Goal: Task Accomplishment & Management: Complete application form

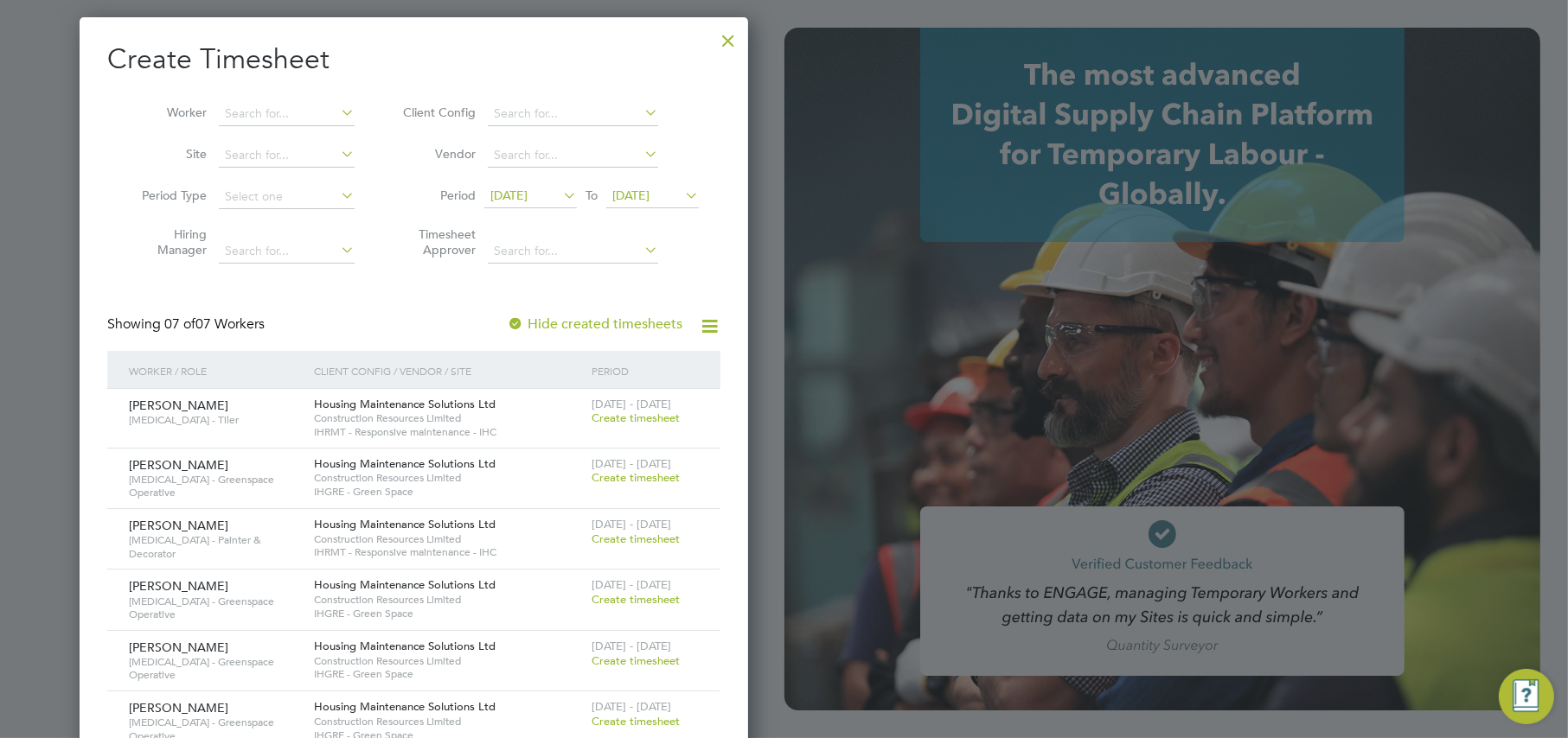
scroll to position [824, 669]
click at [732, 33] on div at bounding box center [728, 36] width 31 height 31
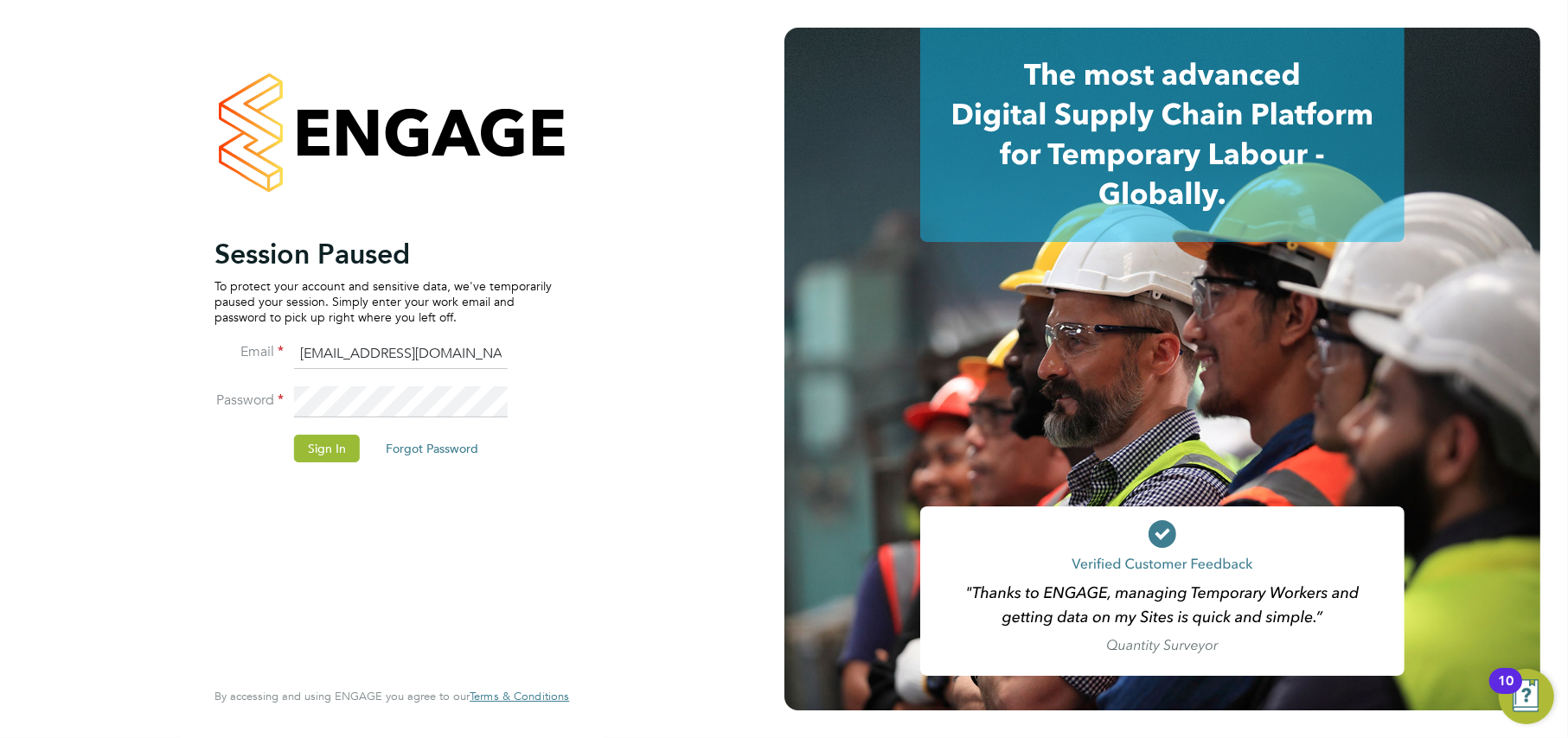
click at [333, 433] on li "Password" at bounding box center [382, 411] width 337 height 49
click at [319, 448] on button "Sign In" at bounding box center [326, 448] width 66 height 28
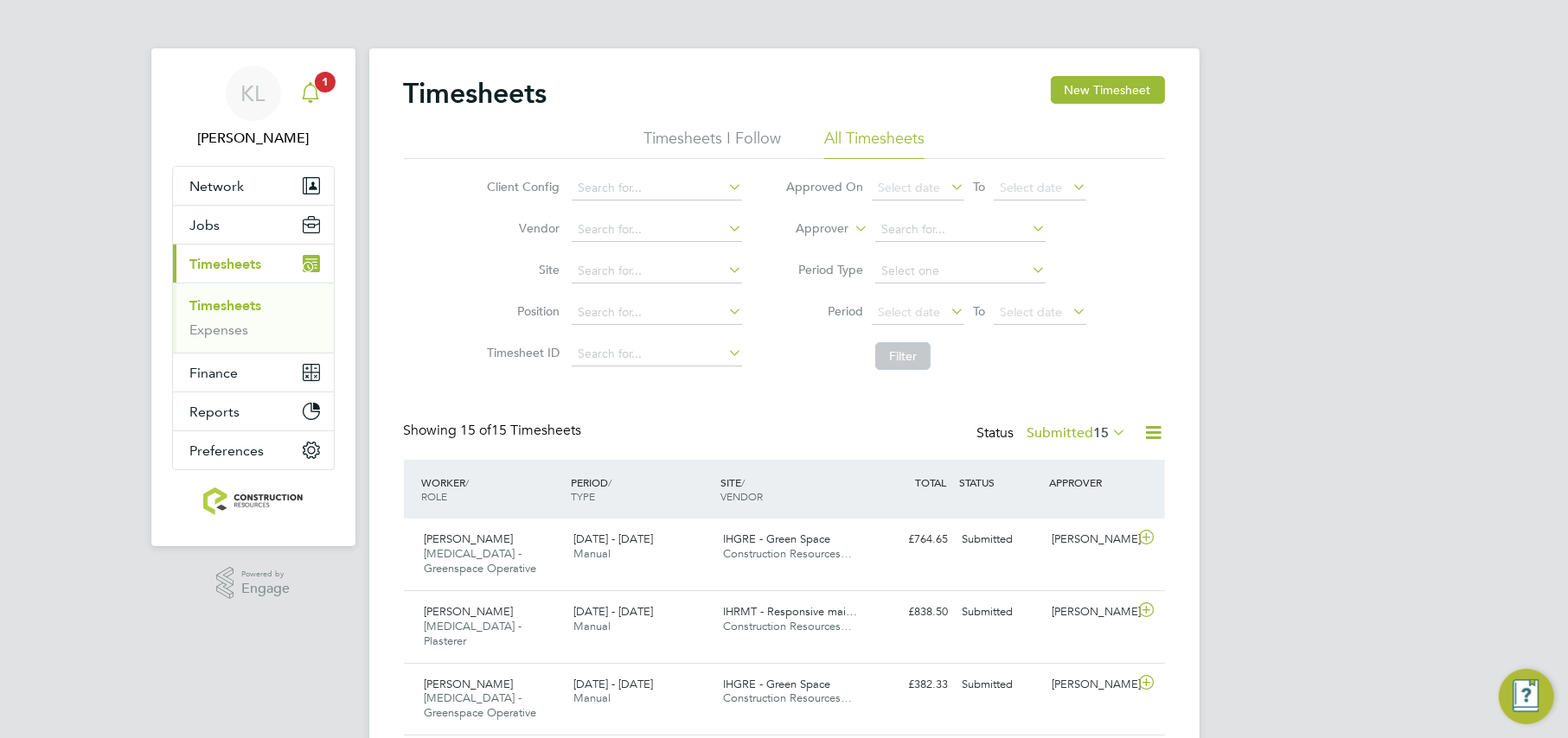
click at [316, 80] on span "1" at bounding box center [324, 81] width 21 height 21
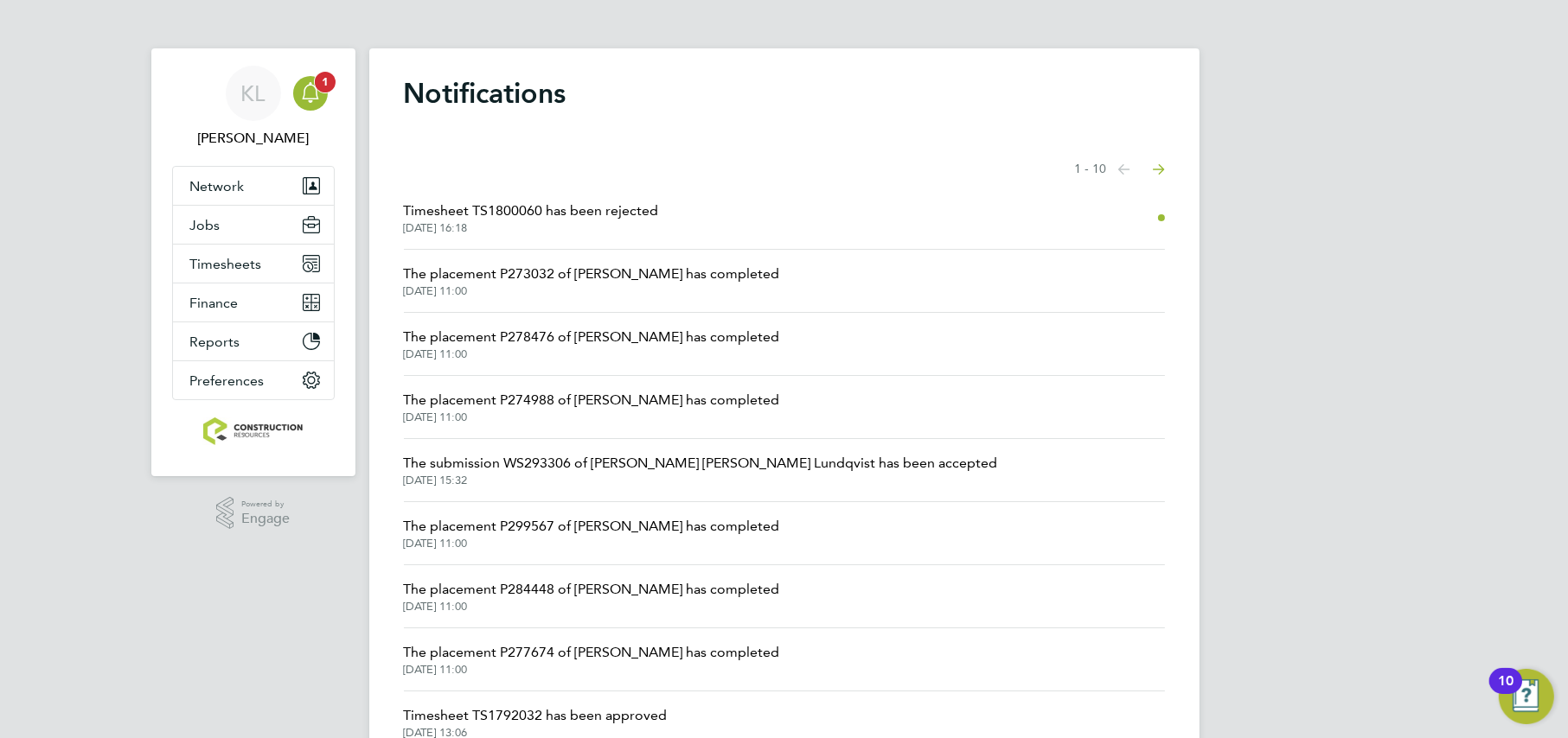
click at [306, 87] on icon "Main navigation" at bounding box center [311, 90] width 16 height 17
click at [588, 239] on li "Timesheet TS1800060 has been rejected 11 Aug 2025, 16:18" at bounding box center [784, 219] width 761 height 63
click at [575, 220] on span "Timesheet TS1800060 has been rejected" at bounding box center [531, 210] width 255 height 21
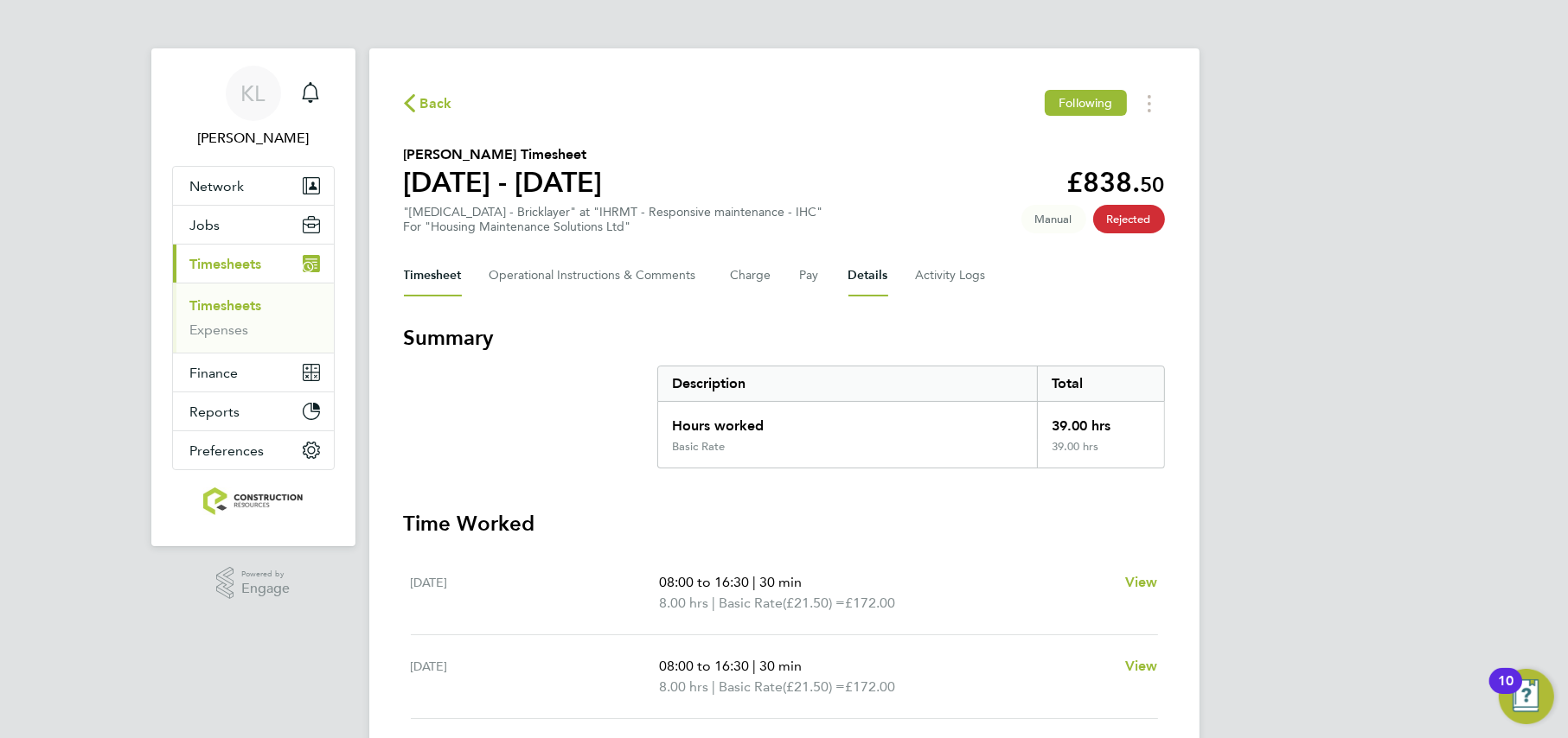
click at [874, 273] on button "Details" at bounding box center [869, 276] width 40 height 42
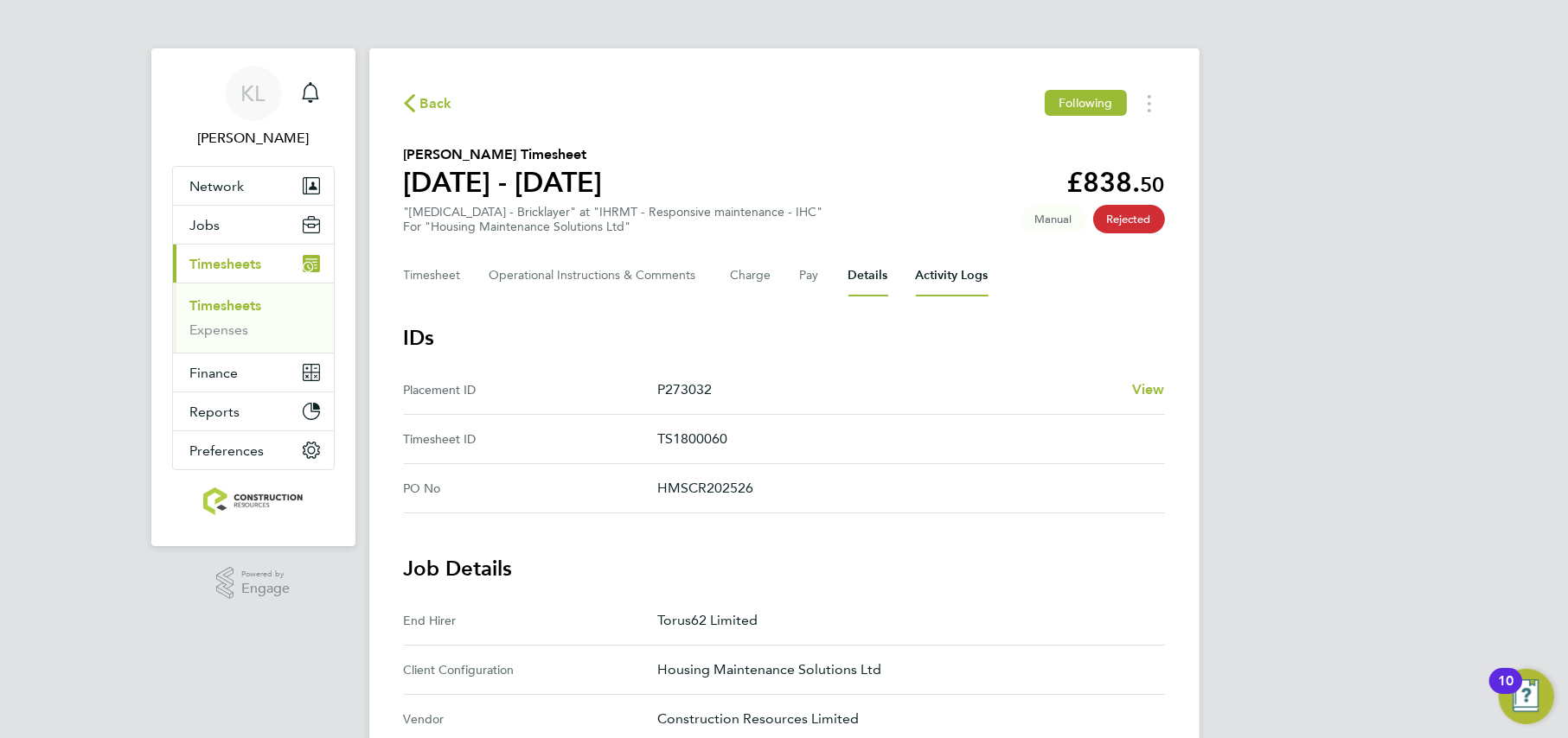
click at [966, 272] on Logs-tab "Activity Logs" at bounding box center [952, 276] width 72 height 42
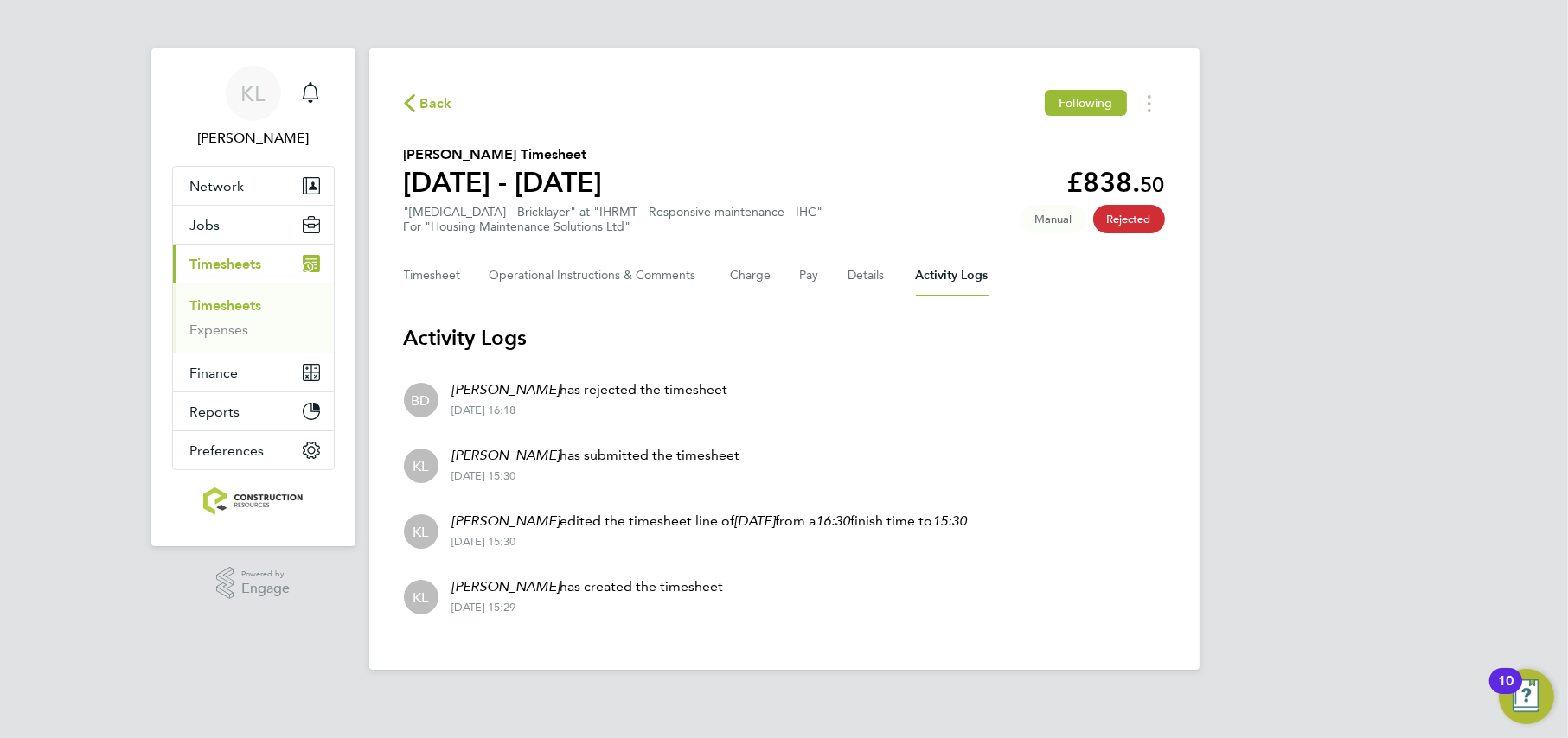
click at [420, 96] on span "Back" at bounding box center [436, 103] width 32 height 21
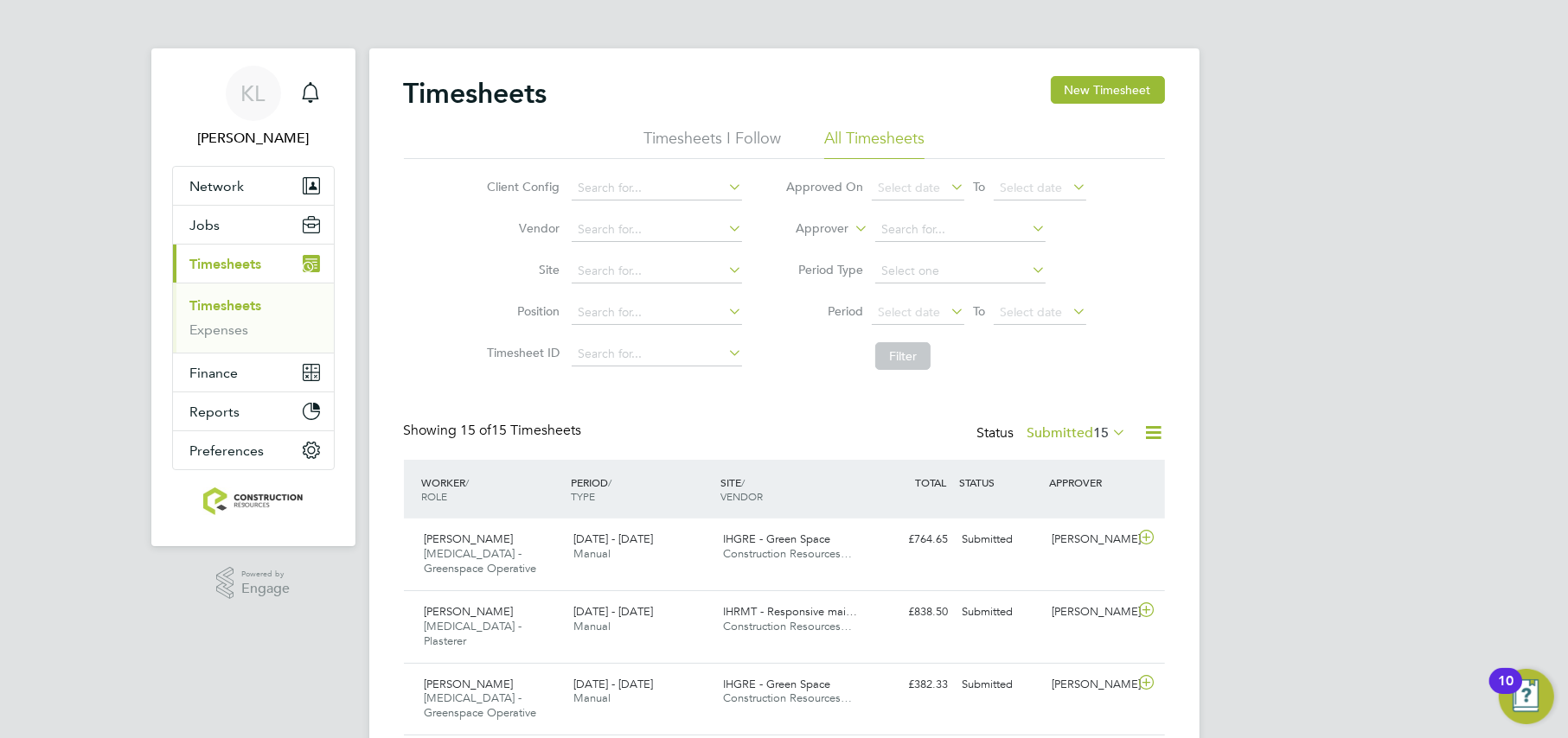
click at [1056, 430] on label "Submitted 15" at bounding box center [1077, 433] width 99 height 17
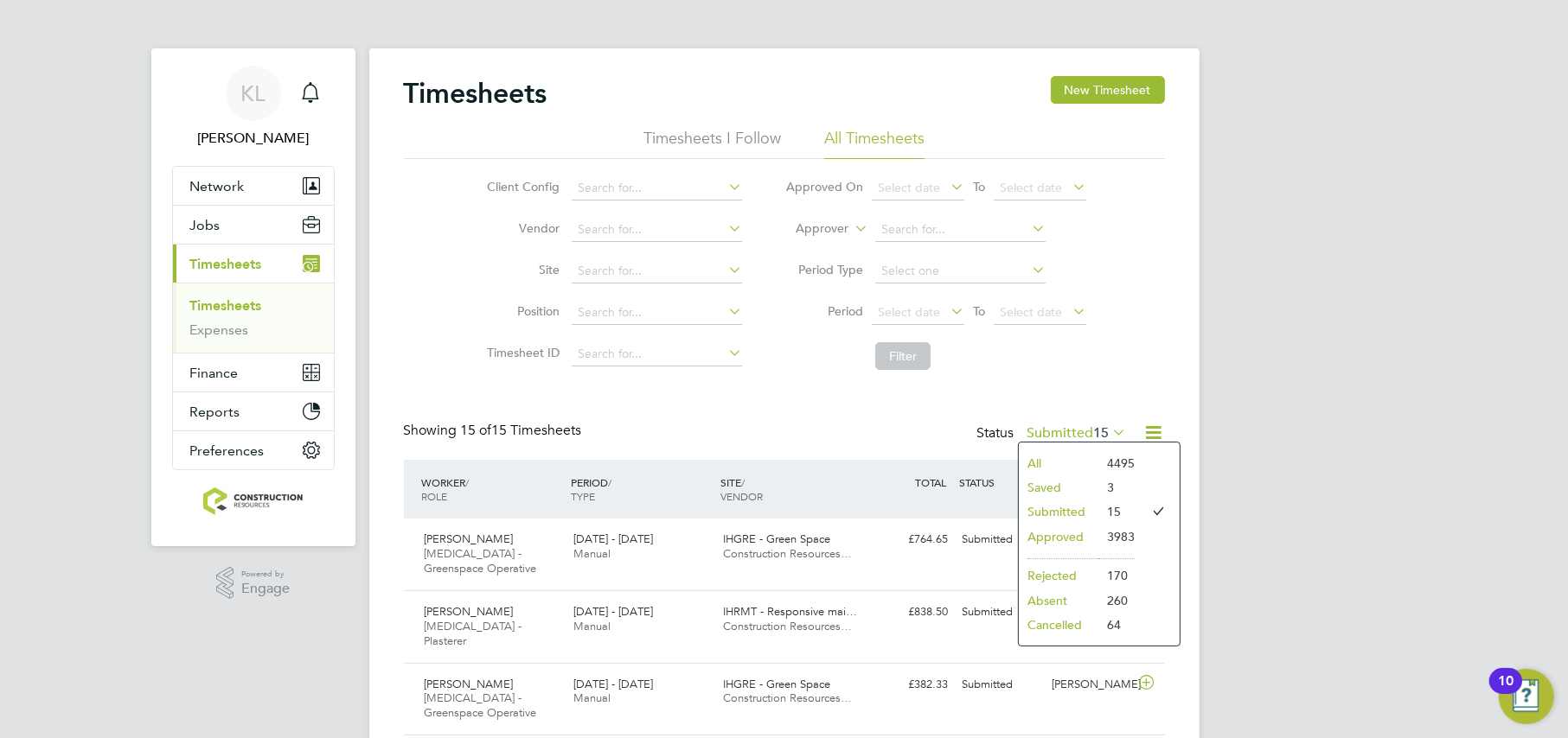
click at [1037, 487] on li "Saved" at bounding box center [1058, 487] width 80 height 24
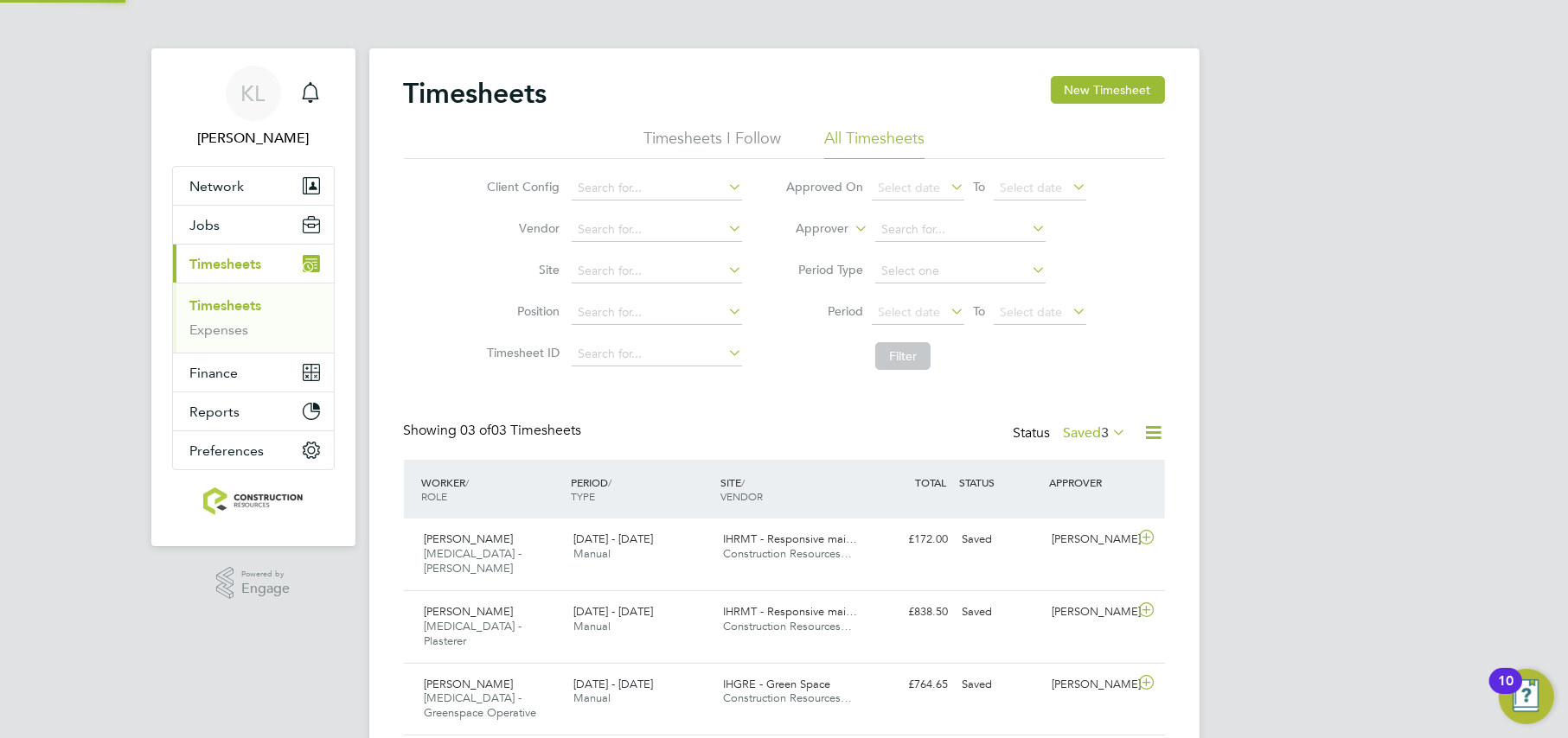
scroll to position [57, 150]
click at [1085, 435] on label "Saved 3" at bounding box center [1095, 433] width 63 height 17
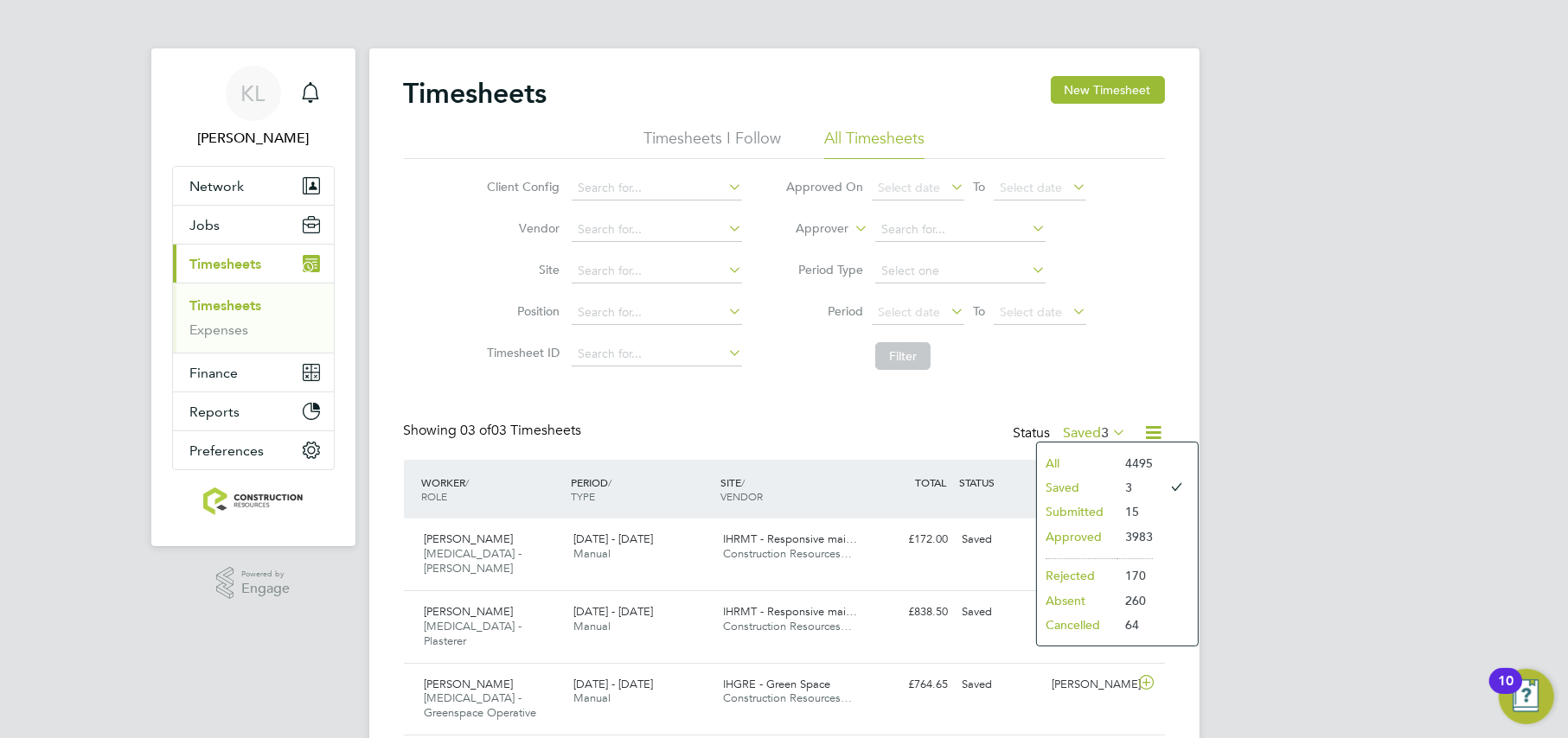
click at [1063, 530] on li "Approved" at bounding box center [1076, 537] width 80 height 24
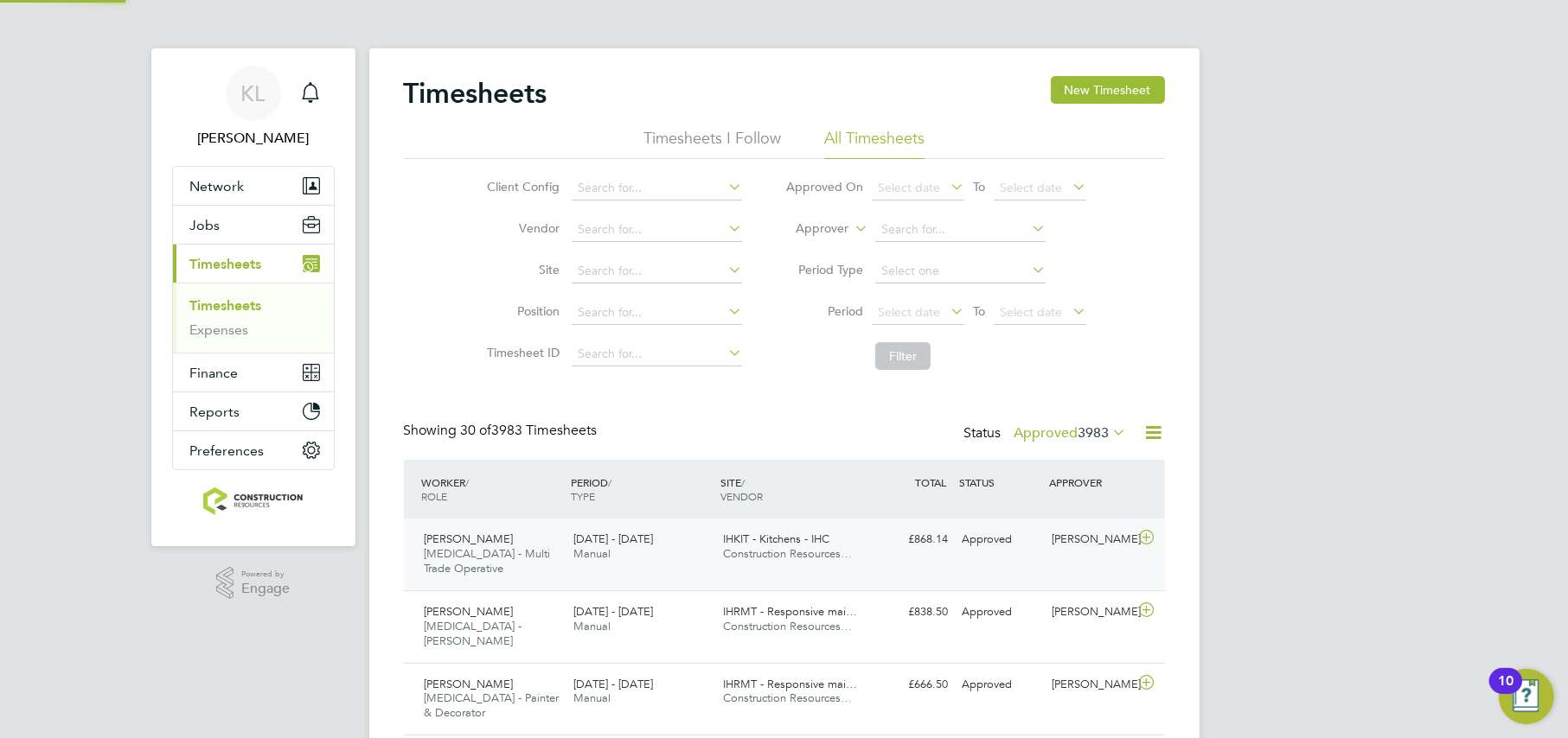
scroll to position [43, 150]
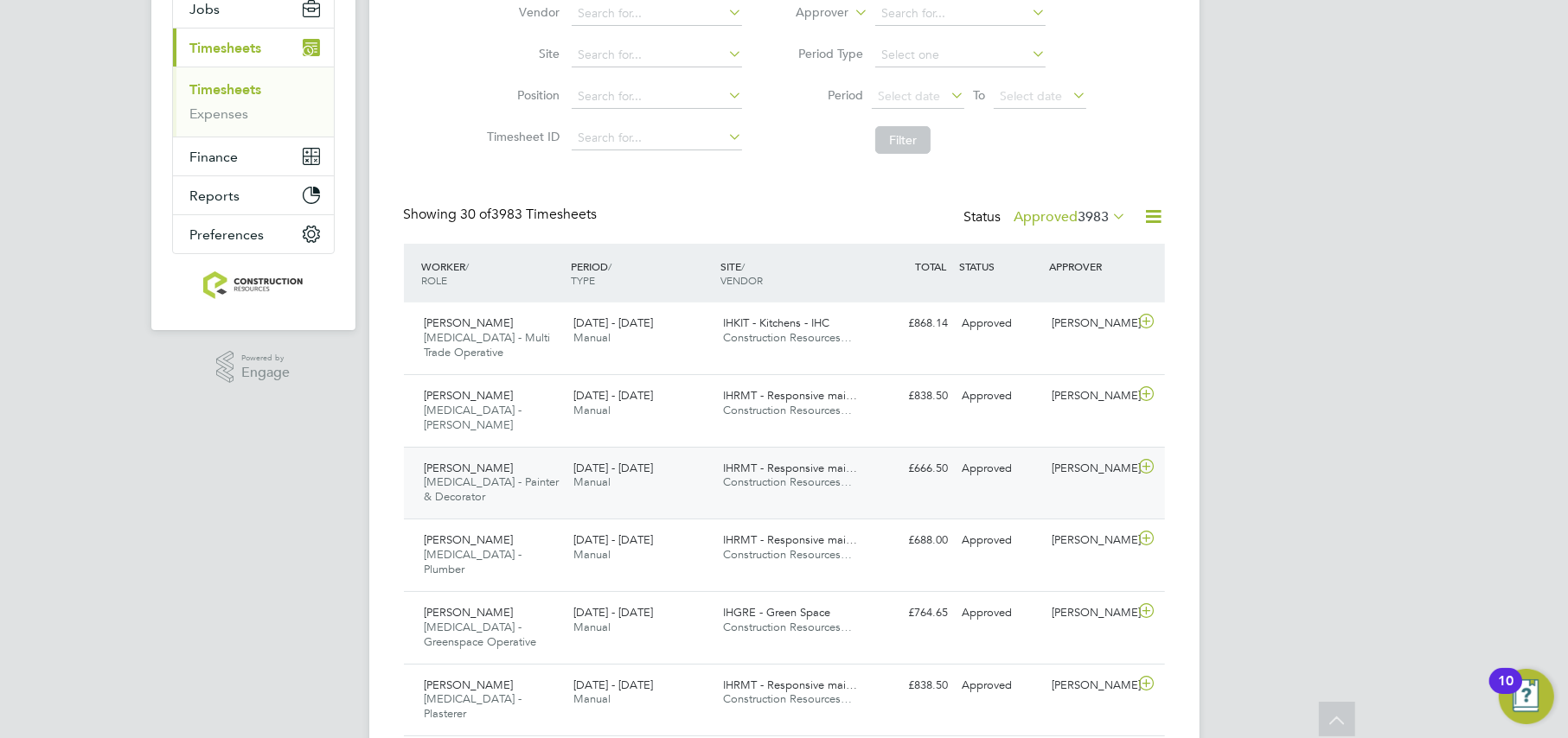
click at [554, 474] on span "[MEDICAL_DATA] - Painter & Decorator" at bounding box center [492, 489] width 135 height 30
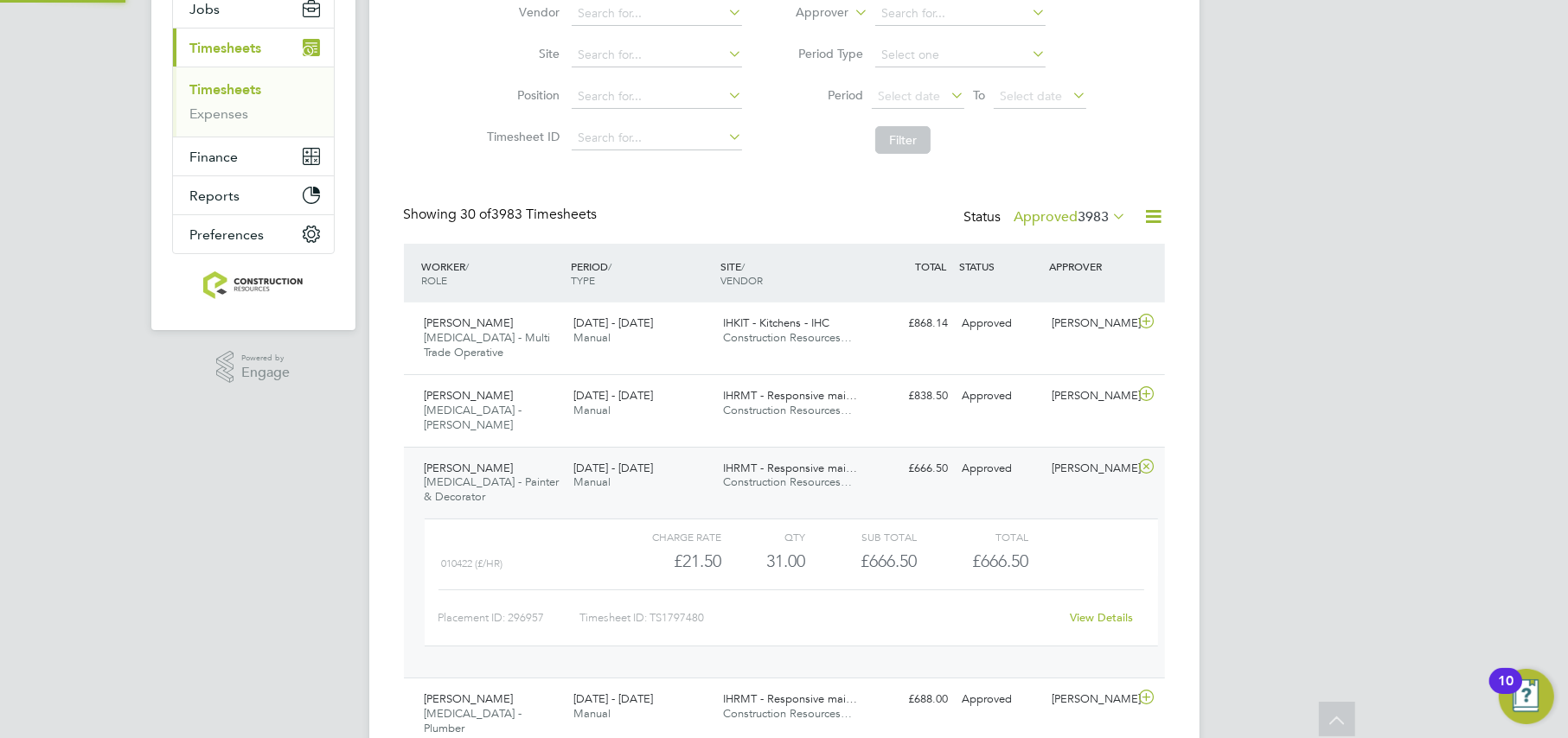
click at [554, 474] on span "[MEDICAL_DATA] - Painter & Decorator" at bounding box center [492, 489] width 135 height 30
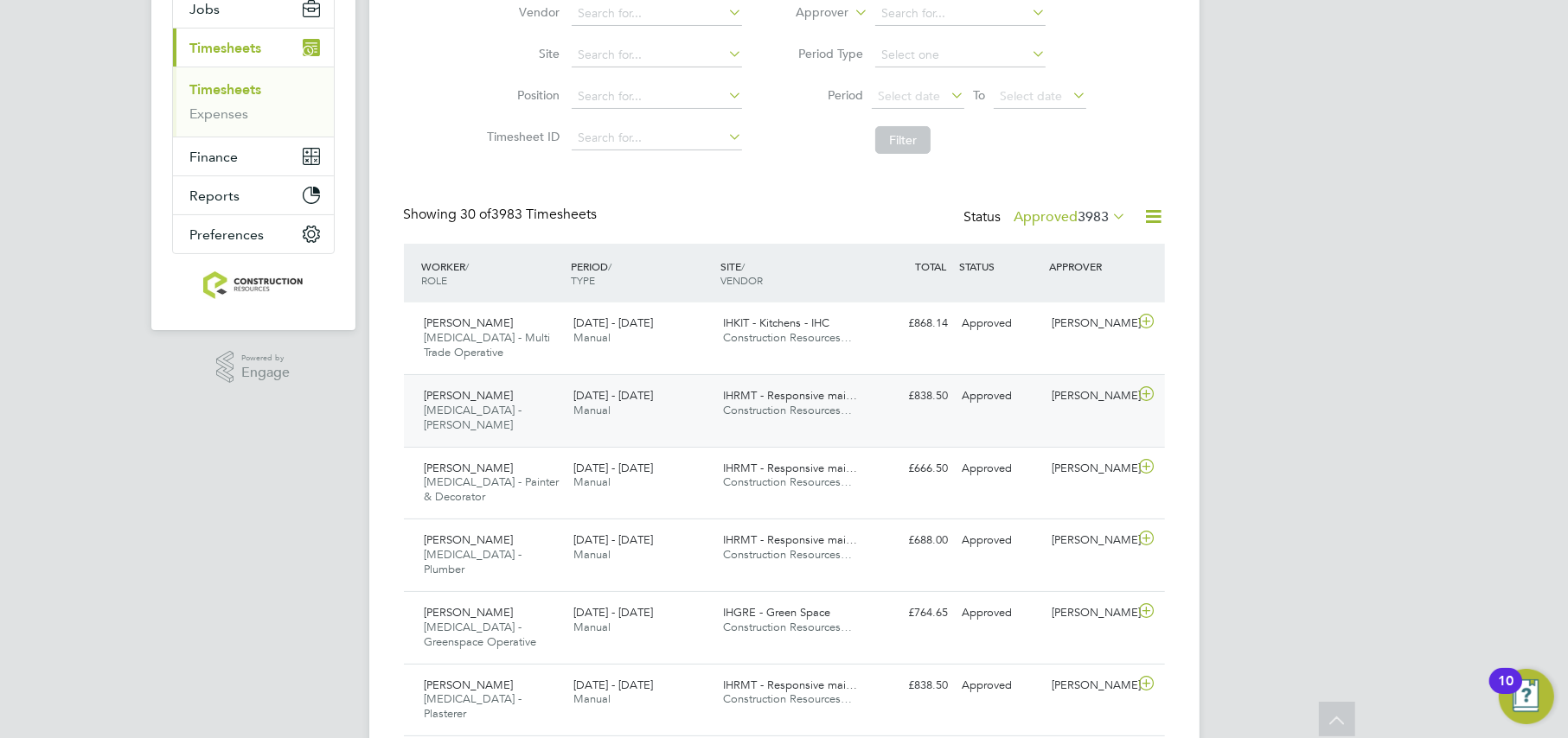
click at [578, 389] on span "[DATE] - [DATE]" at bounding box center [613, 396] width 80 height 14
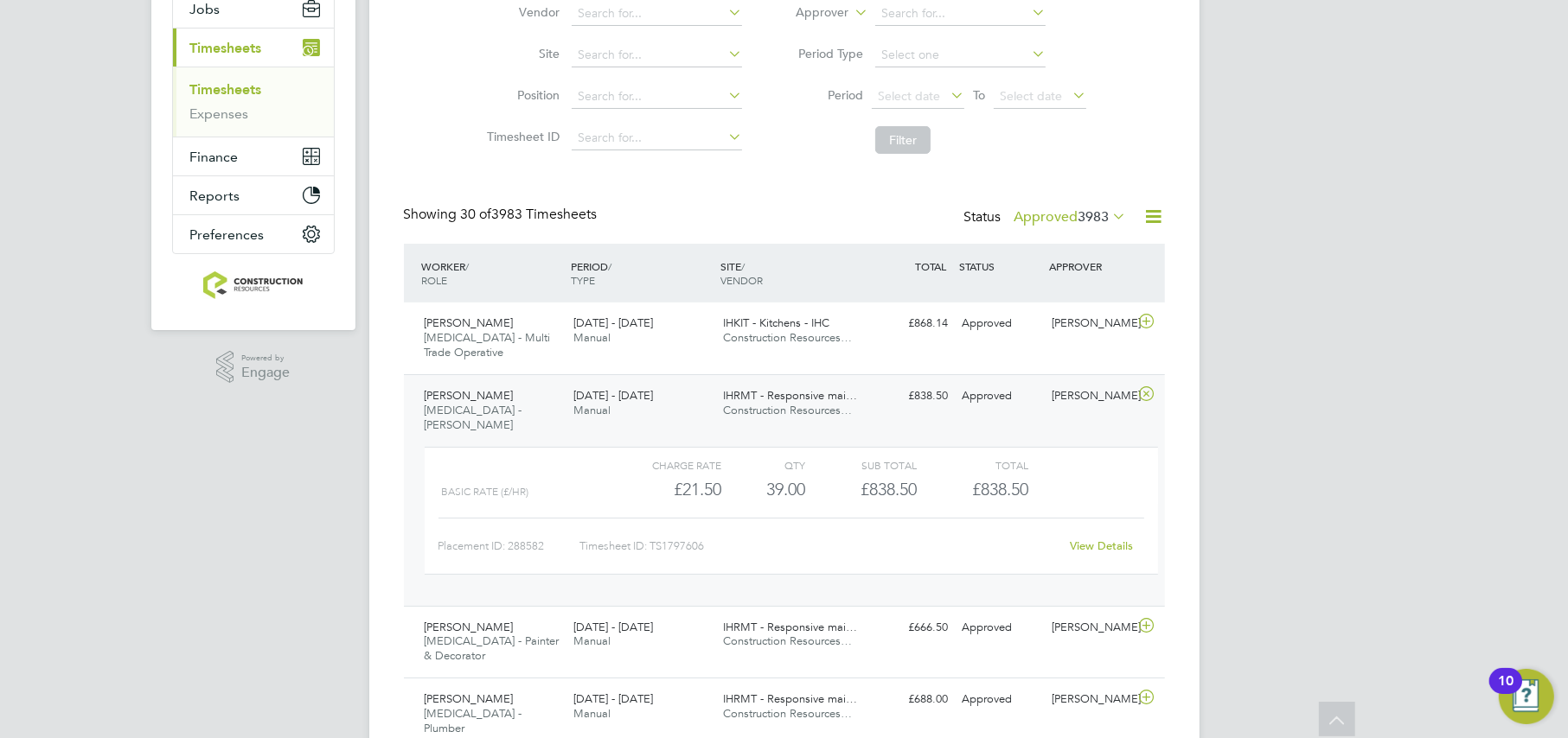
click at [534, 400] on div "Michael Robinson HMS - Joiner 4 - 10 Aug 2025" at bounding box center [493, 411] width 150 height 58
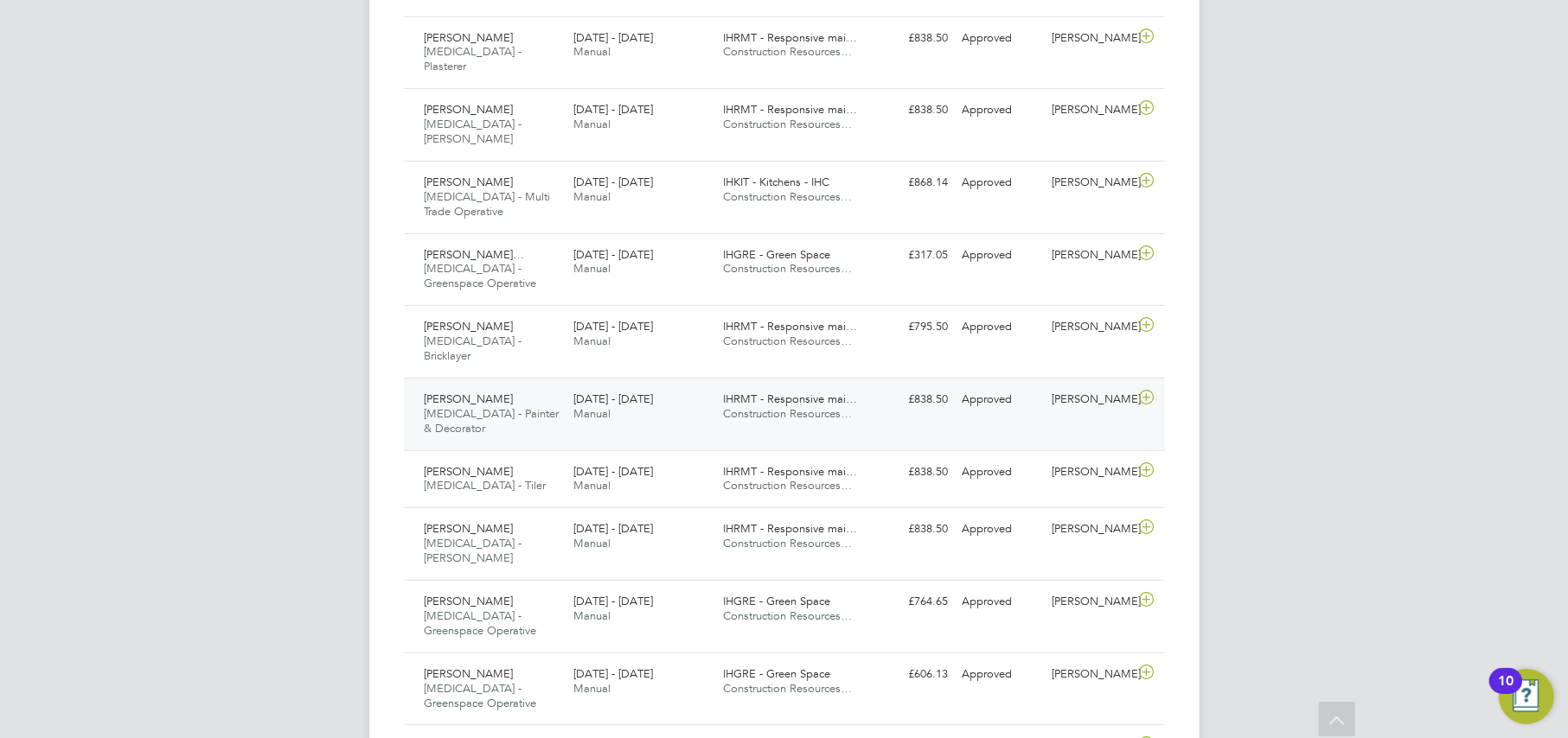
click at [616, 386] on div "28 Jul - 3 Aug 2025 Manual" at bounding box center [642, 407] width 150 height 43
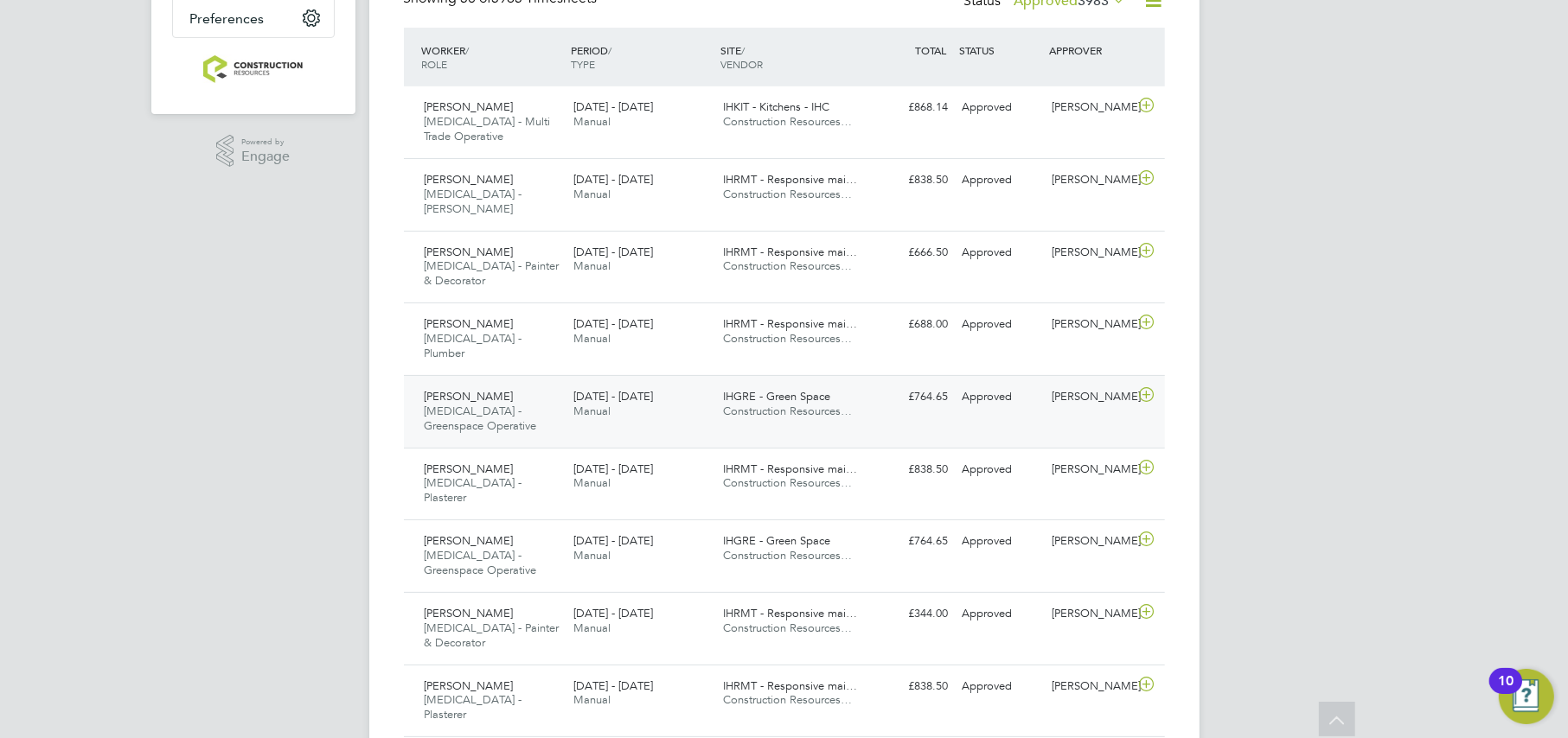
scroll to position [0, 0]
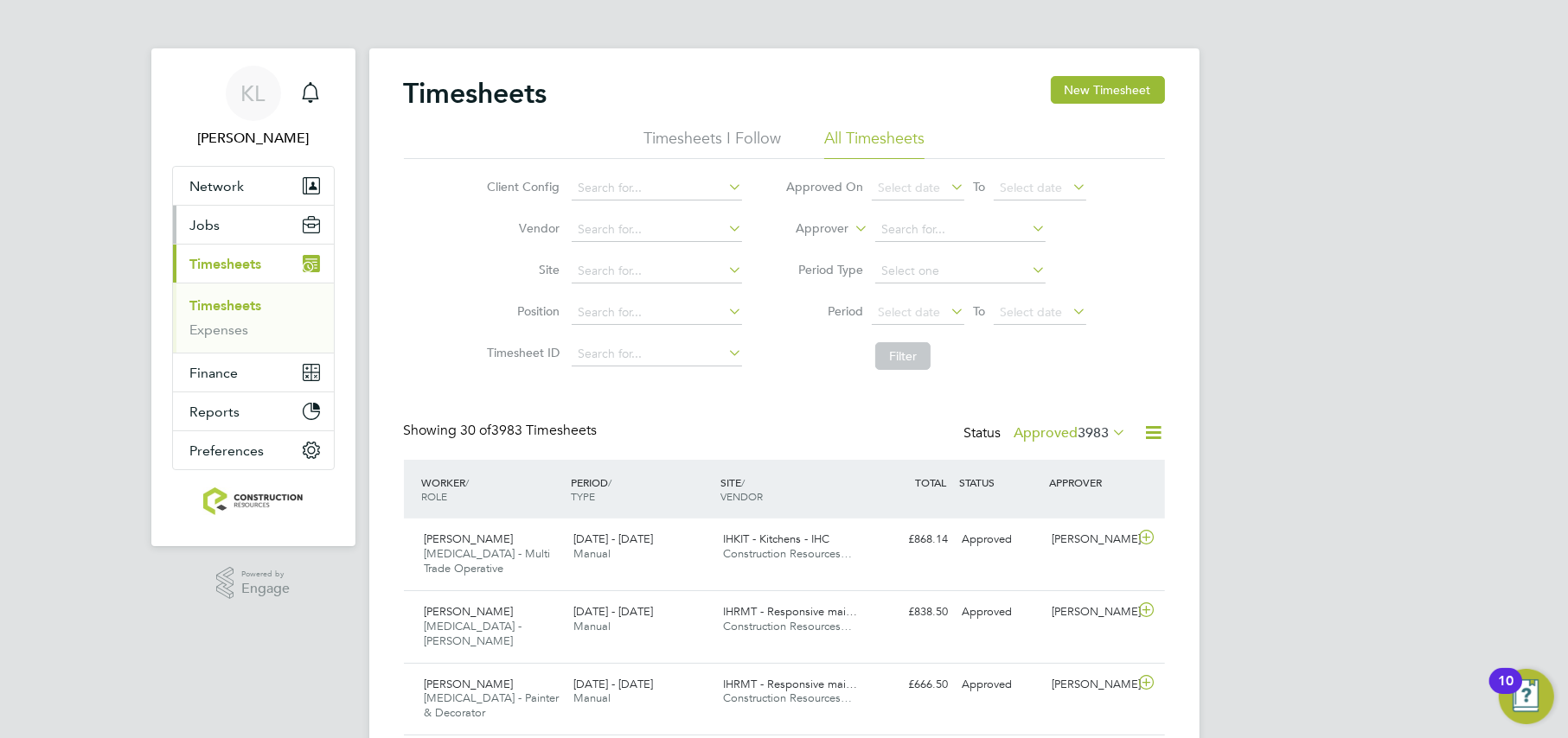
click at [218, 226] on span "Jobs" at bounding box center [205, 225] width 30 height 16
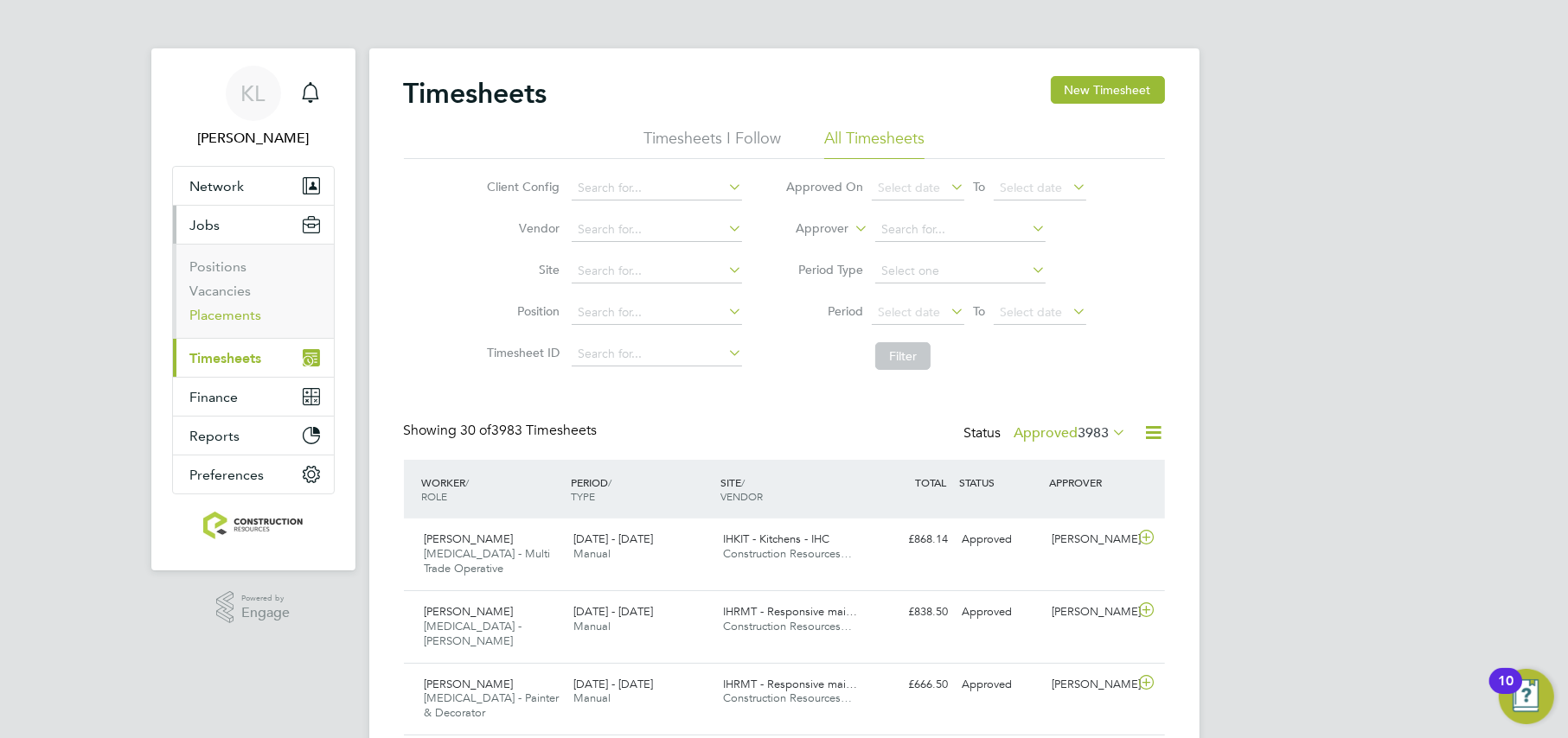
click at [197, 309] on link "Placements" at bounding box center [226, 315] width 71 height 16
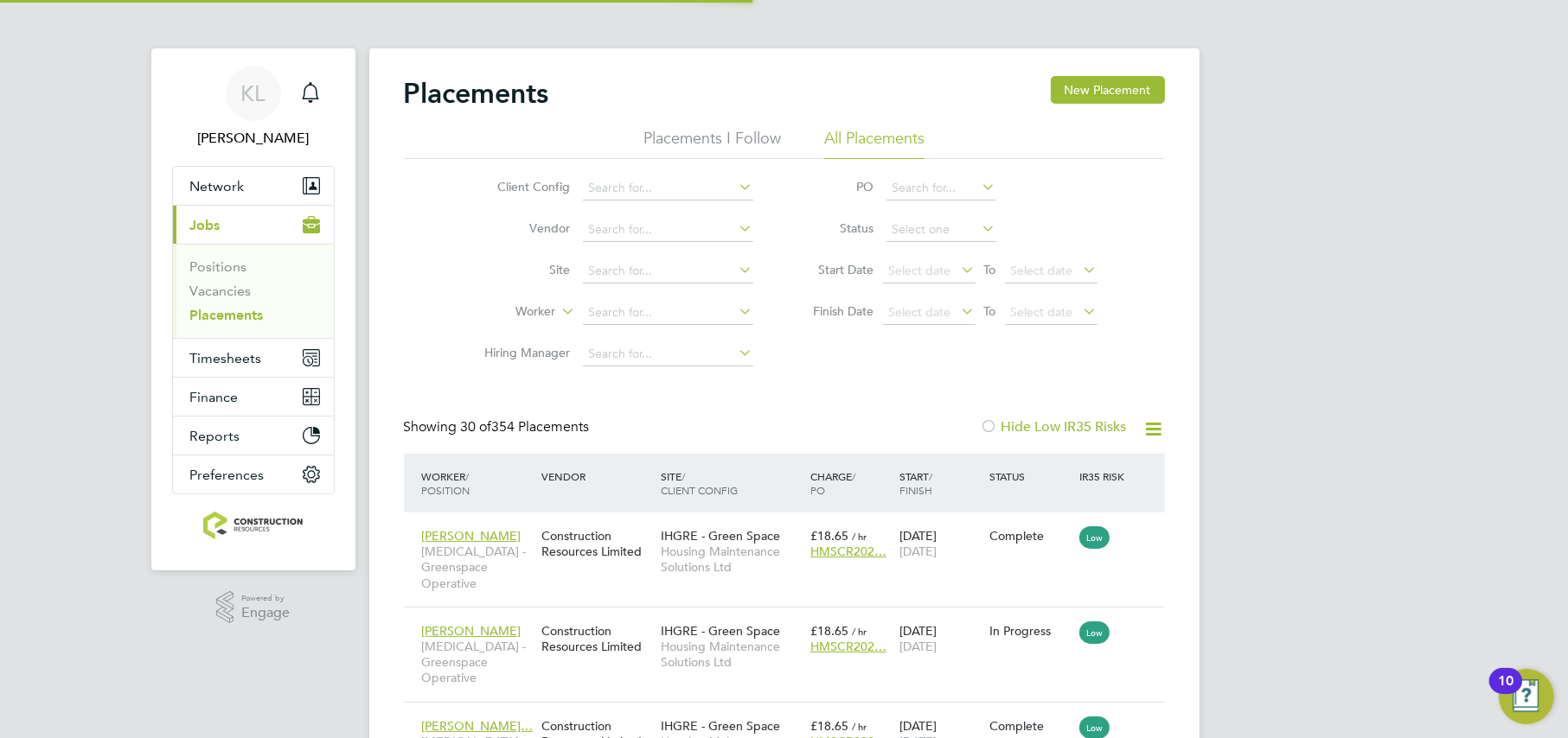
scroll to position [65, 150]
click at [606, 302] on input at bounding box center [668, 313] width 171 height 24
type input "sars"
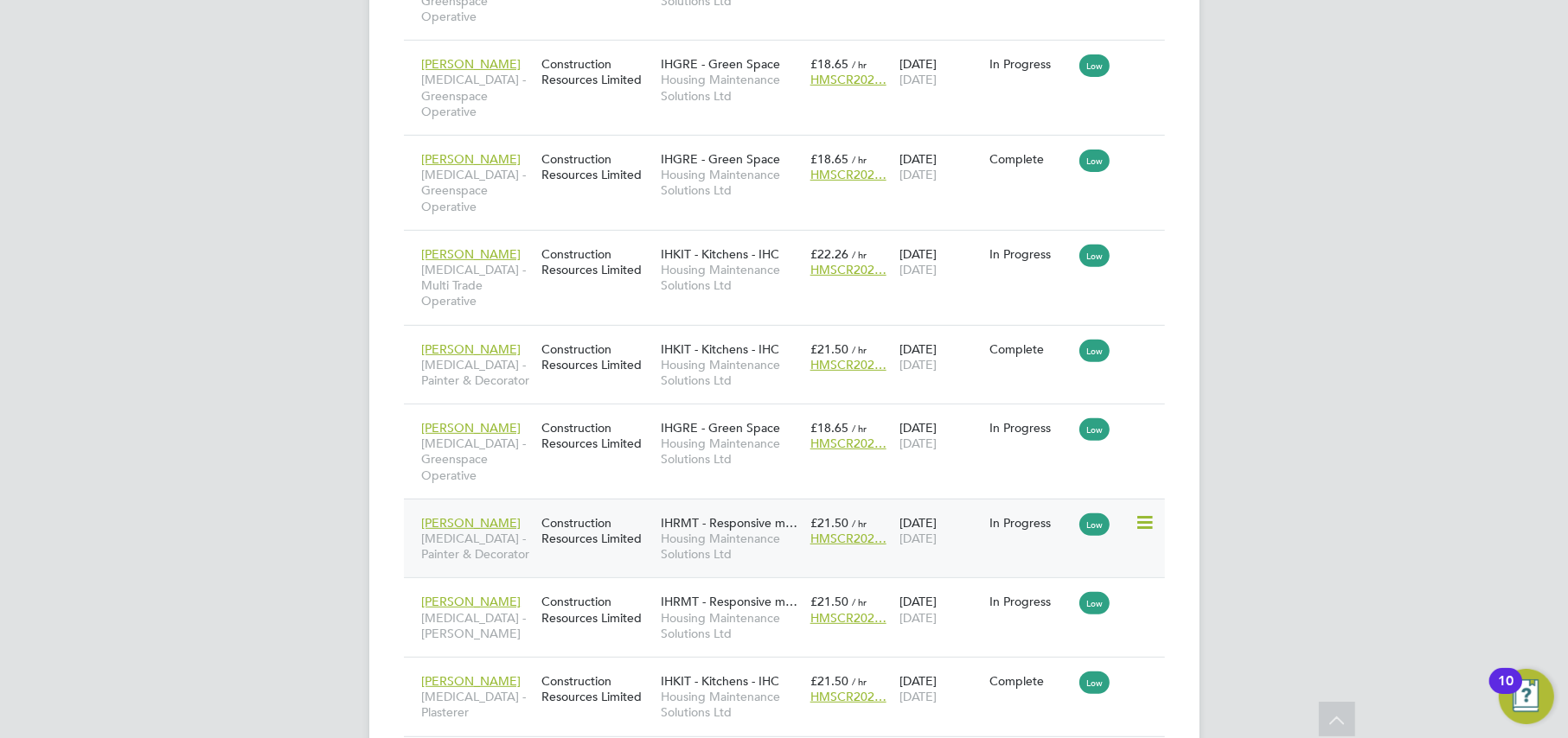
click at [764, 507] on div "IHRMT - Responsive m… Housing Maintenance Solutions Ltd" at bounding box center [731, 539] width 150 height 65
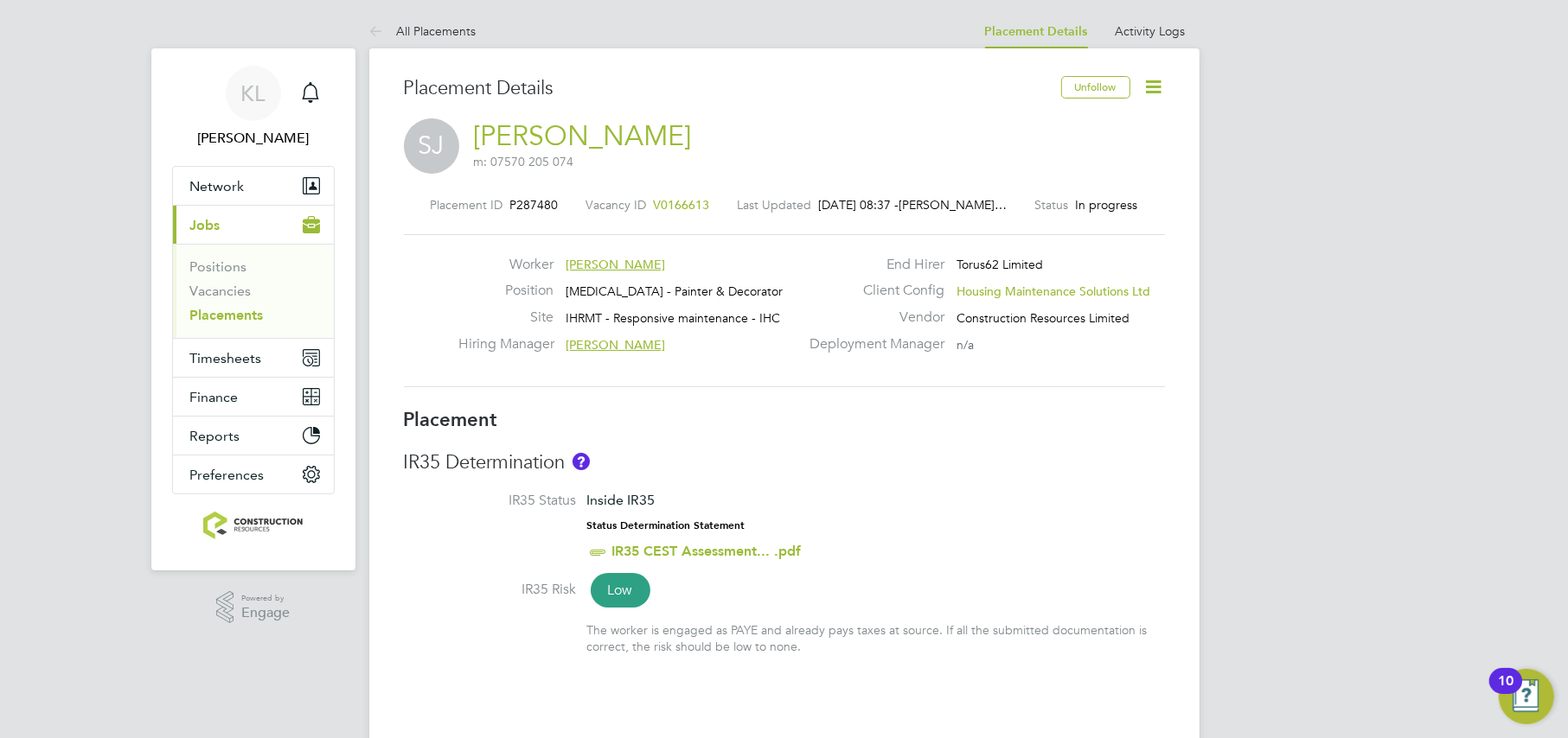
click at [1163, 87] on icon at bounding box center [1154, 87] width 22 height 22
click at [1059, 126] on li "Edit Placement e" at bounding box center [1097, 127] width 127 height 24
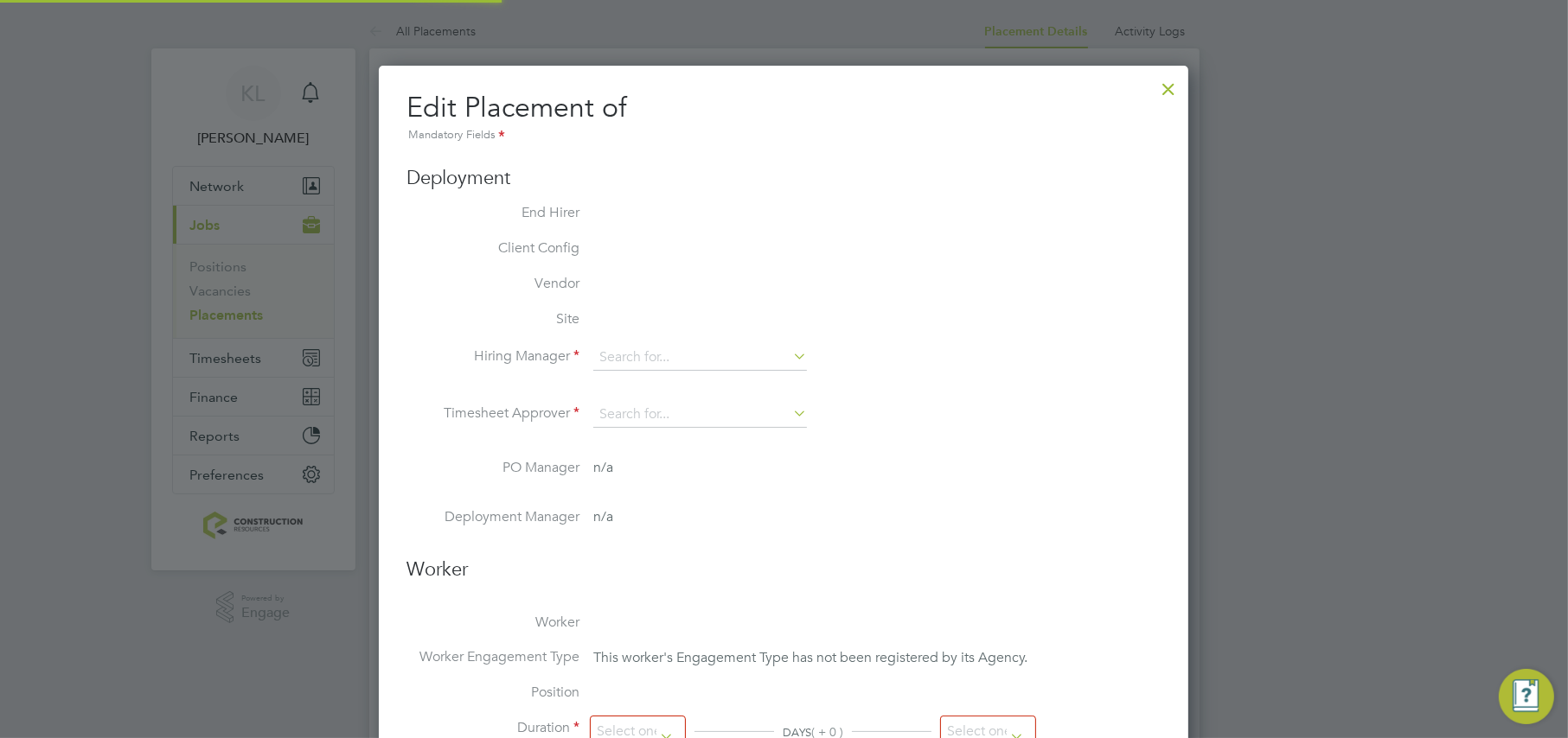
scroll to position [9, 9]
type input "Alan Fairley"
type input "07 May 2025"
type input "31 Aug 2025"
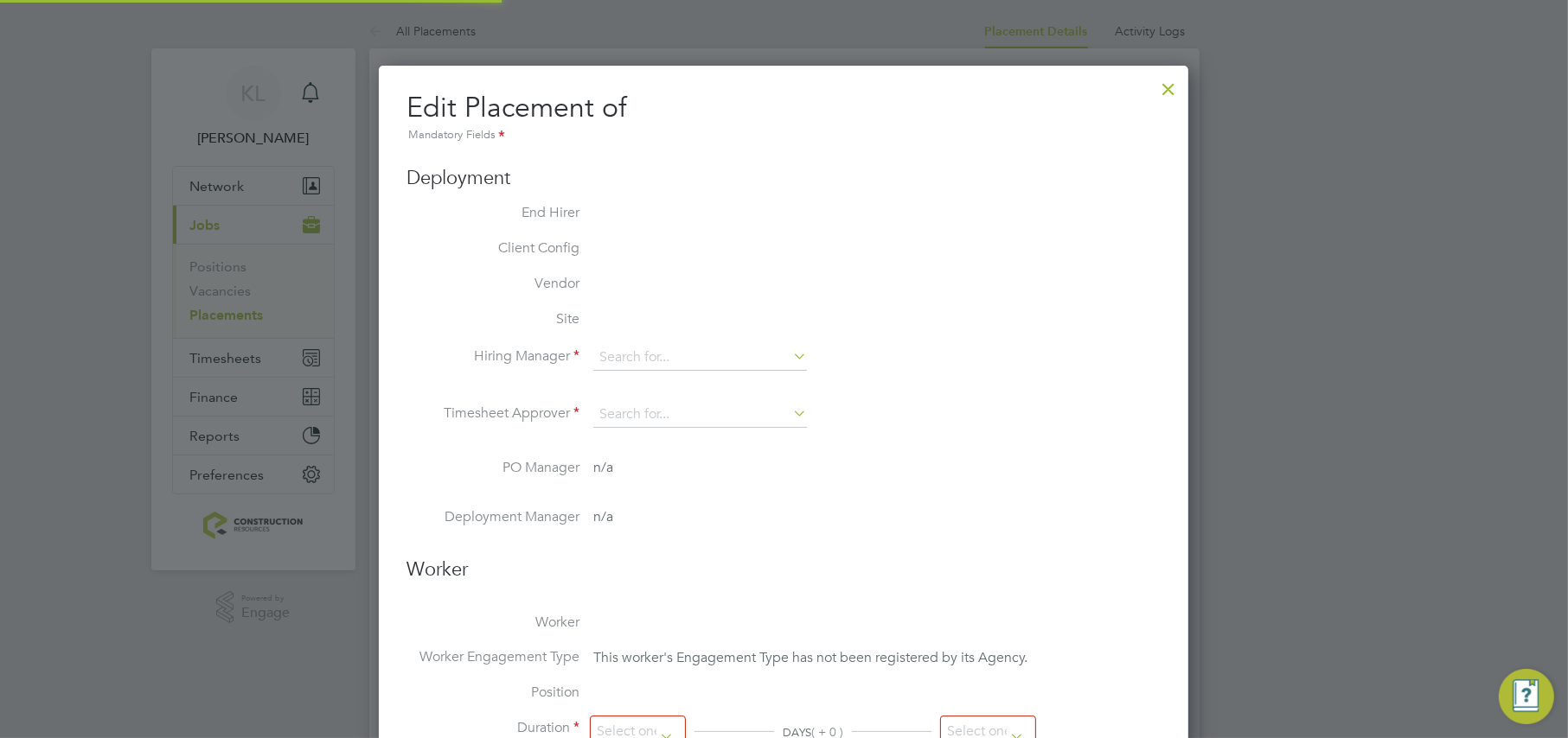
type input "08:00"
type input "16:00"
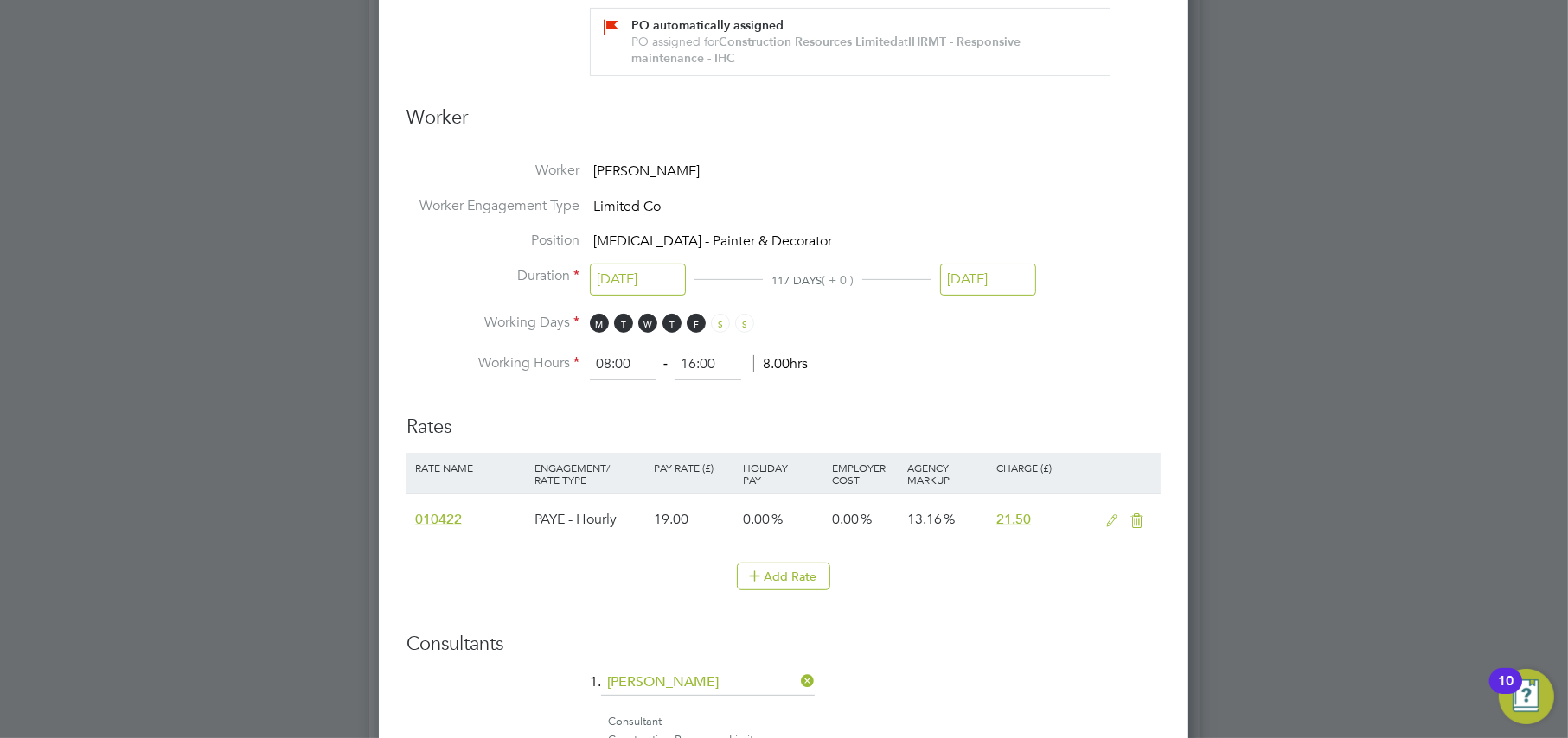
click at [990, 274] on input "31 Aug 2025" at bounding box center [988, 279] width 96 height 32
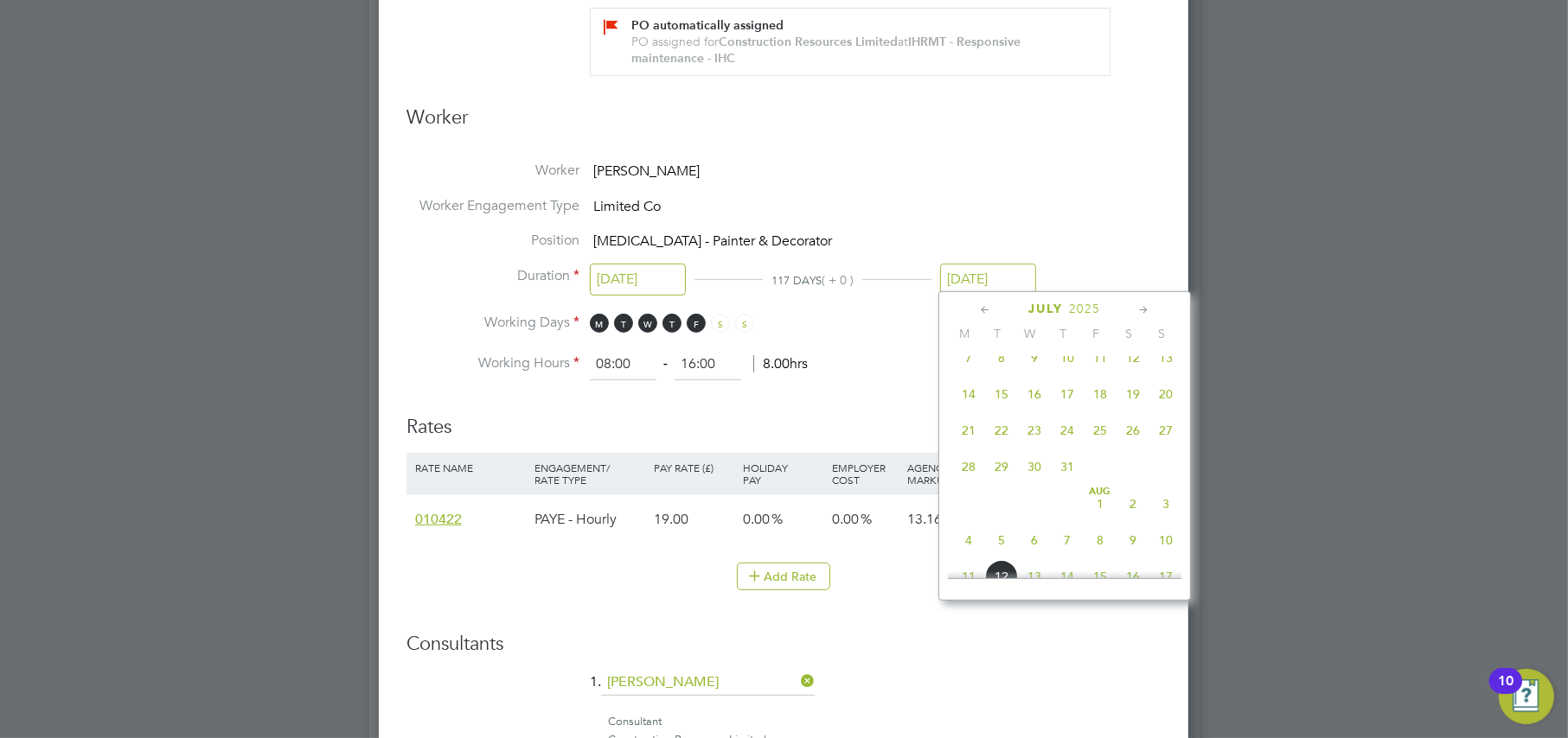
click at [1161, 513] on span "3" at bounding box center [1166, 504] width 33 height 33
type input "03 Aug 2025"
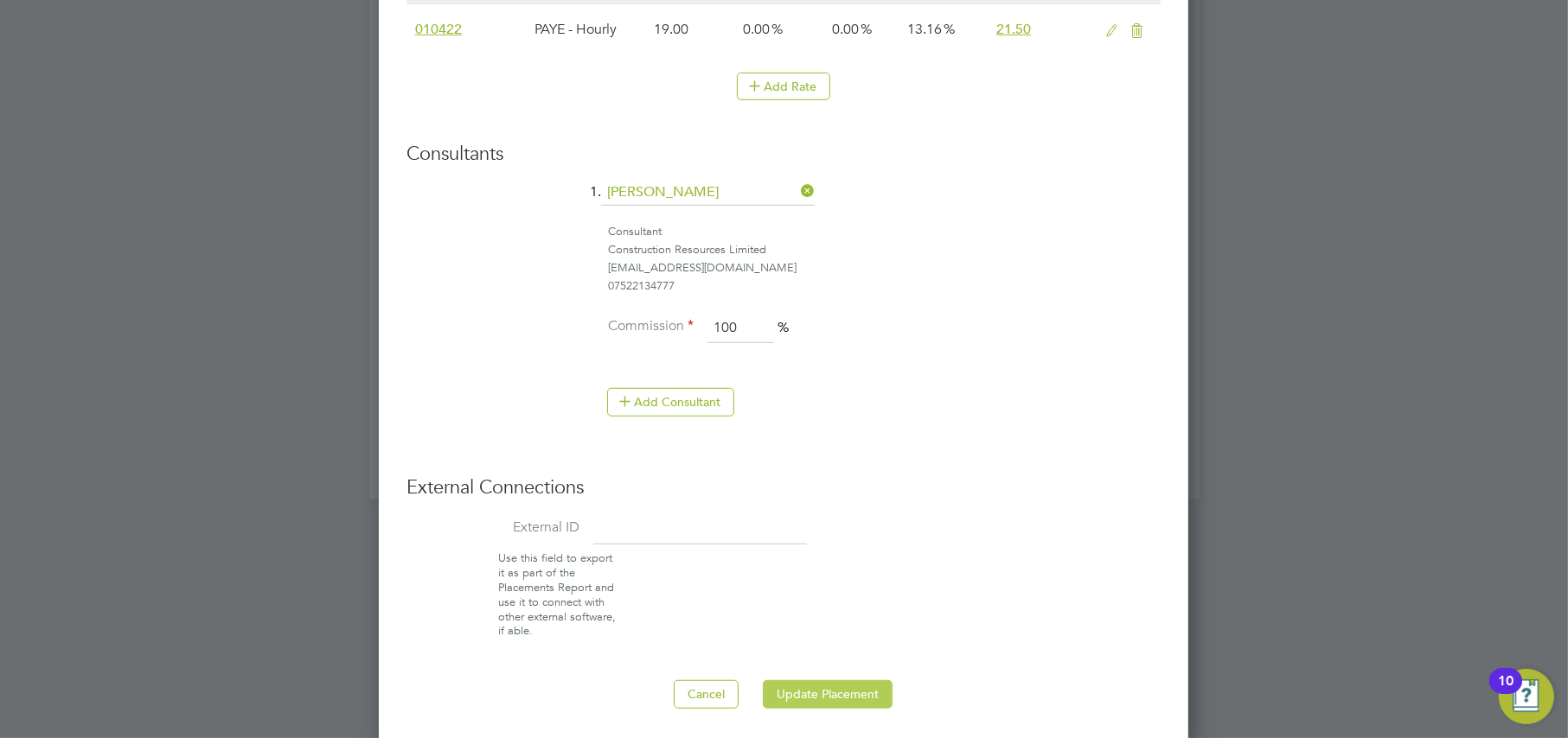
click at [833, 691] on button "Update Placement" at bounding box center [828, 694] width 130 height 28
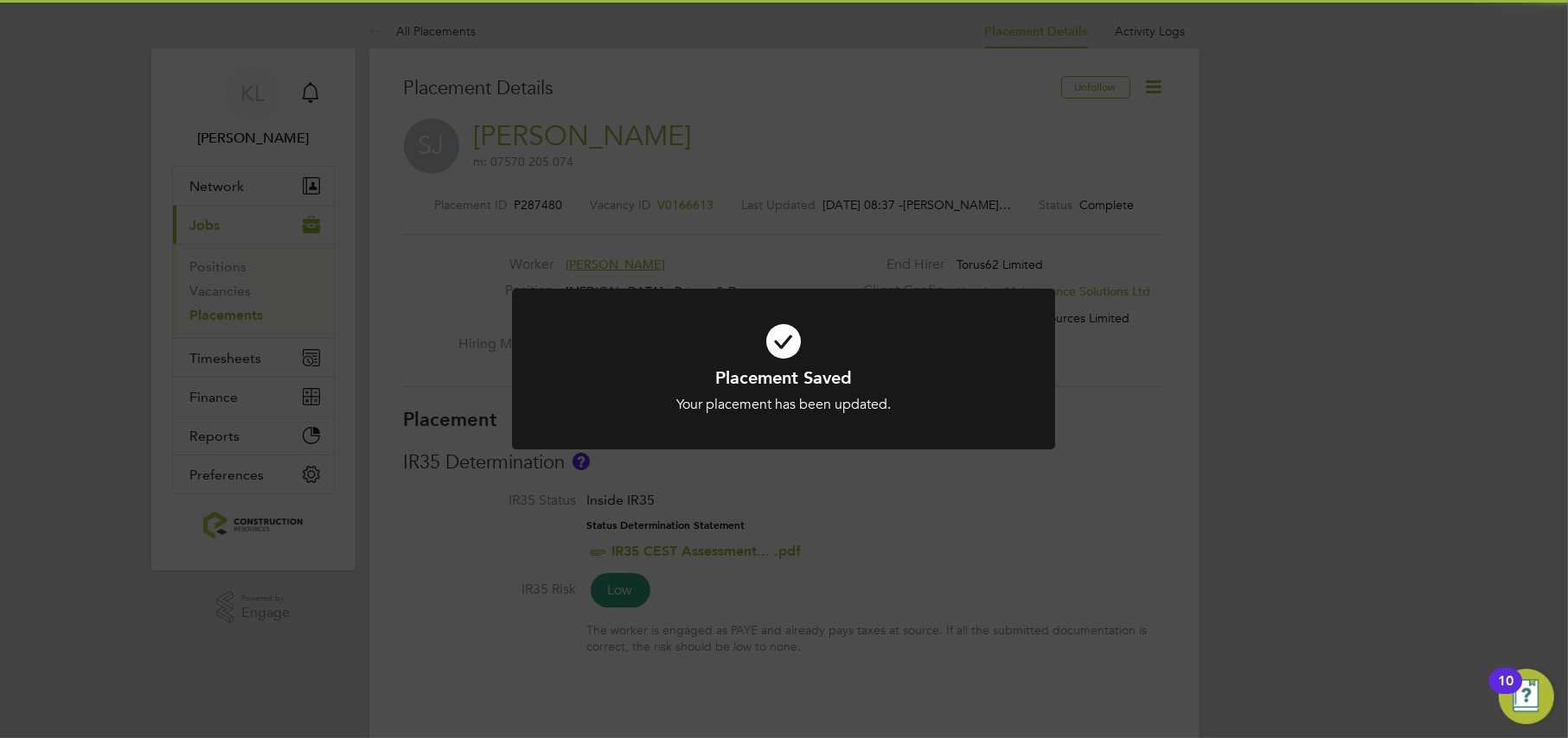
click at [412, 27] on div "Placement Saved Your placement has been updated. Cancel Okay" at bounding box center [784, 369] width 1568 height 738
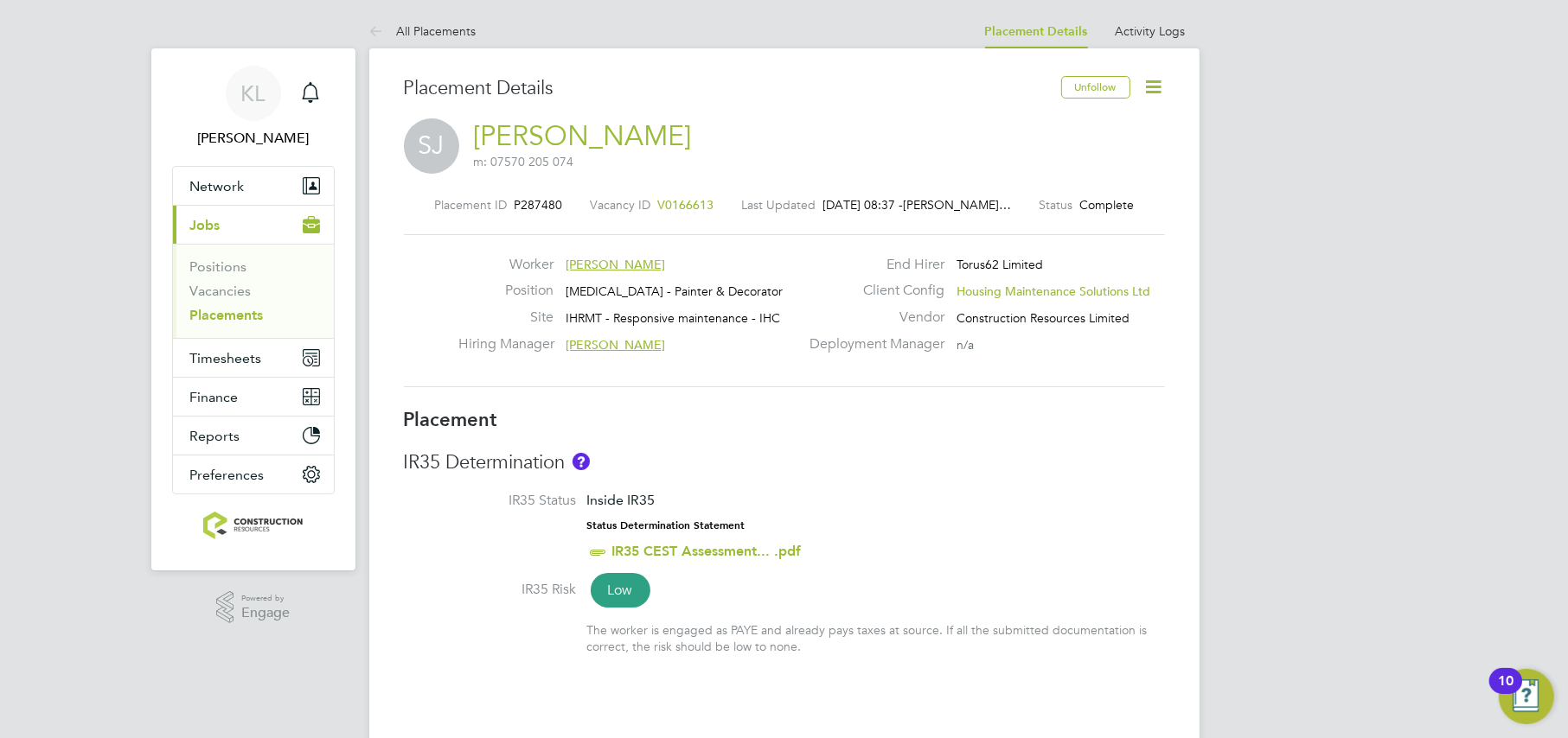
click at [403, 35] on link "All Placements" at bounding box center [423, 31] width 108 height 15
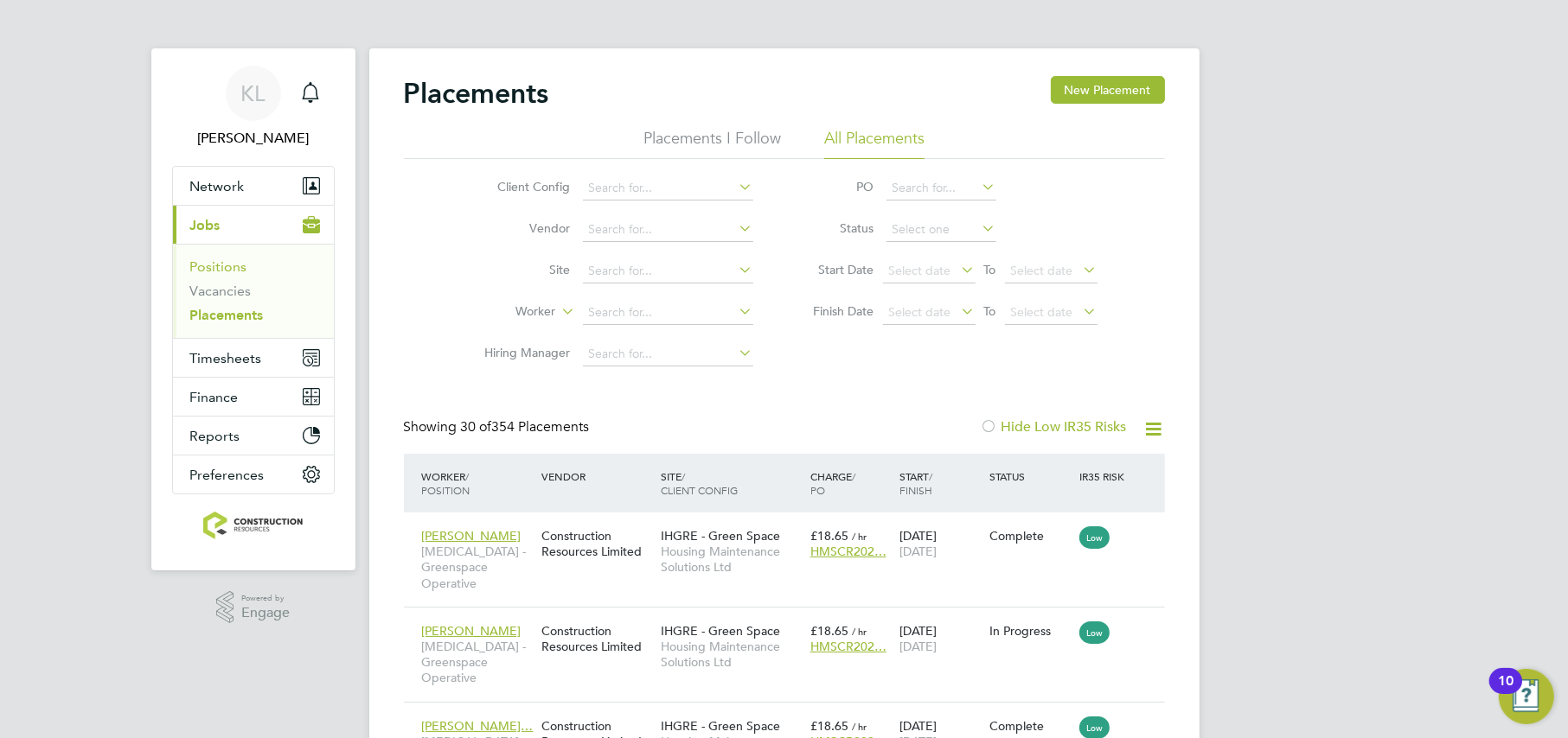
click at [210, 274] on link "Positions" at bounding box center [219, 266] width 57 height 16
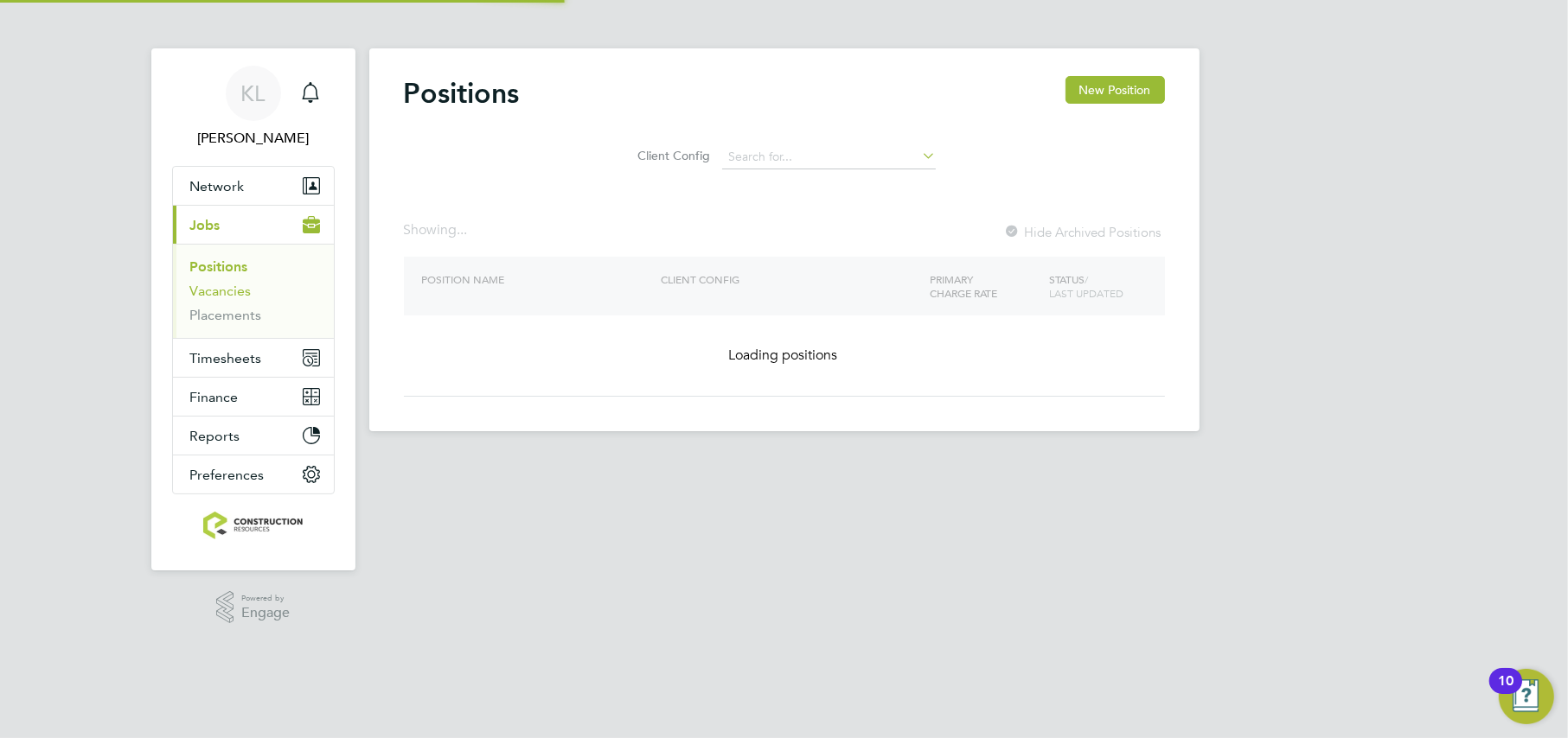
click at [216, 286] on link "Vacancies" at bounding box center [221, 291] width 61 height 16
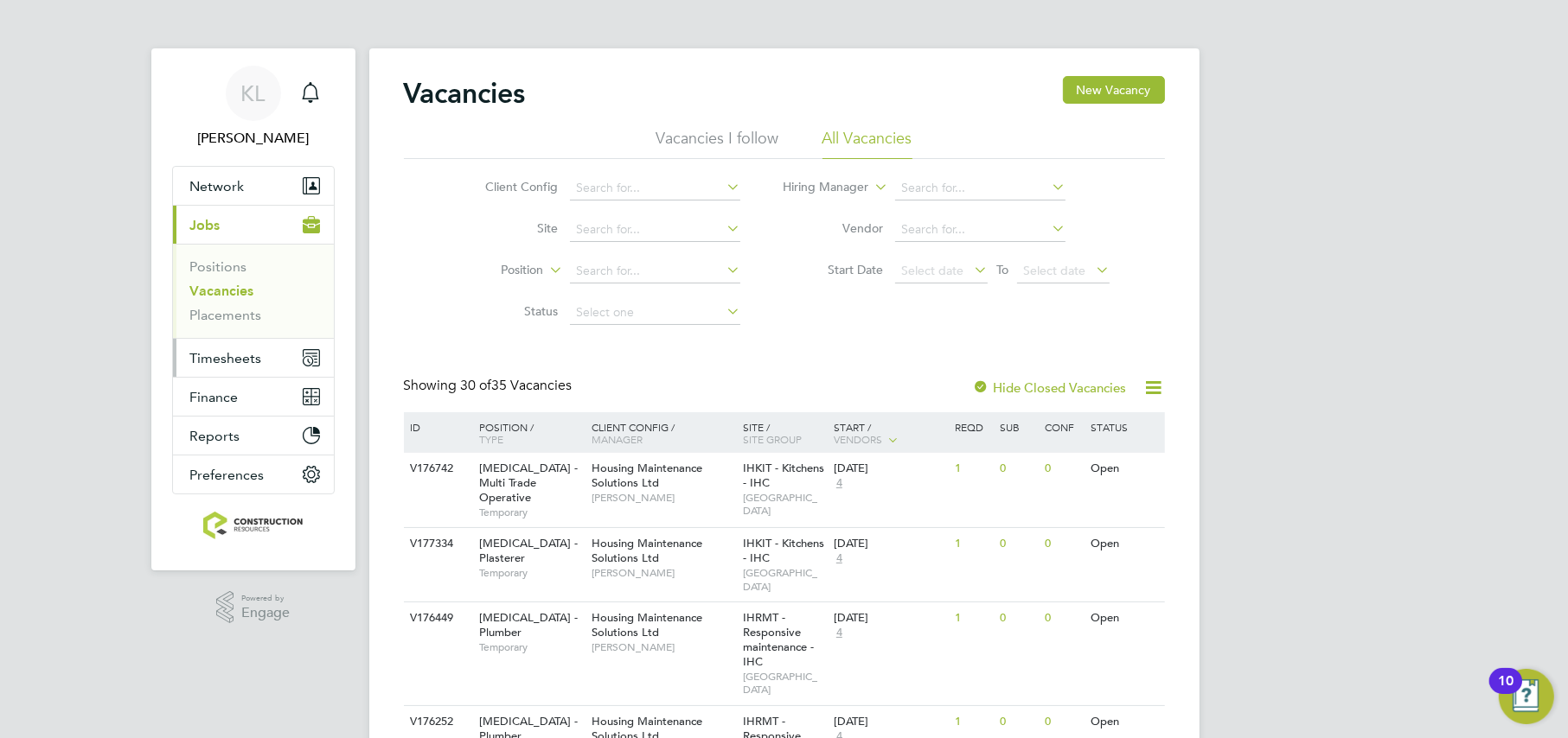
click at [220, 366] on button "Timesheets" at bounding box center [253, 358] width 161 height 38
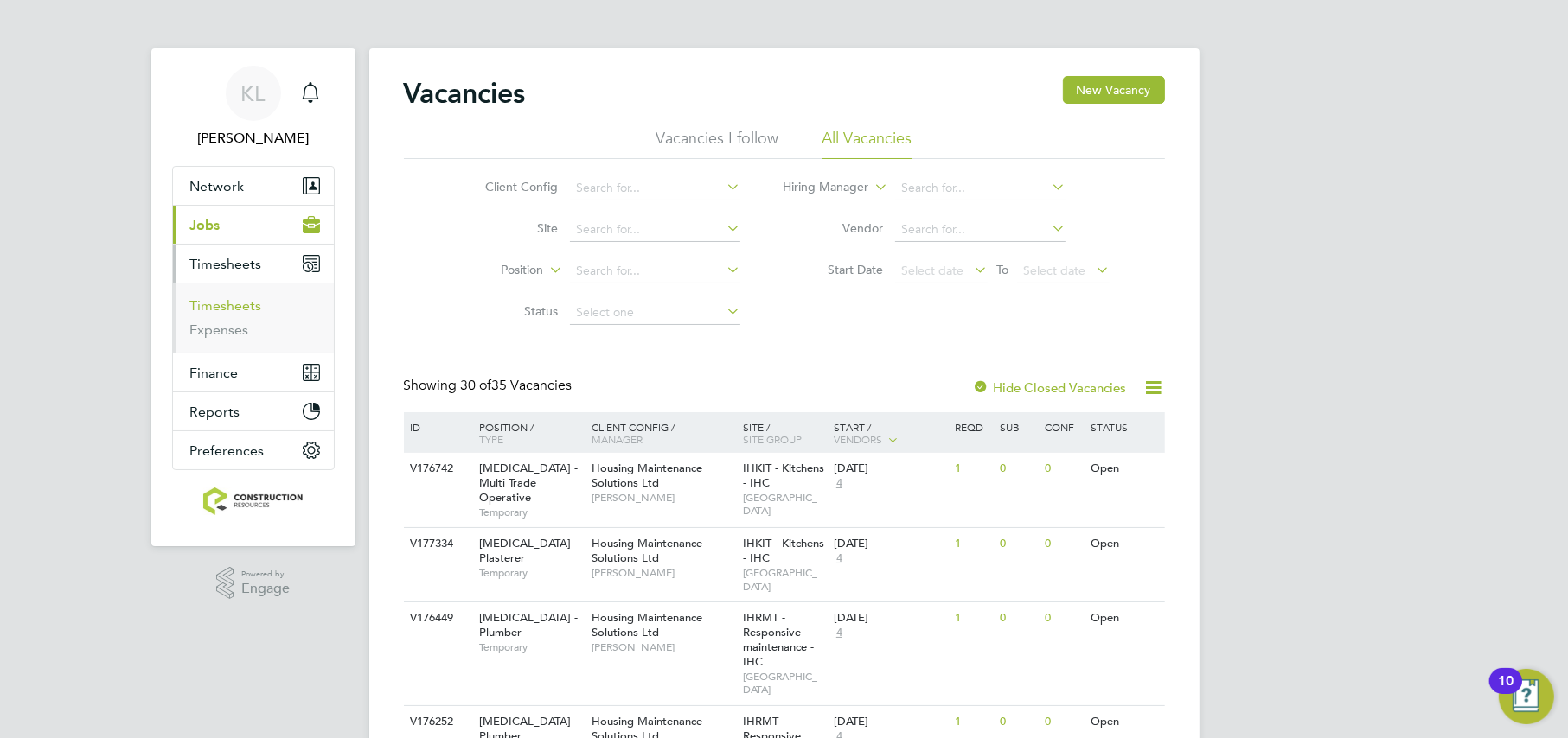
click at [219, 308] on link "Timesheets" at bounding box center [226, 305] width 71 height 16
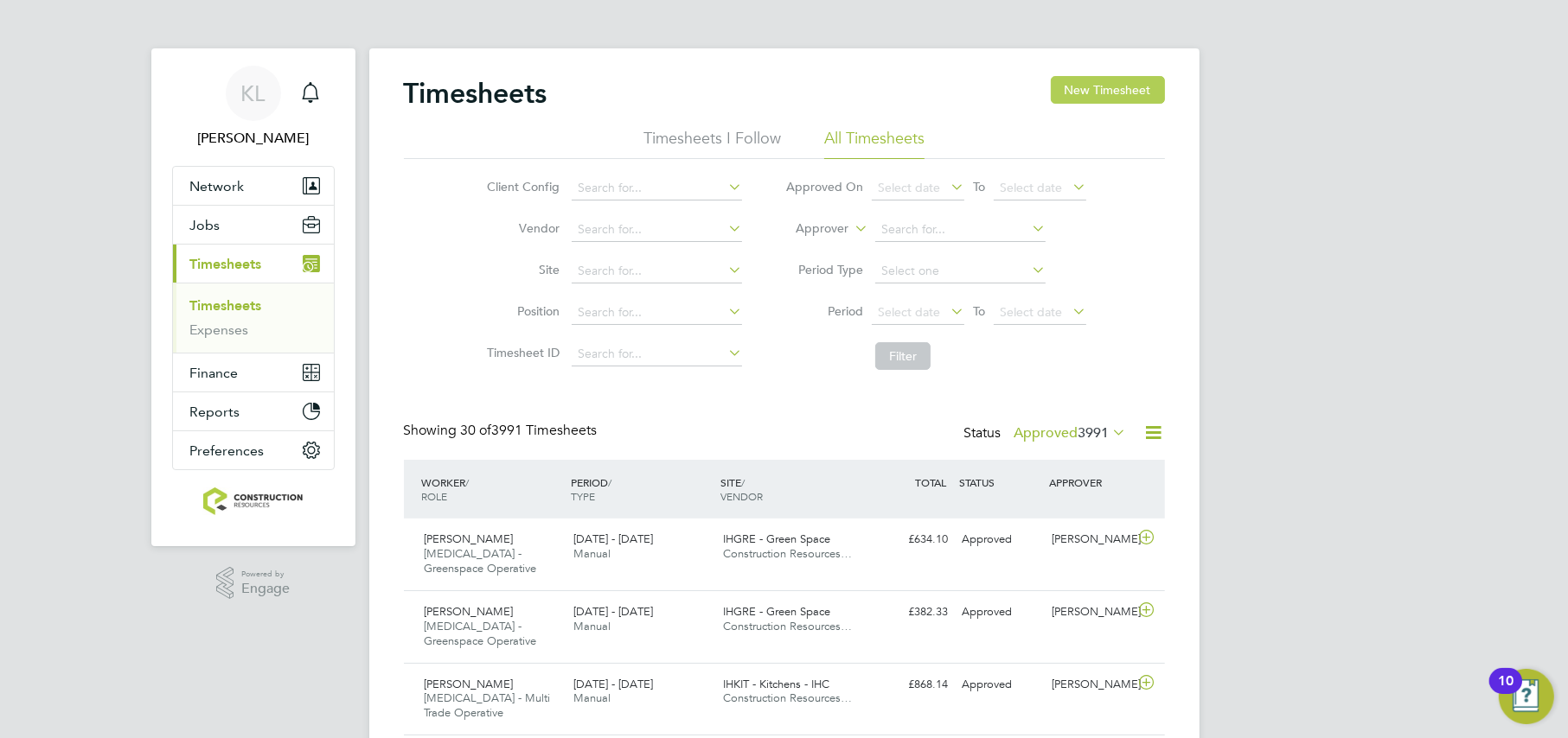
click at [1072, 97] on button "New Timesheet" at bounding box center [1108, 89] width 114 height 28
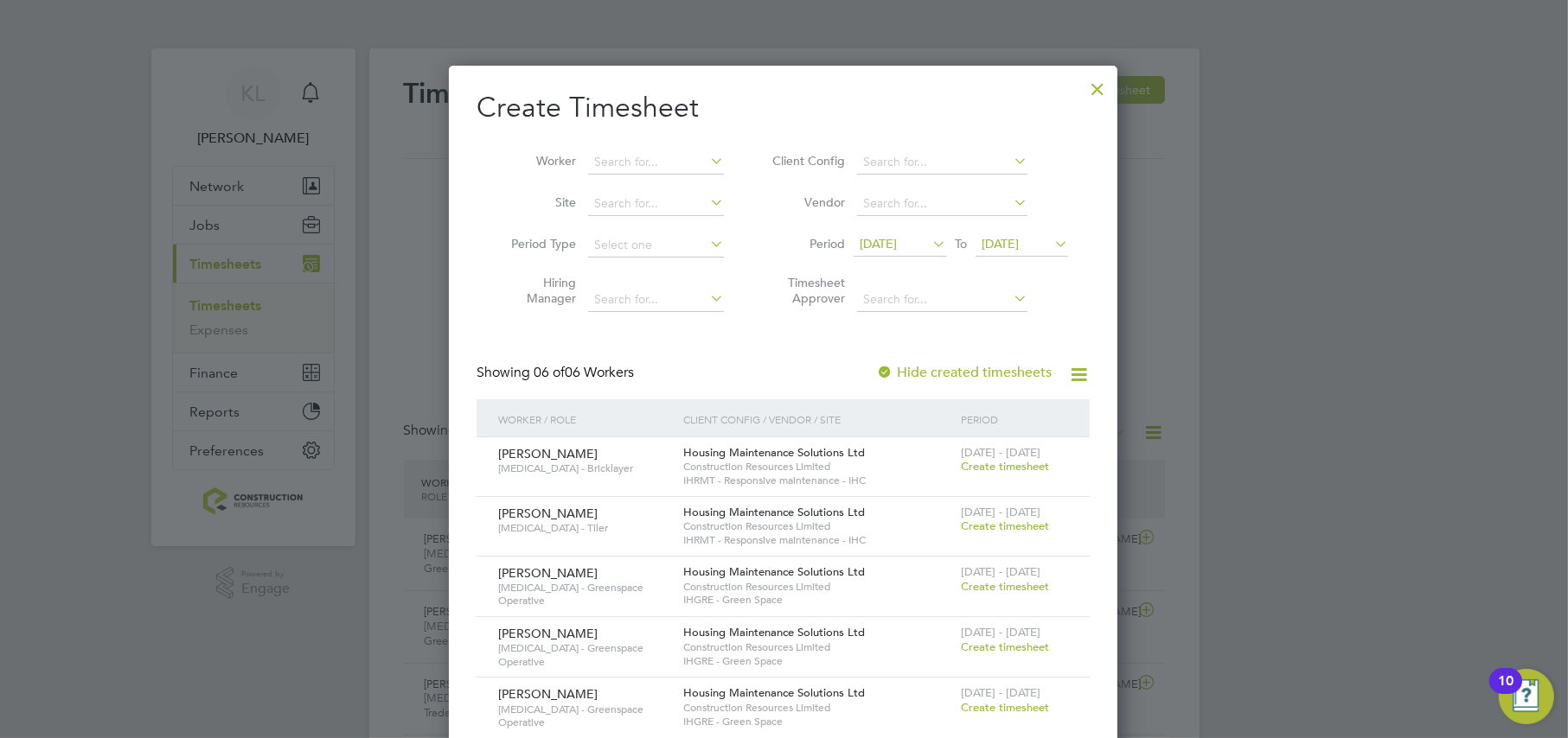
drag, startPoint x: 993, startPoint y: 467, endPoint x: 731, endPoint y: 245, distance: 343.4
click at [993, 467] on span "Create timesheet" at bounding box center [1005, 466] width 89 height 14
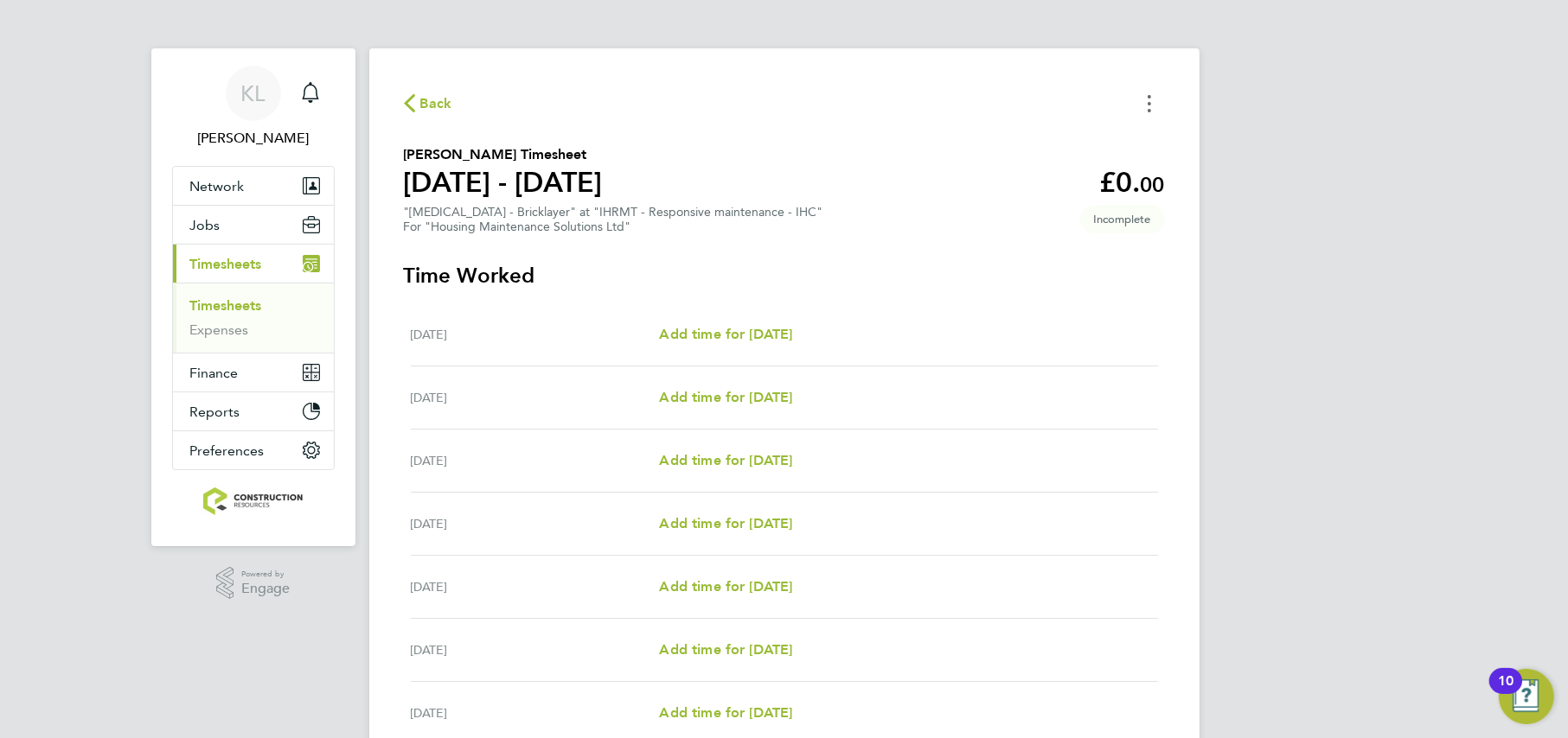
click at [1150, 98] on icon "Timesheets Menu" at bounding box center [1150, 103] width 4 height 17
click at [995, 128] on button "Mark as absent" at bounding box center [1061, 142] width 208 height 34
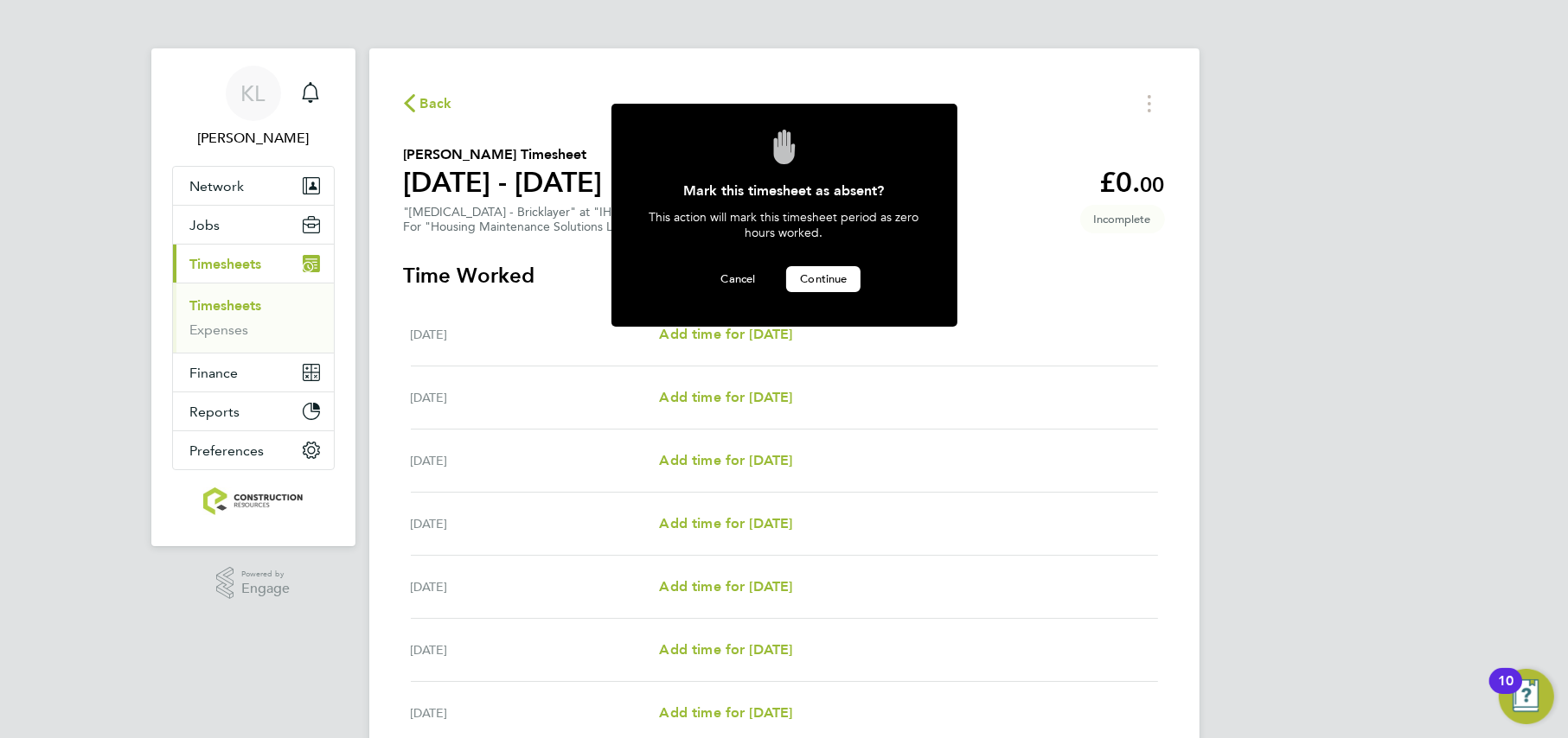
drag, startPoint x: 827, startPoint y: 278, endPoint x: 784, endPoint y: 271, distance: 43.6
click at [826, 278] on span "Continue" at bounding box center [823, 278] width 47 height 14
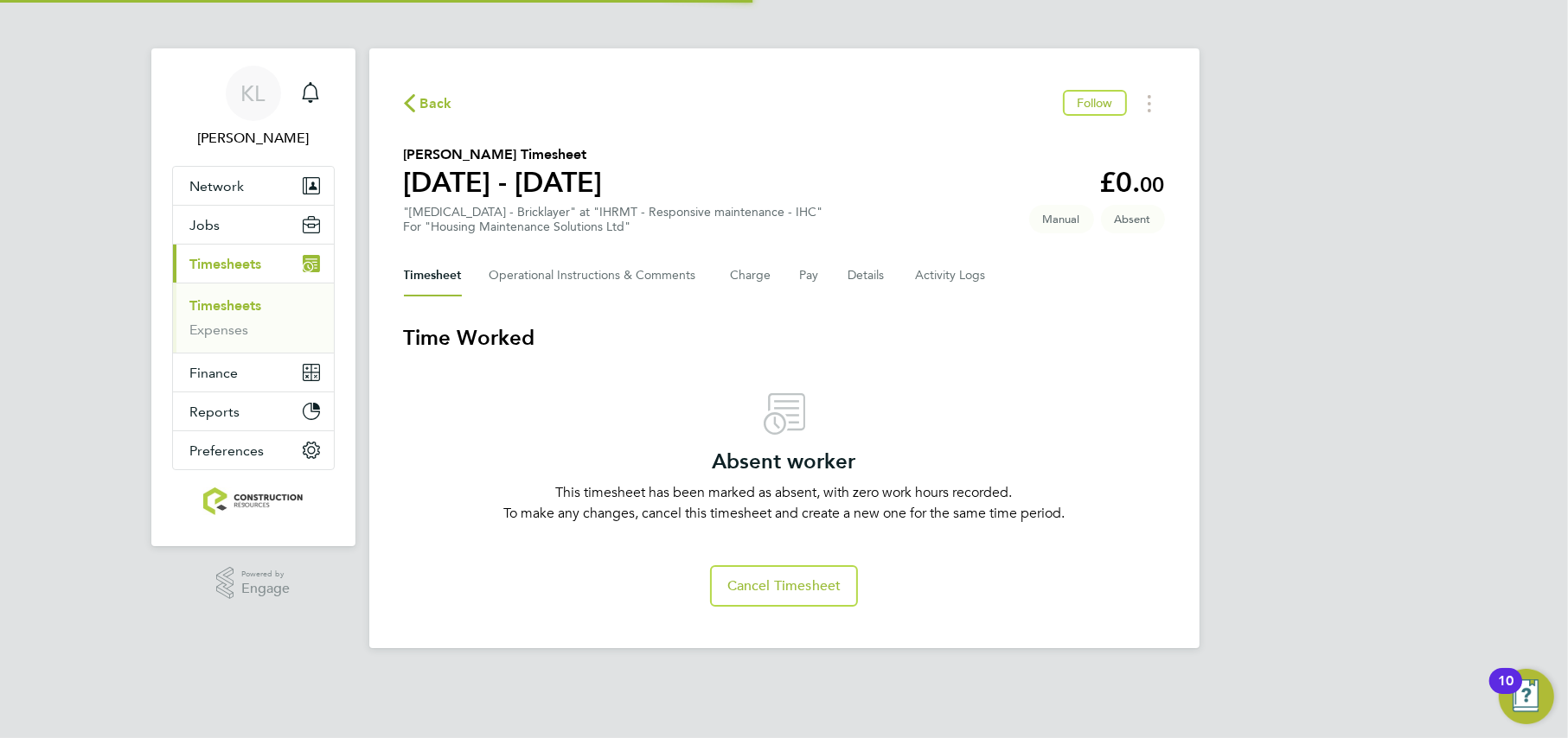
click at [411, 103] on icon "button" at bounding box center [409, 103] width 11 height 18
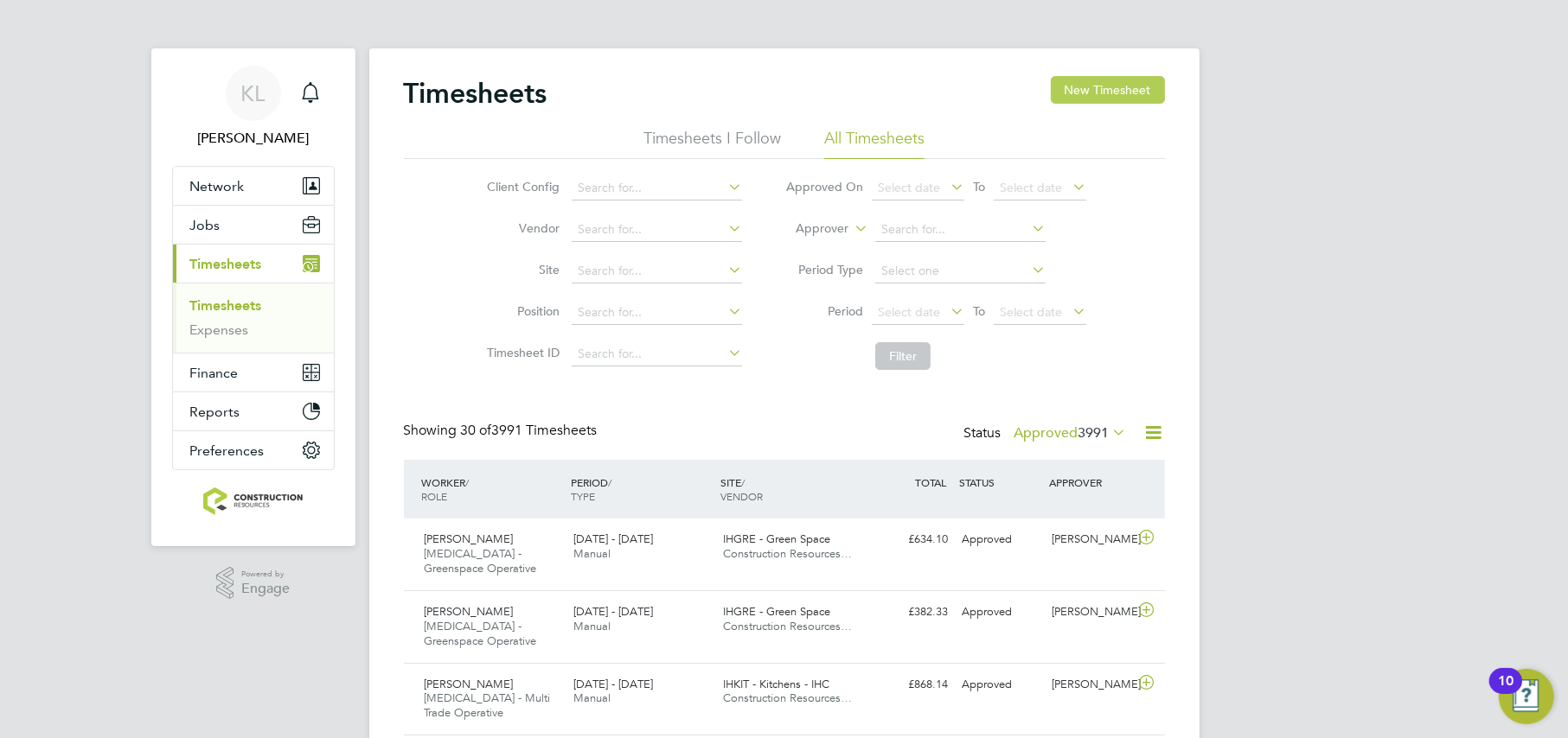
click at [1086, 76] on button "New Timesheet" at bounding box center [1108, 89] width 114 height 28
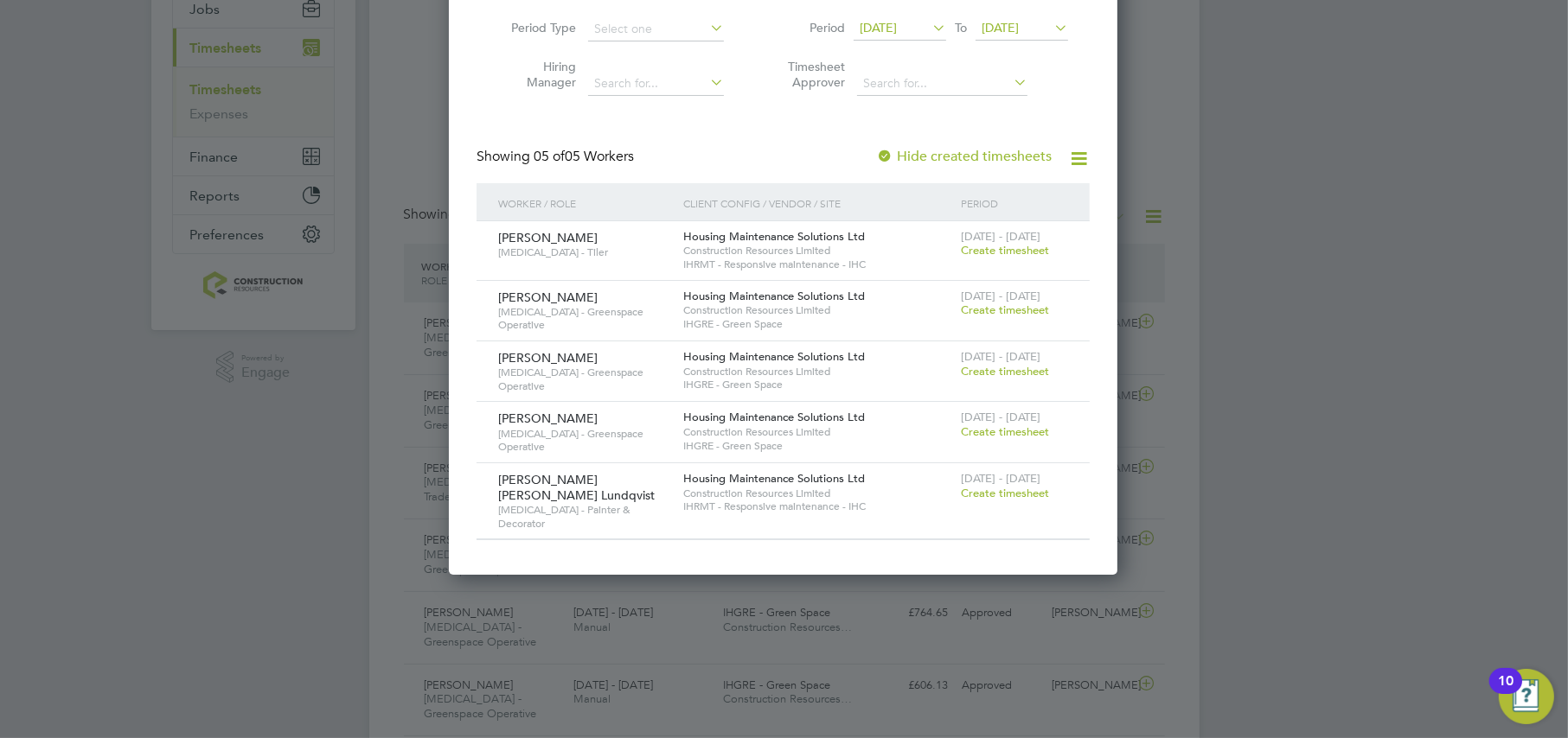
click at [1015, 244] on span "Create timesheet" at bounding box center [1005, 250] width 89 height 14
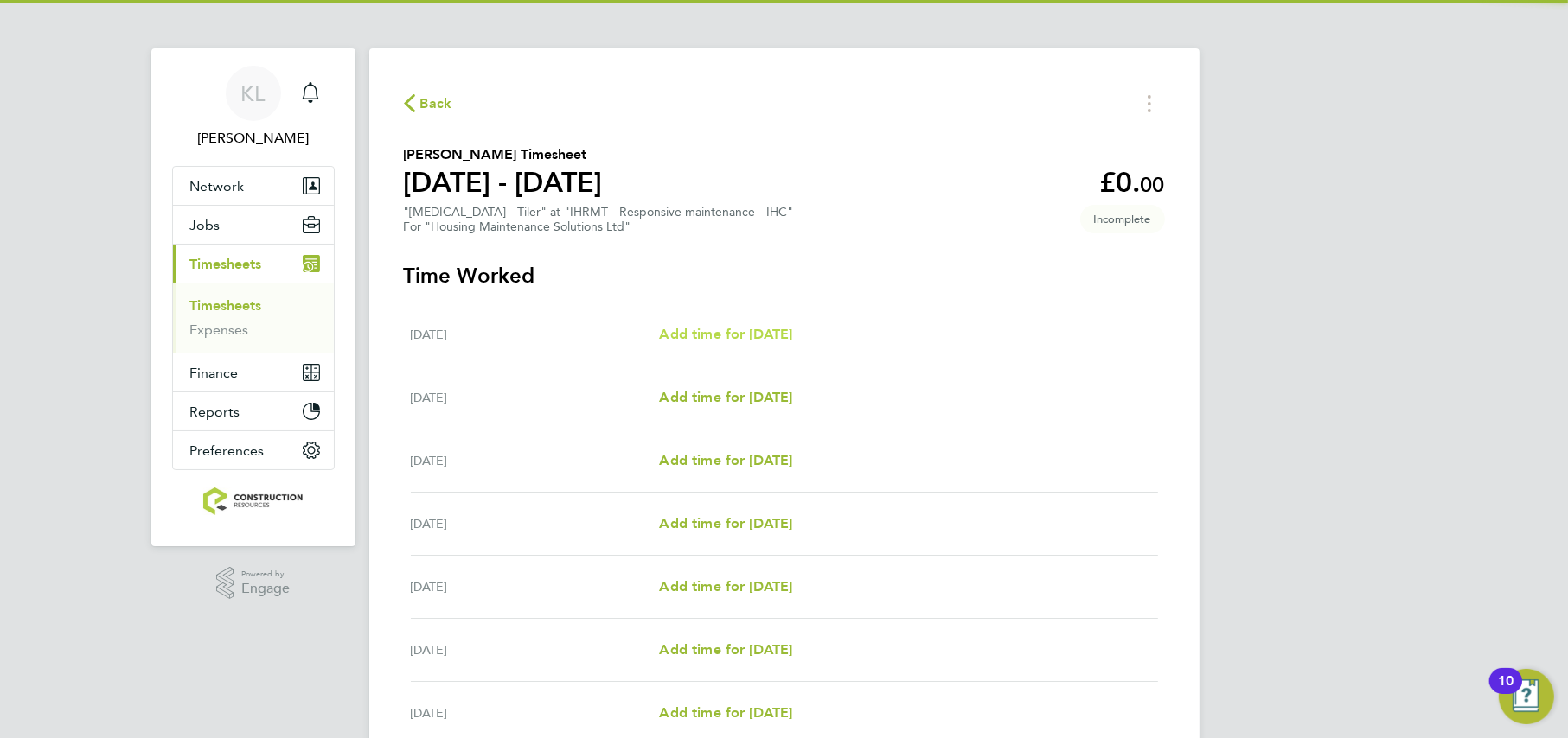
click at [764, 326] on span "Add time for Mon 04 Aug" at bounding box center [725, 334] width 133 height 16
select select "30"
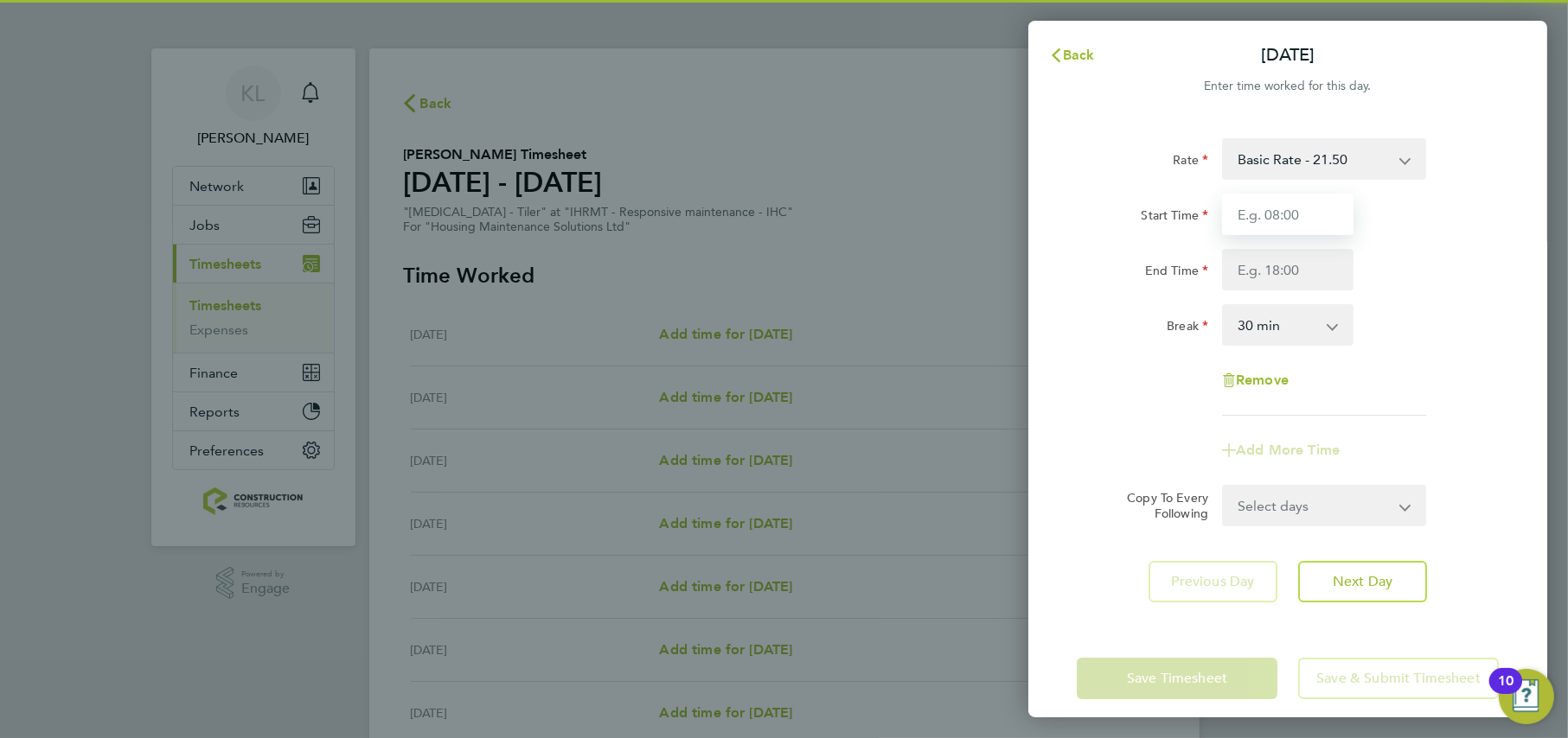
click at [1284, 210] on input "Start Time" at bounding box center [1287, 214] width 131 height 42
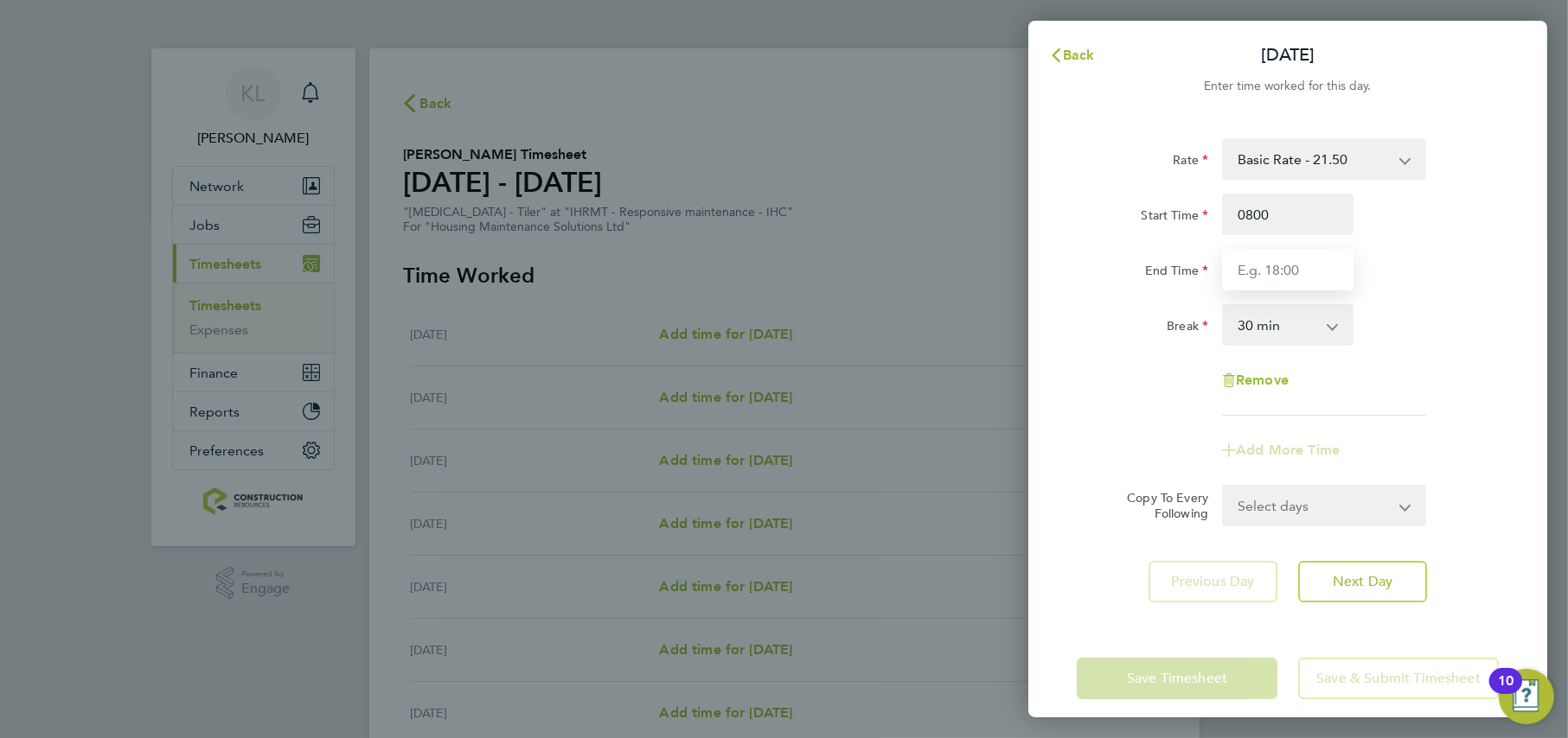
type input "08:00"
type input "16:30"
click at [1309, 515] on select "Select days Day Weekday (Mon-Fri) Weekend (Sat-Sun) Tuesday Wednesday Thursday …" at bounding box center [1314, 506] width 182 height 38
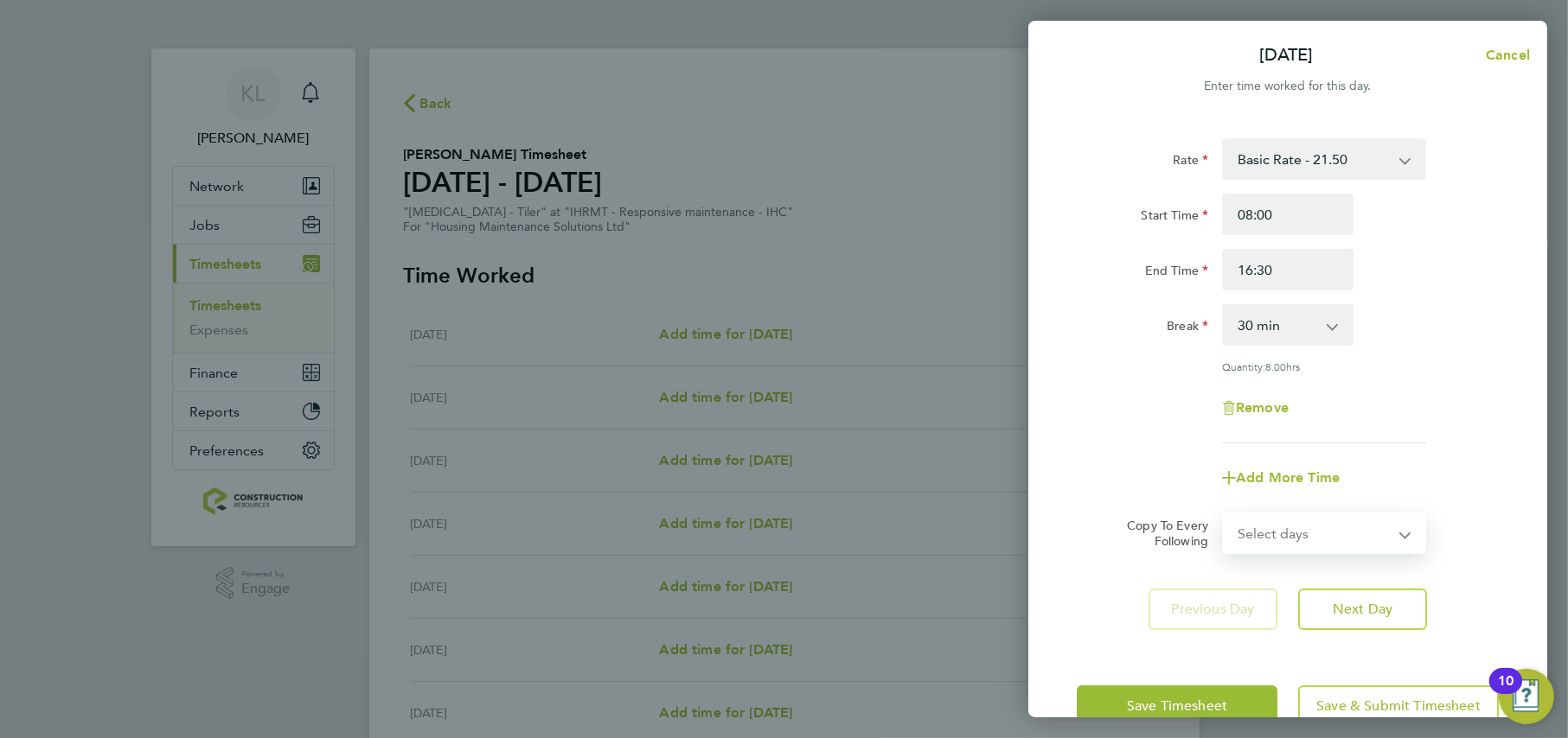
select select "WEEKDAY"
click at [1224, 514] on select "Select days Day Weekday (Mon-Fri) Weekend (Sat-Sun) Tuesday Wednesday Thursday …" at bounding box center [1314, 533] width 182 height 38
select select "2025-08-10"
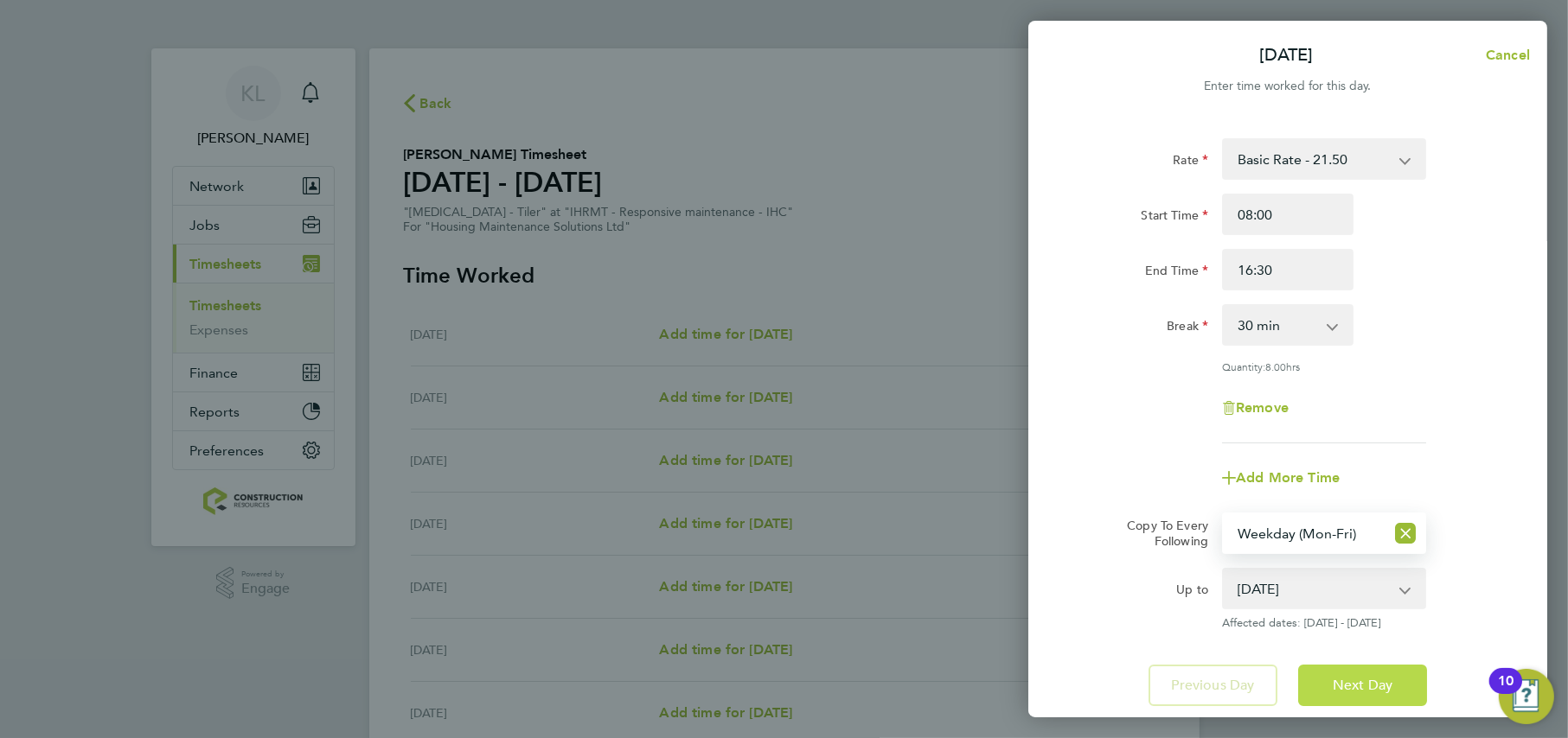
click at [1358, 686] on span "Next Day" at bounding box center [1363, 685] width 60 height 17
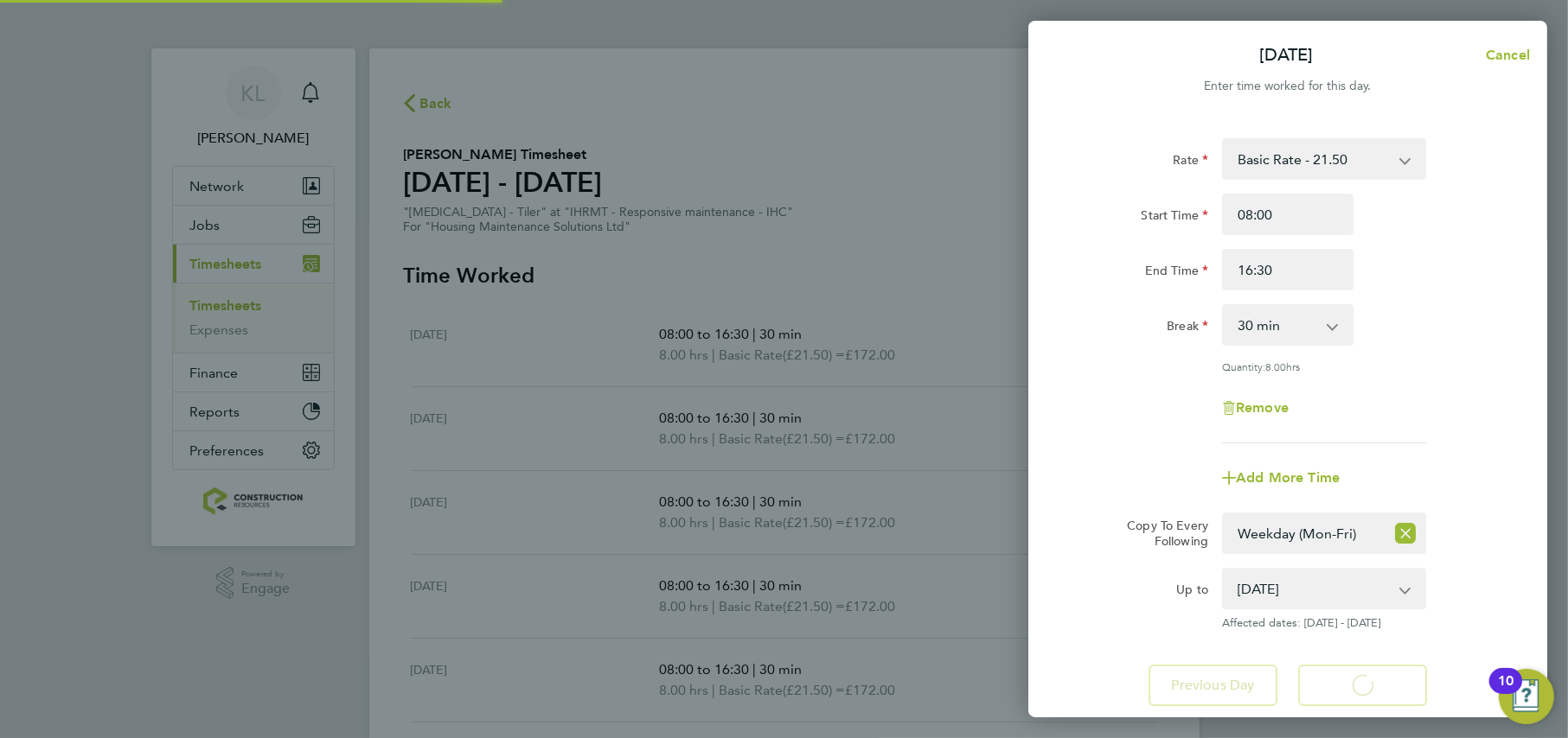
select select "30"
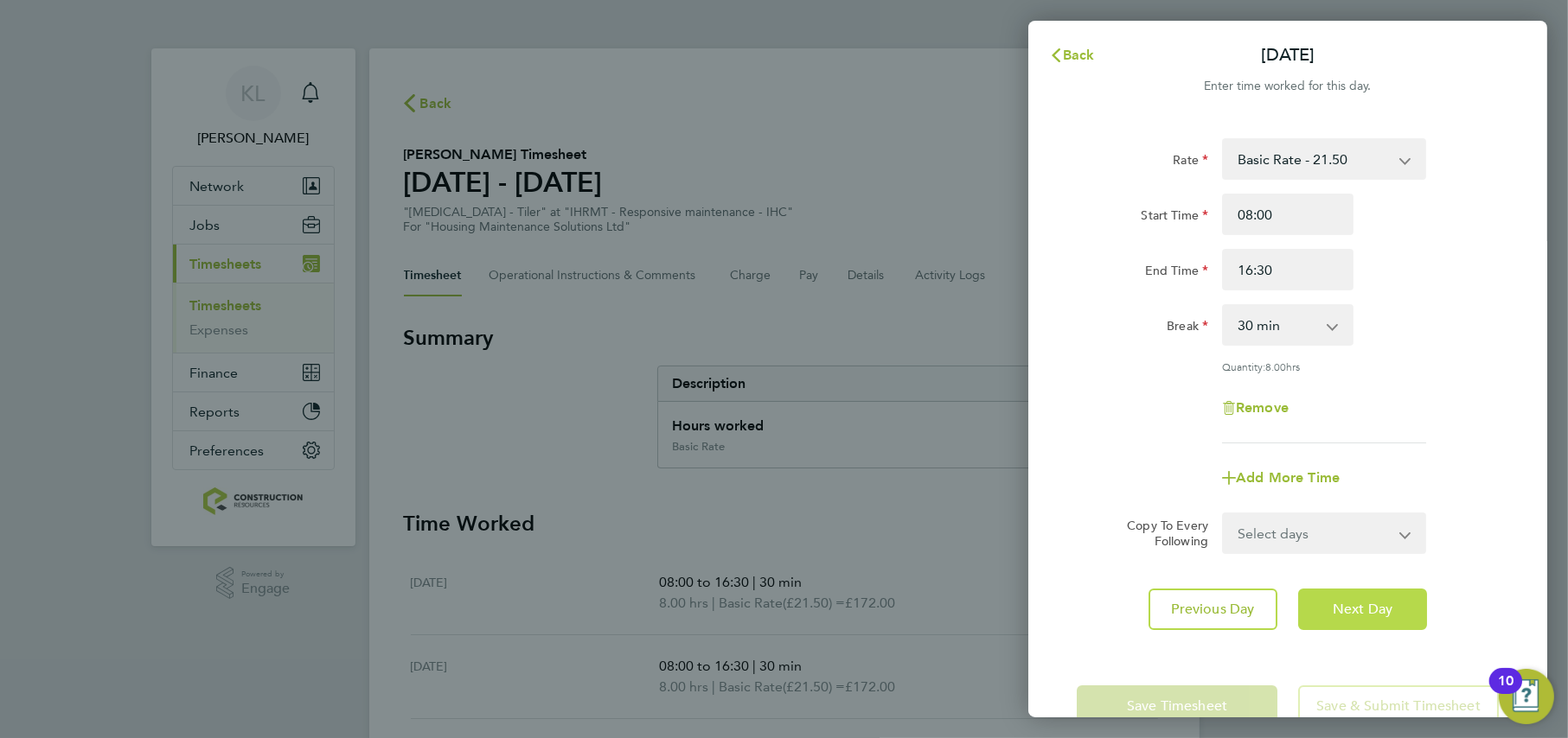
click at [1323, 609] on button "Next Day" at bounding box center [1362, 610] width 129 height 42
select select "30"
click at [1321, 609] on button "Next Day" at bounding box center [1362, 610] width 129 height 42
select select "30"
click at [1321, 609] on button "Next Day" at bounding box center [1362, 610] width 129 height 42
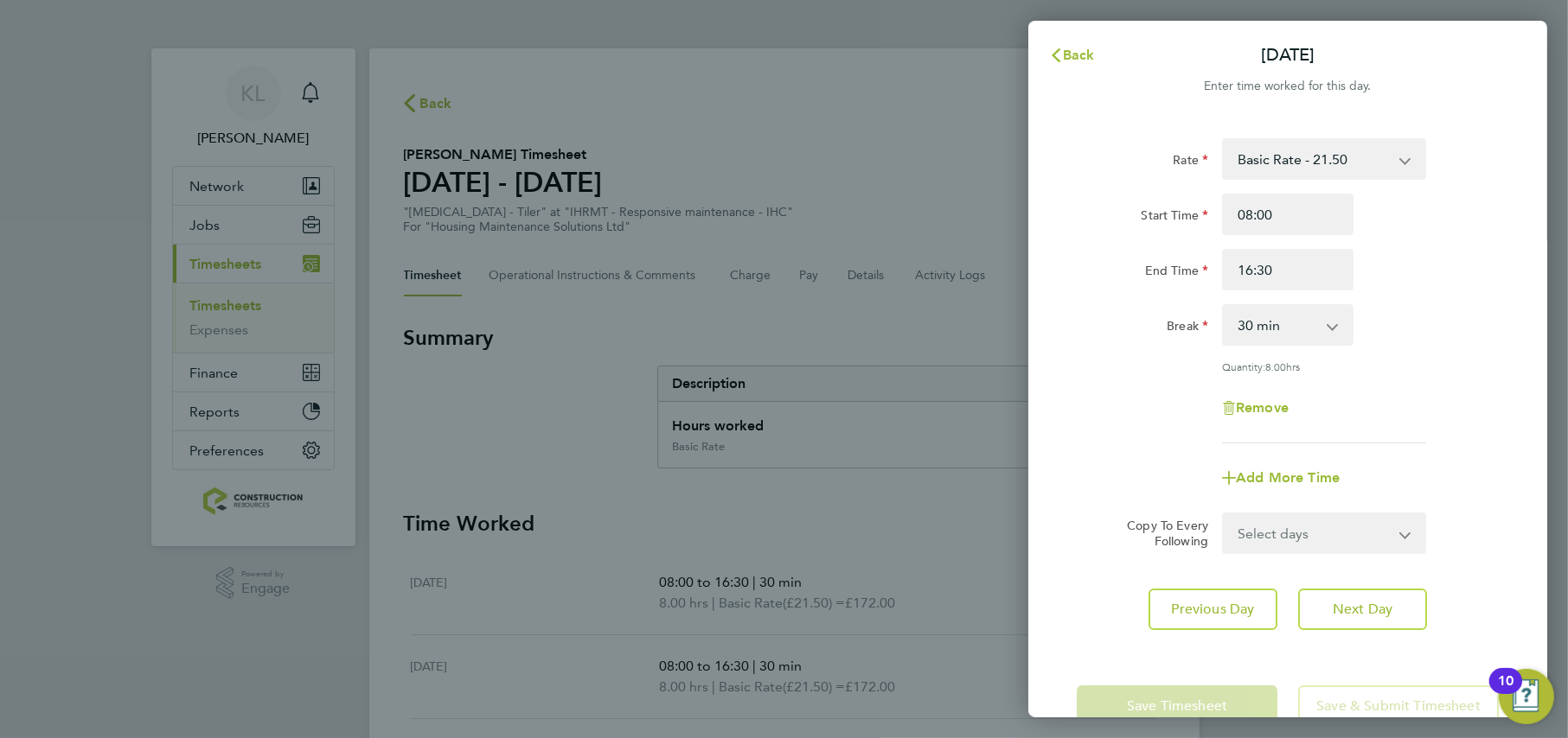
select select "30"
click at [1254, 266] on input "16:30" at bounding box center [1287, 270] width 131 height 42
click at [1253, 277] on input "16:30" at bounding box center [1287, 270] width 131 height 42
type input "15:30"
click at [1360, 594] on button "Next Day" at bounding box center [1362, 610] width 129 height 42
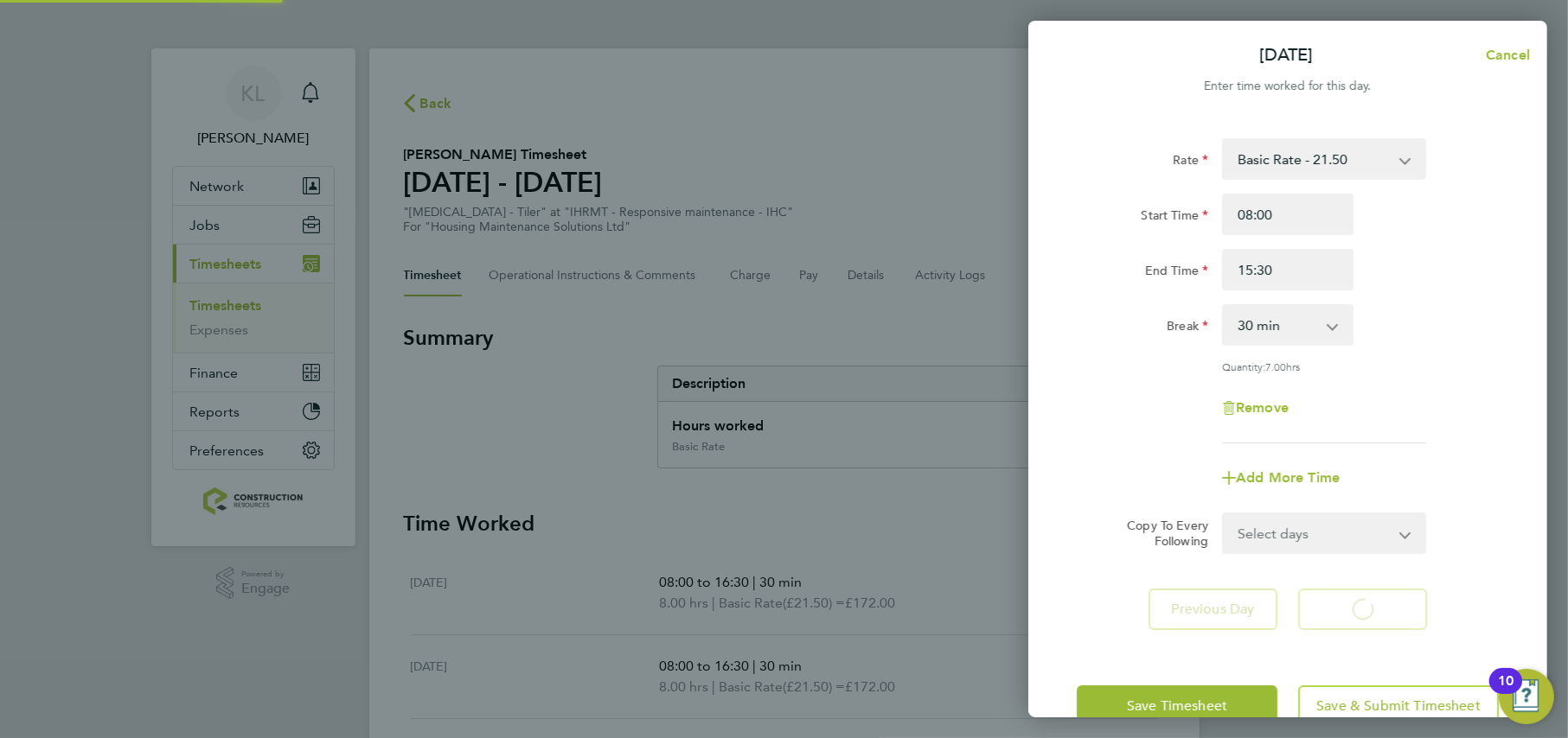
select select "30"
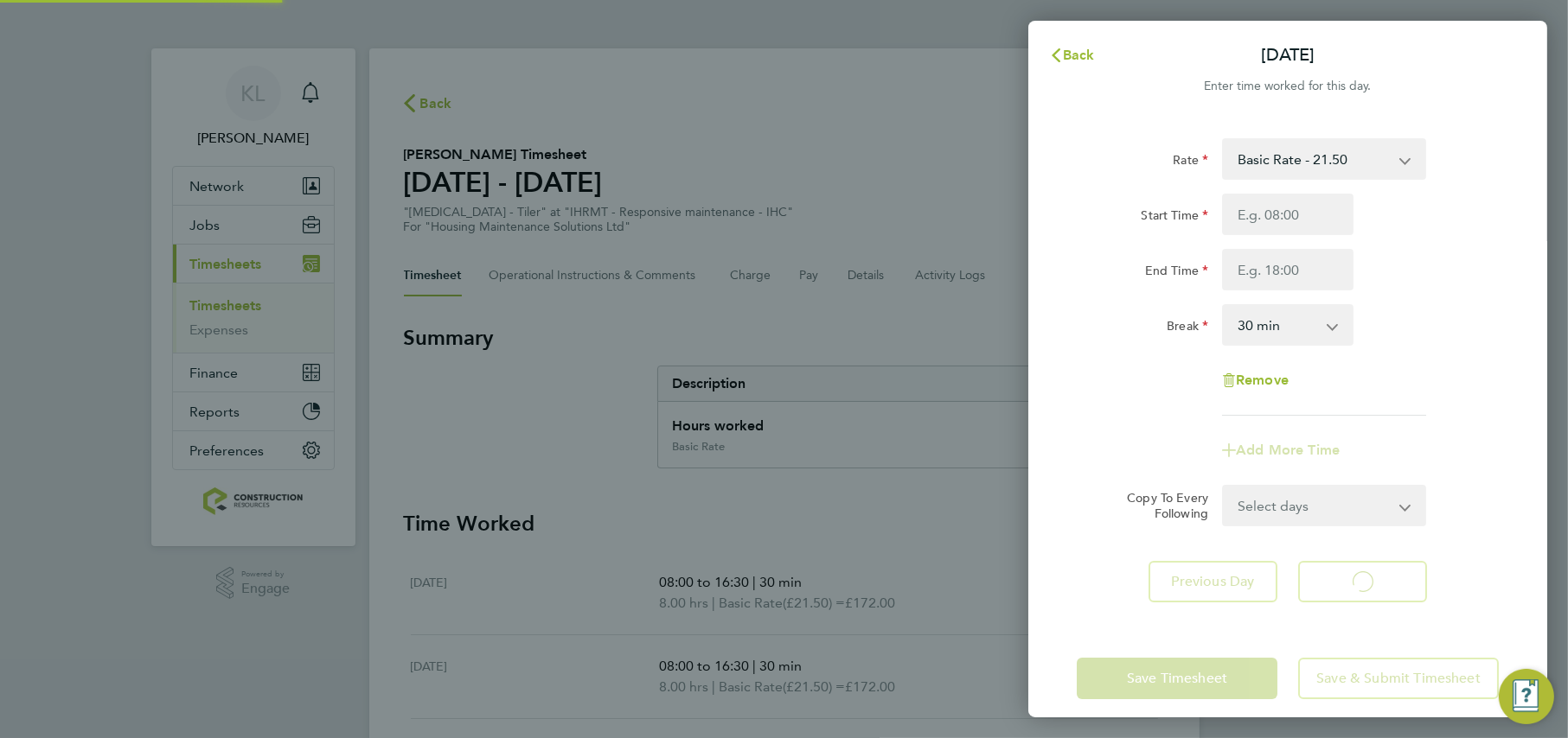
select select "30"
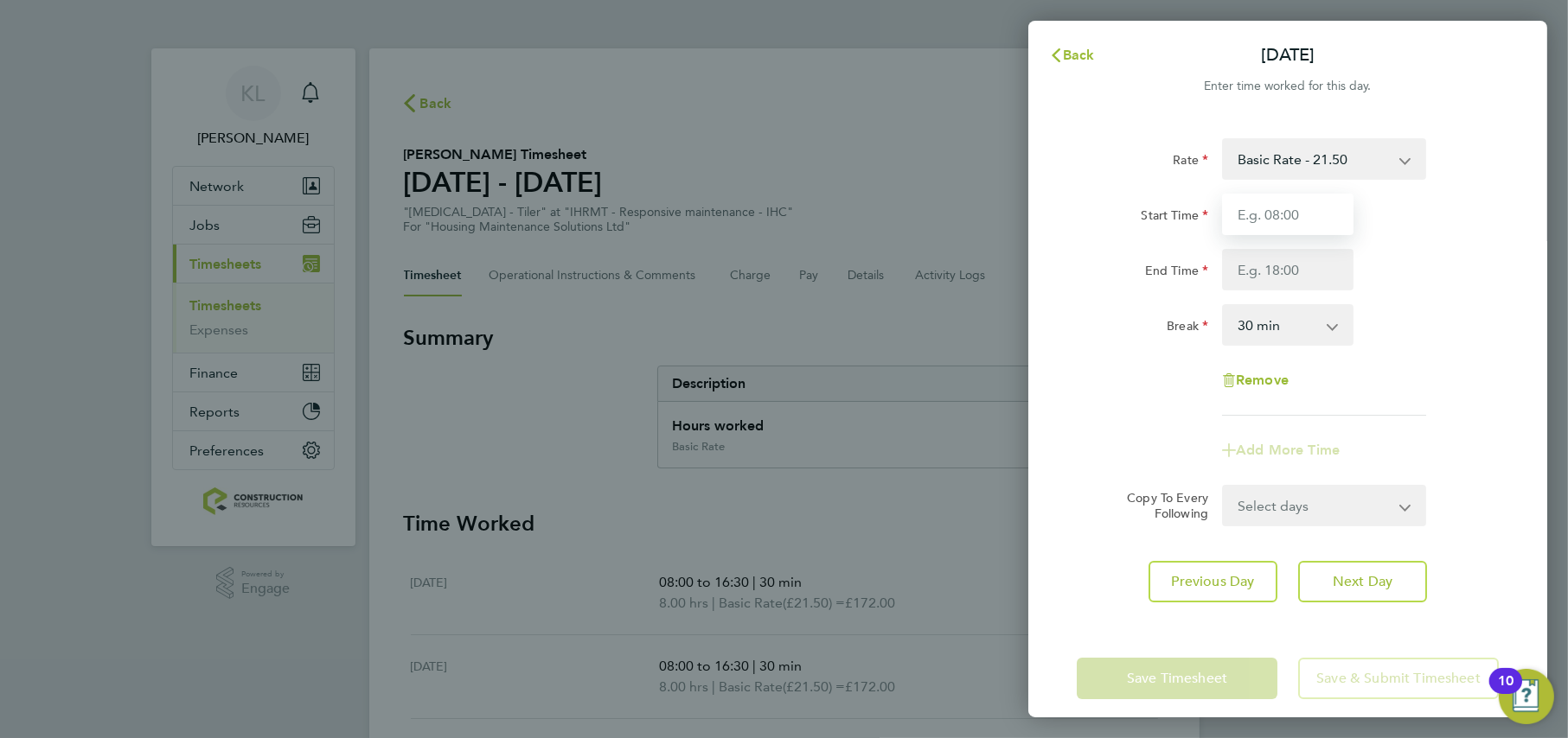
click at [1258, 197] on input "Start Time" at bounding box center [1287, 214] width 131 height 42
type input "08:00"
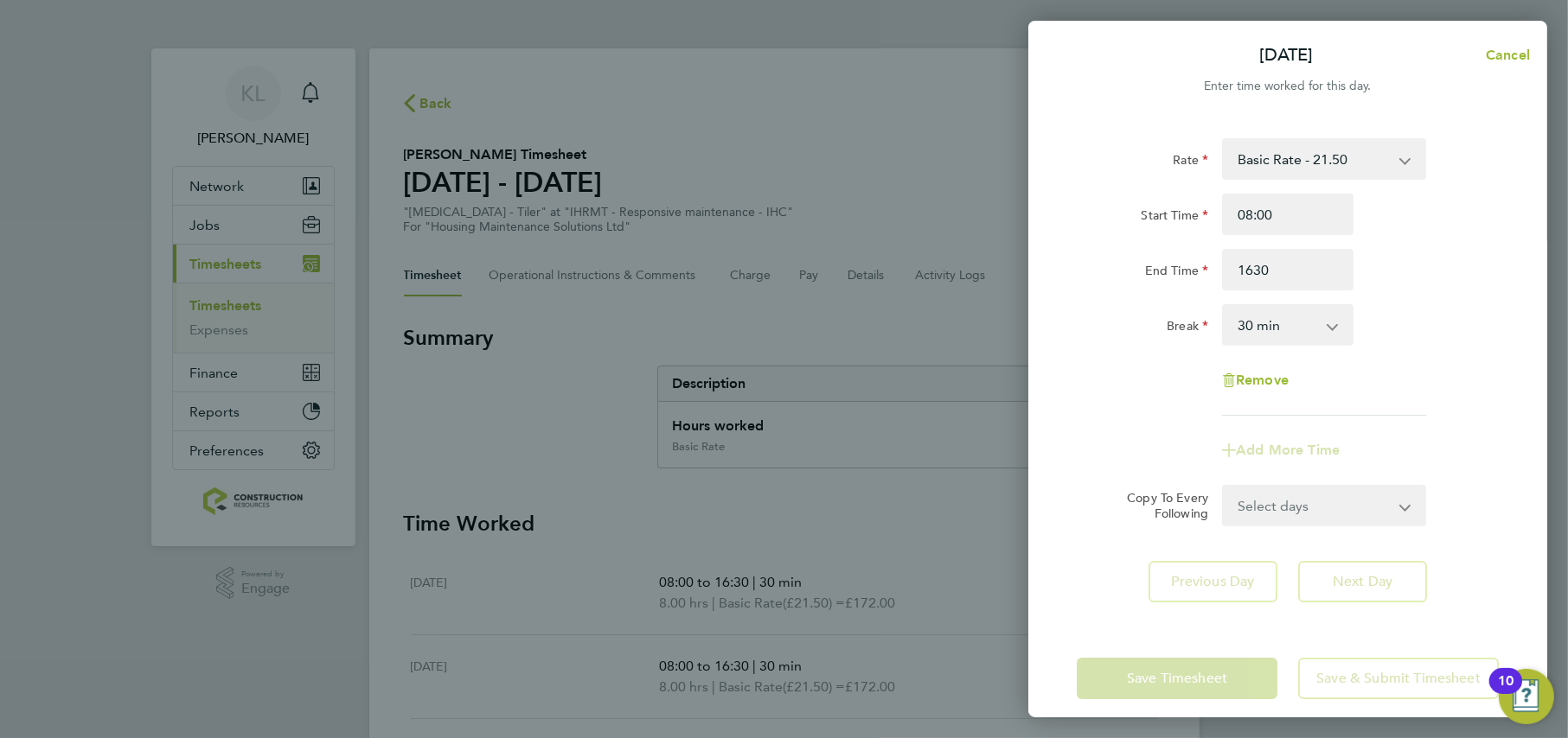
type input "16:30"
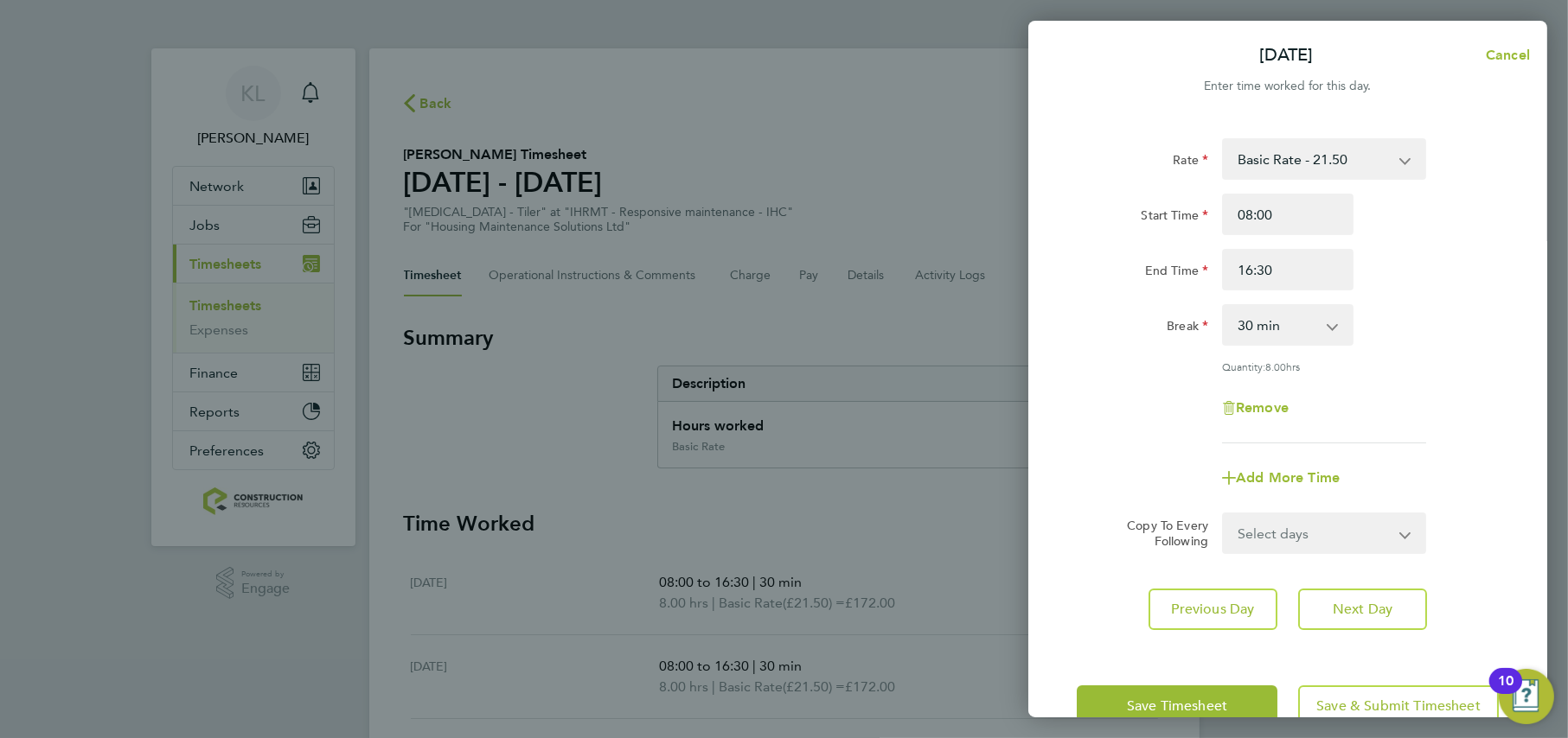
click at [1178, 338] on label "Break" at bounding box center [1188, 328] width 42 height 21
click at [1224, 338] on select "0 min 15 min 30 min 45 min 60 min 75 min 90 min" at bounding box center [1277, 325] width 108 height 38
click at [1197, 680] on div "Save Timesheet Save & Submit Timesheet" at bounding box center [1288, 706] width 519 height 110
click at [1195, 709] on span "Save Timesheet" at bounding box center [1177, 705] width 100 height 17
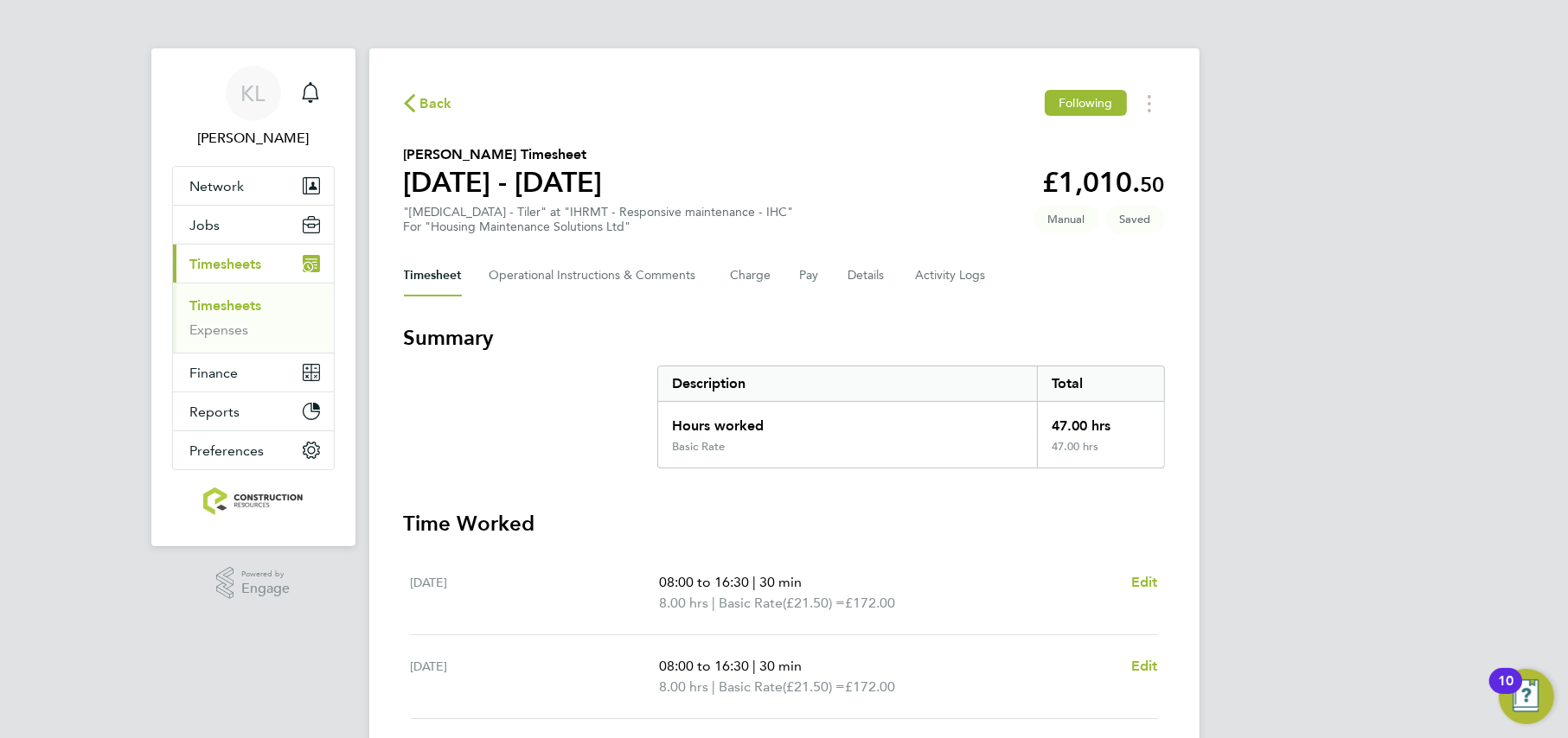
scroll to position [531, 0]
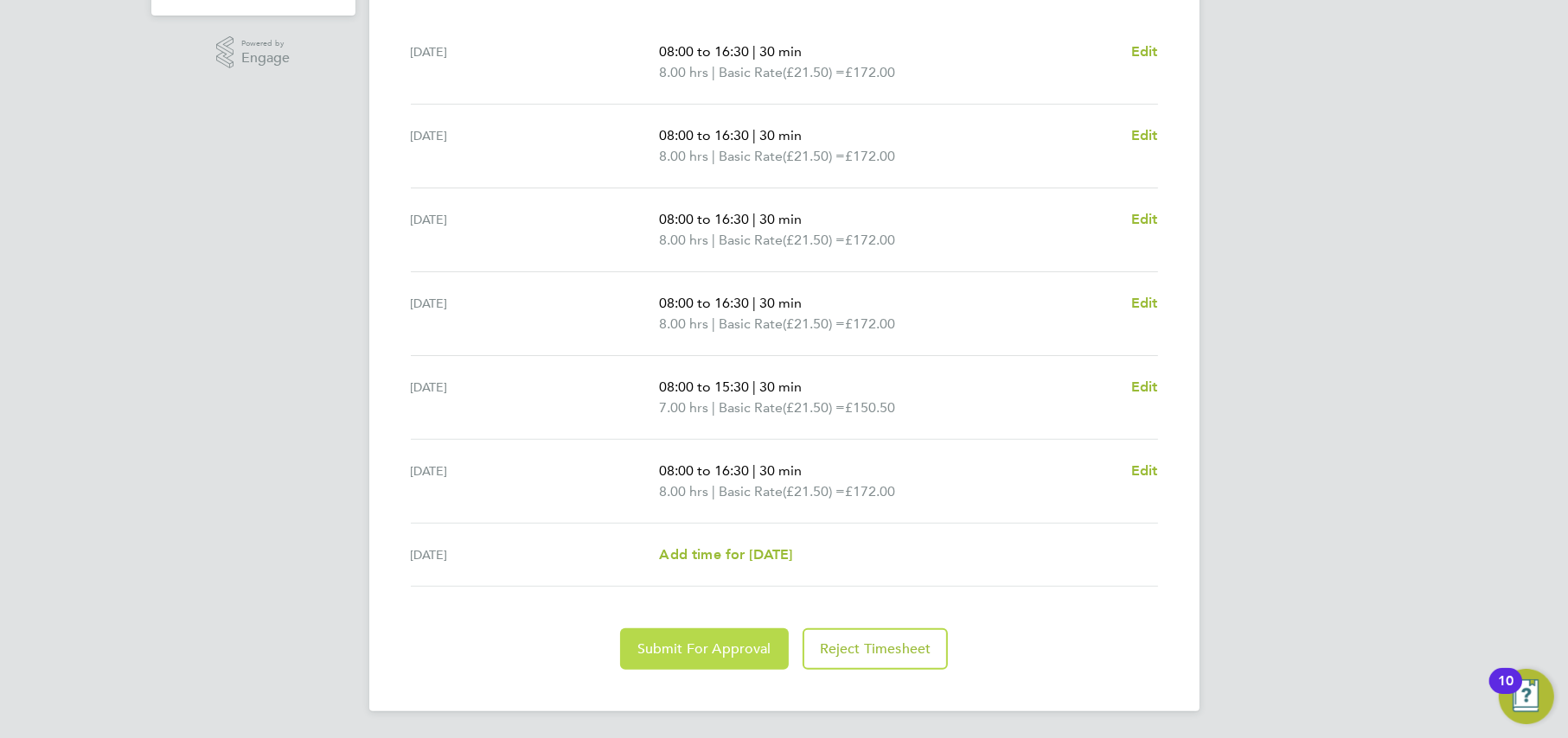
click at [689, 644] on span "Submit For Approval" at bounding box center [704, 649] width 134 height 17
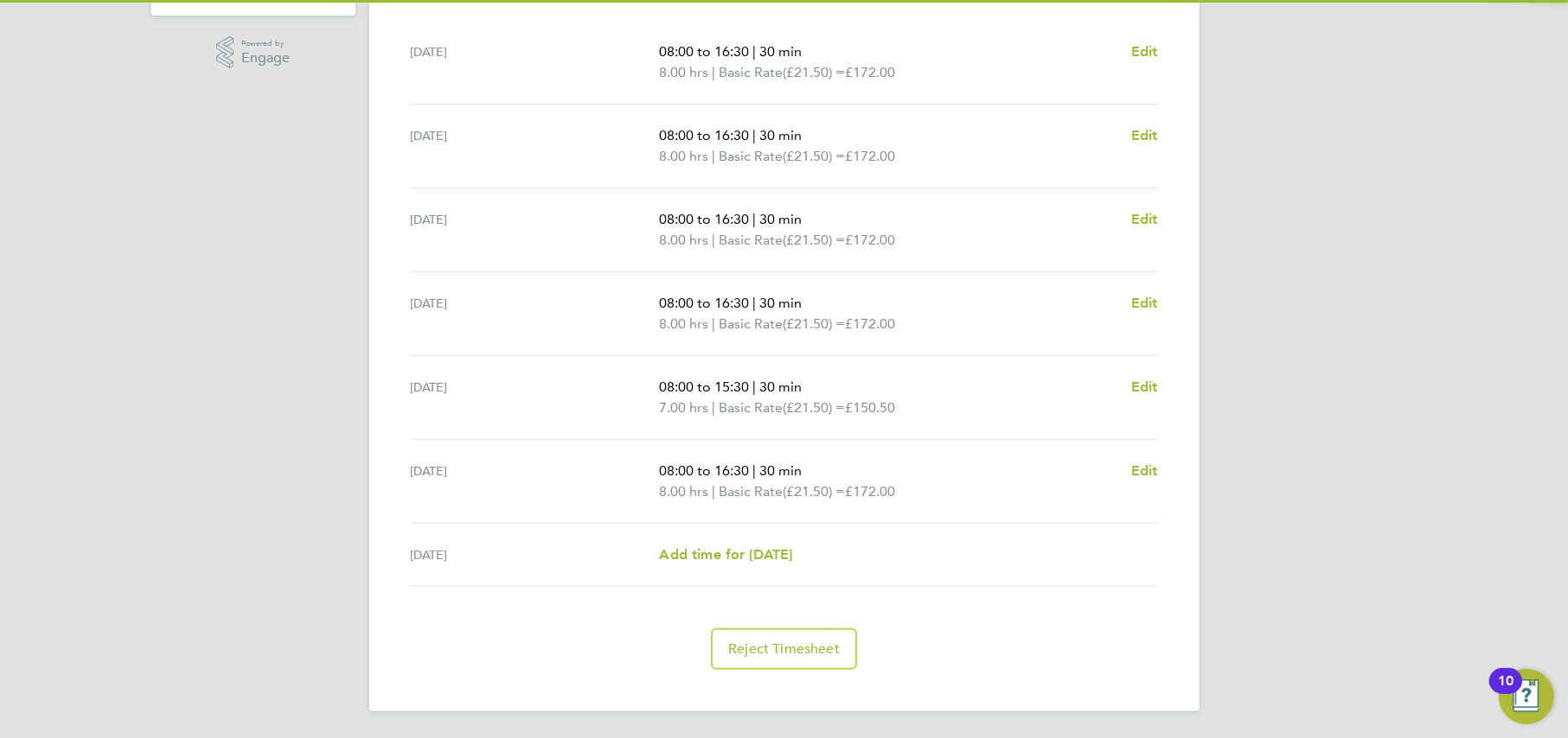
scroll to position [0, 0]
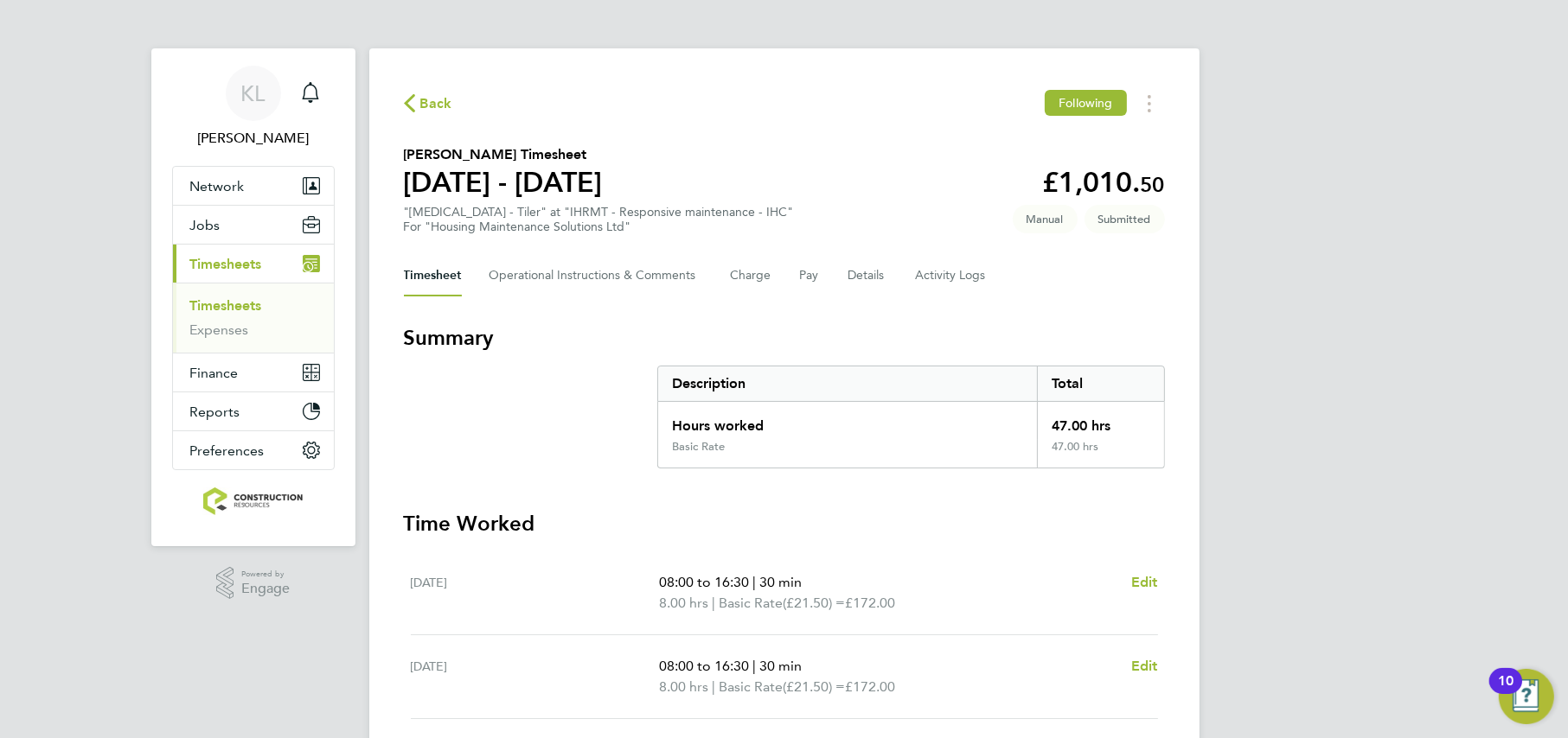
click at [428, 96] on span "Back" at bounding box center [436, 103] width 32 height 21
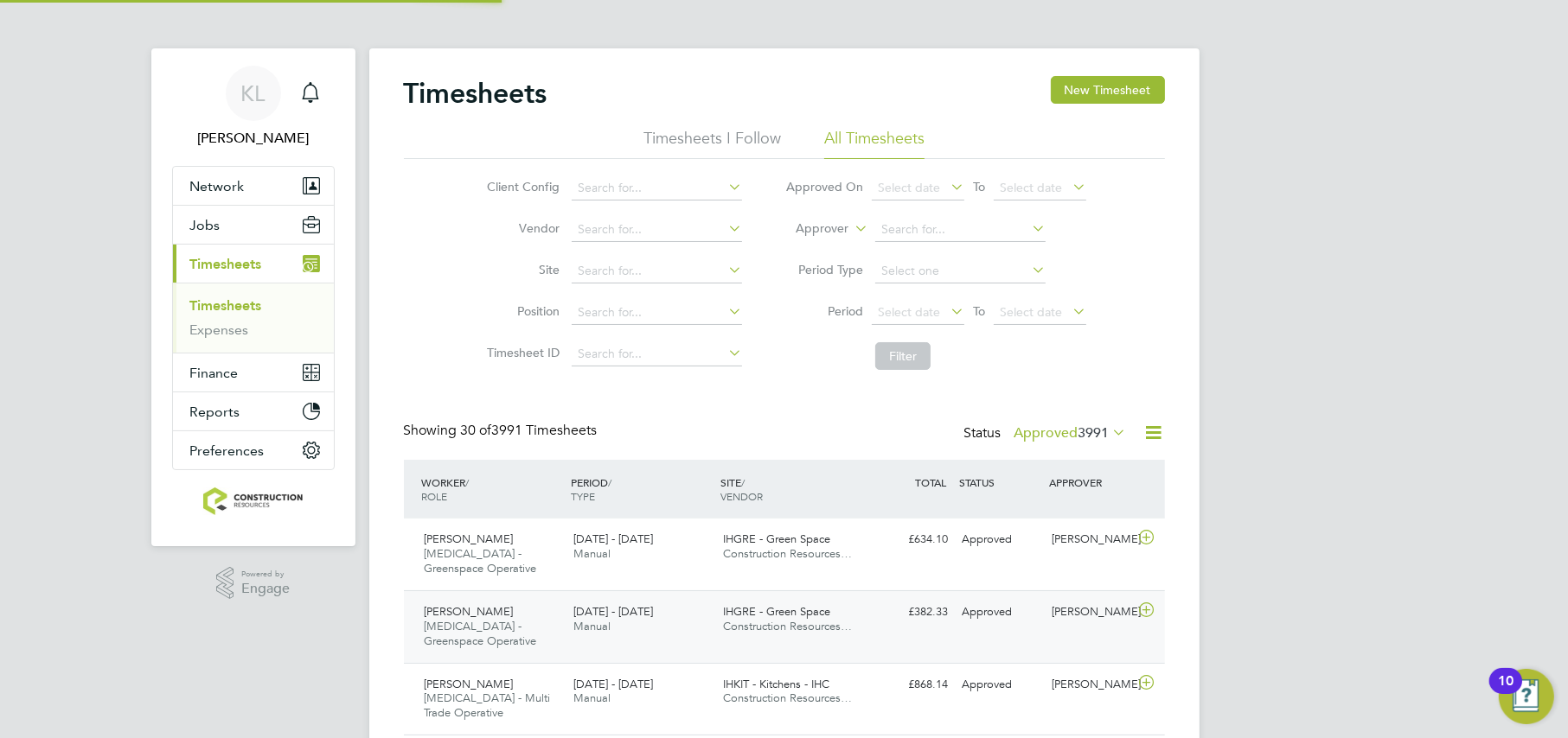
scroll to position [57, 150]
click at [1048, 429] on label "Approved 3991" at bounding box center [1070, 433] width 112 height 17
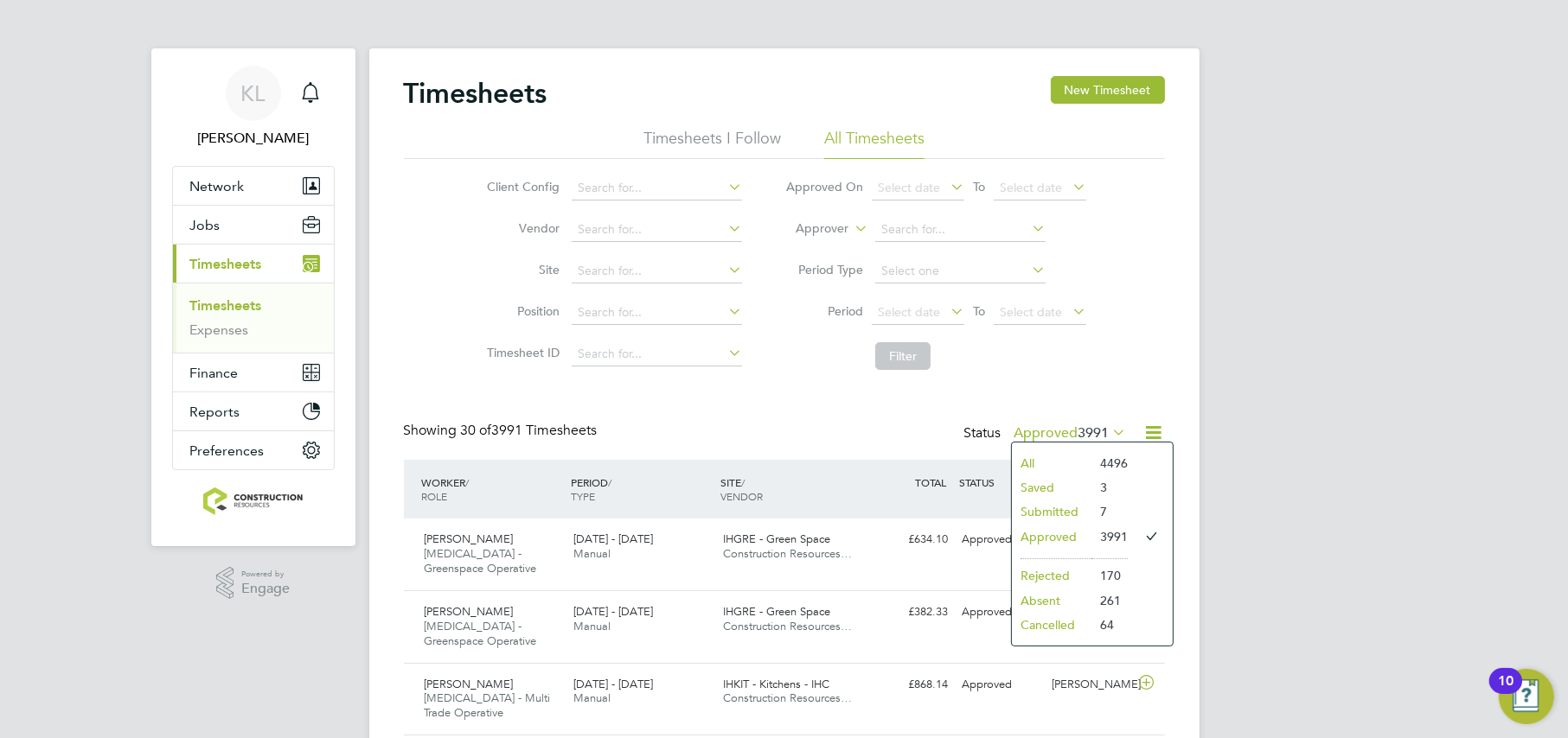
click at [1029, 514] on li "Submitted" at bounding box center [1052, 511] width 80 height 24
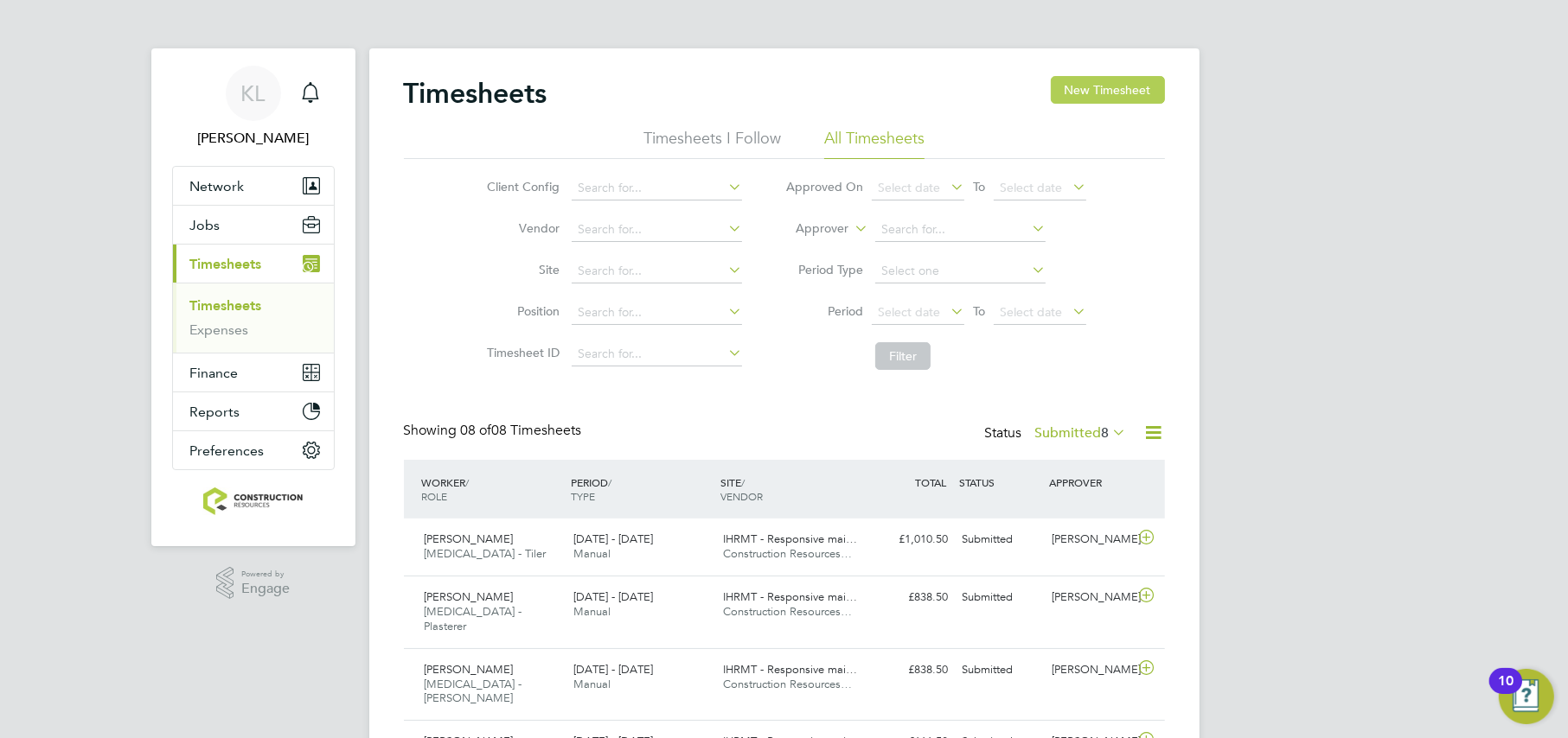
click at [1085, 97] on button "New Timesheet" at bounding box center [1108, 89] width 114 height 28
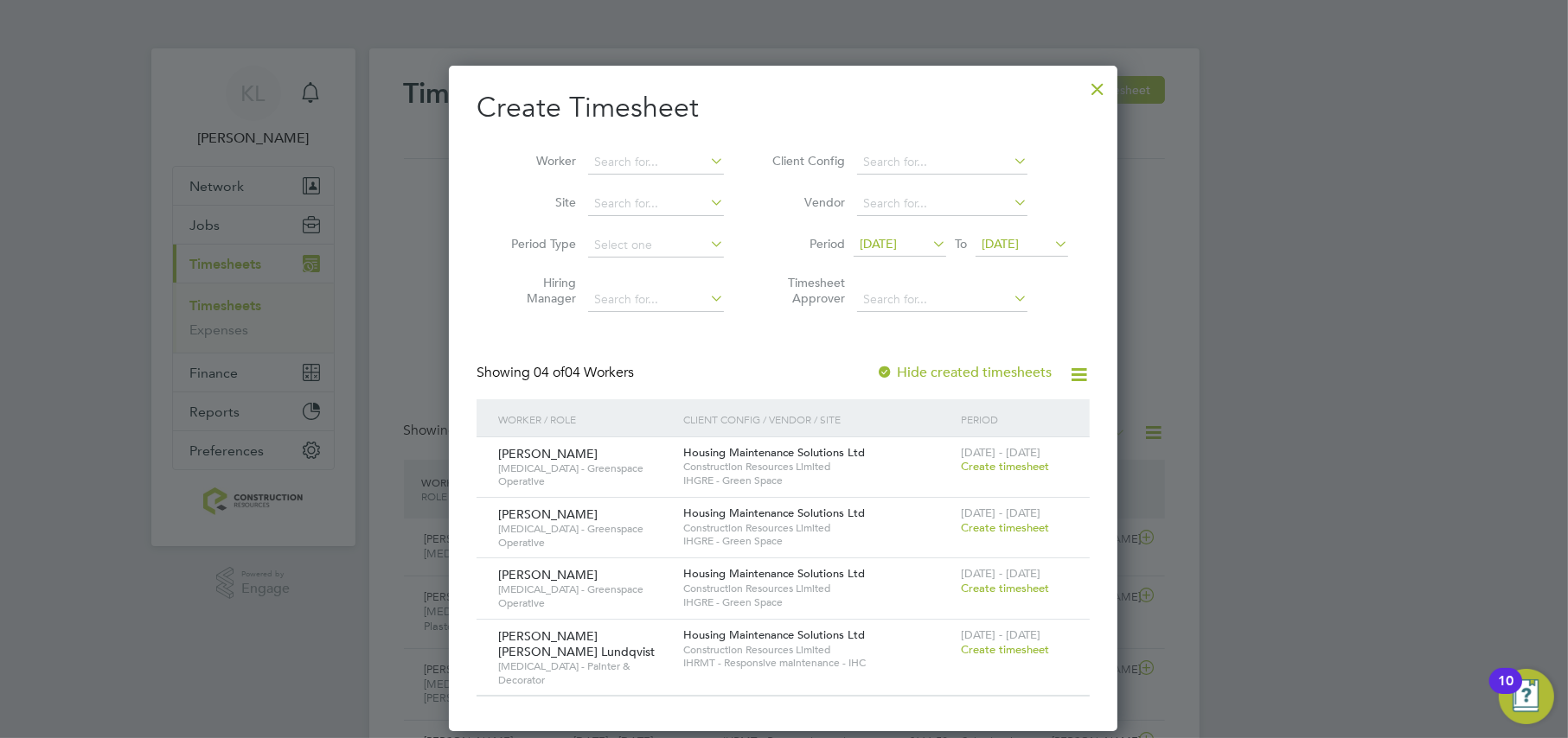
click at [994, 645] on span "Create timesheet" at bounding box center [1005, 649] width 89 height 14
